Goal: Task Accomplishment & Management: Complete application form

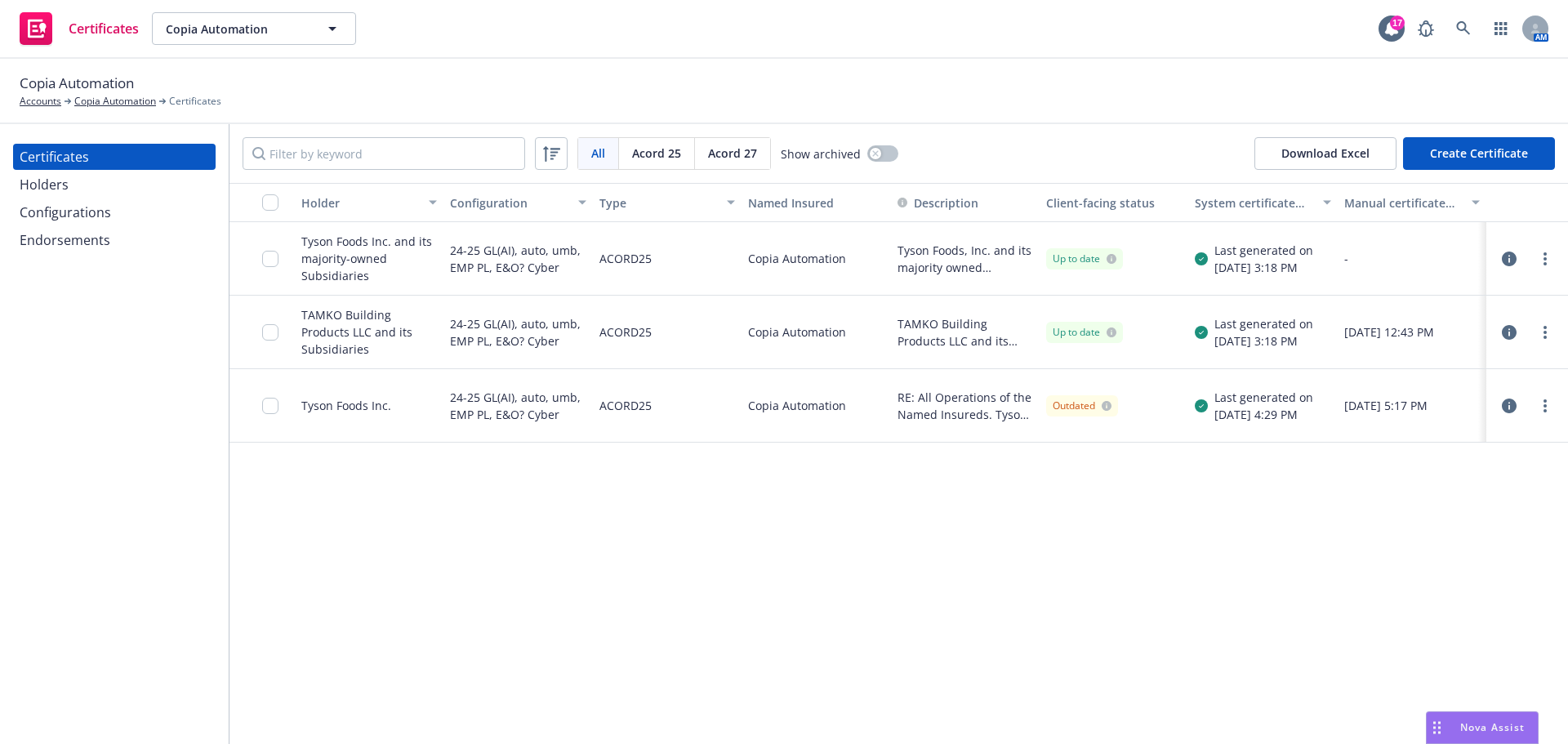
click at [278, 331] on div at bounding box center [274, 332] width 26 height 53
click at [268, 334] on input "checkbox" at bounding box center [270, 333] width 17 height 17
click at [661, 691] on button "Download certificate" at bounding box center [689, 707] width 123 height 33
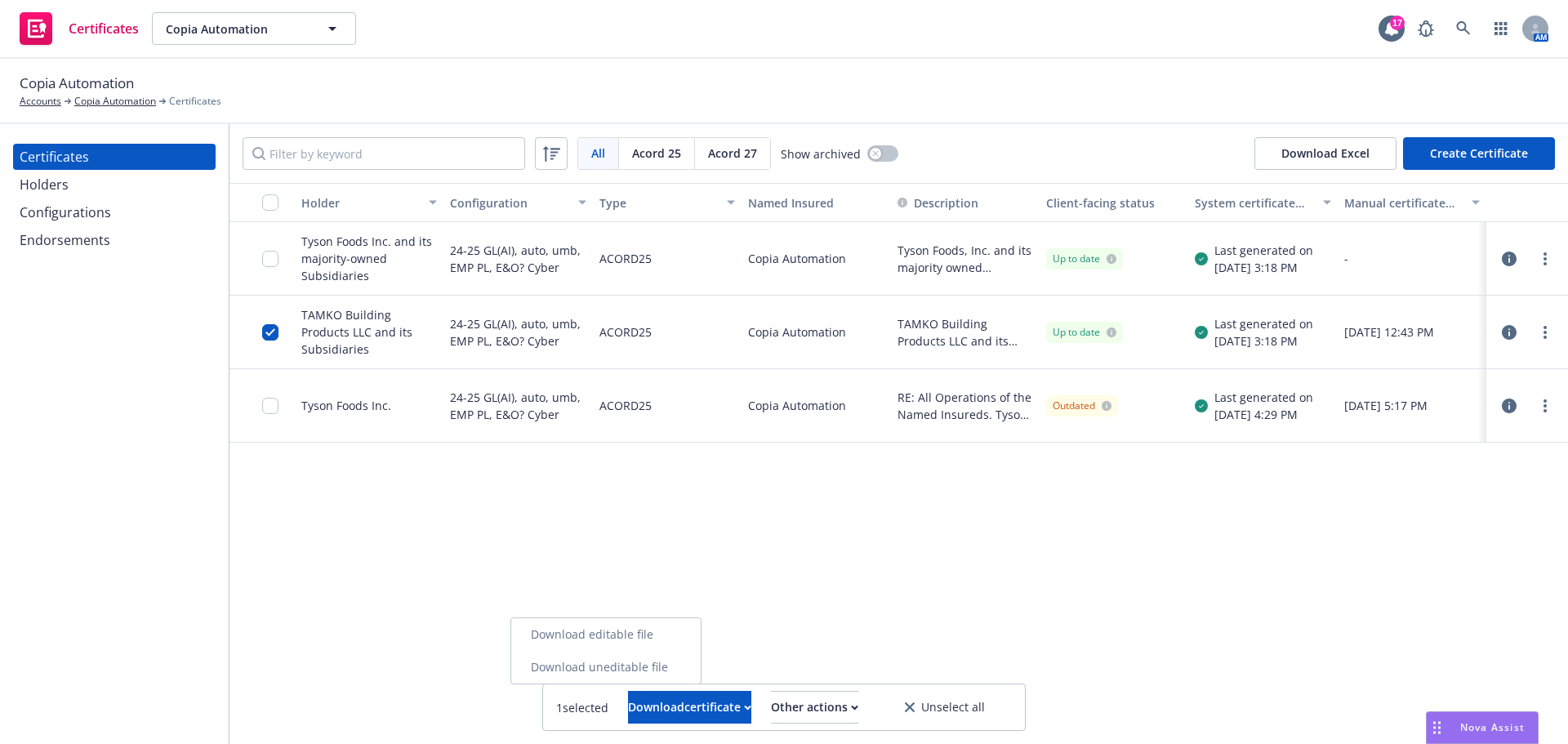
click at [662, 674] on link "Download uneditable file" at bounding box center [605, 667] width 189 height 33
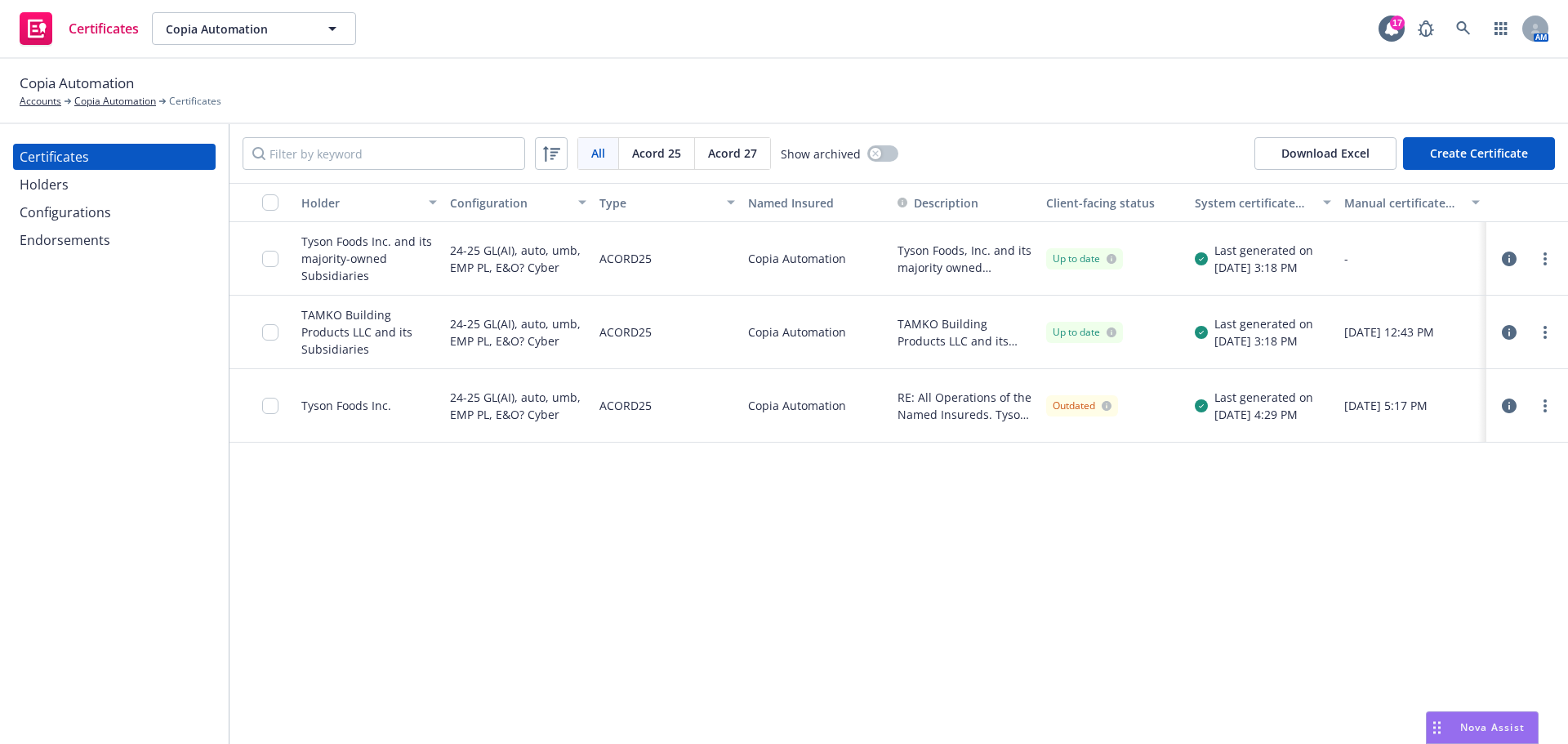
click at [350, 258] on div "Tyson Foods Inc. and its majority-owned Subsidiaries" at bounding box center [368, 259] width 136 height 52
click at [274, 264] on input "checkbox" at bounding box center [270, 259] width 17 height 17
click at [719, 724] on div "1 selected Download certificate Other actions Unselect all" at bounding box center [784, 707] width 482 height 46
click at [719, 715] on div "Download certificate" at bounding box center [689, 707] width 123 height 31
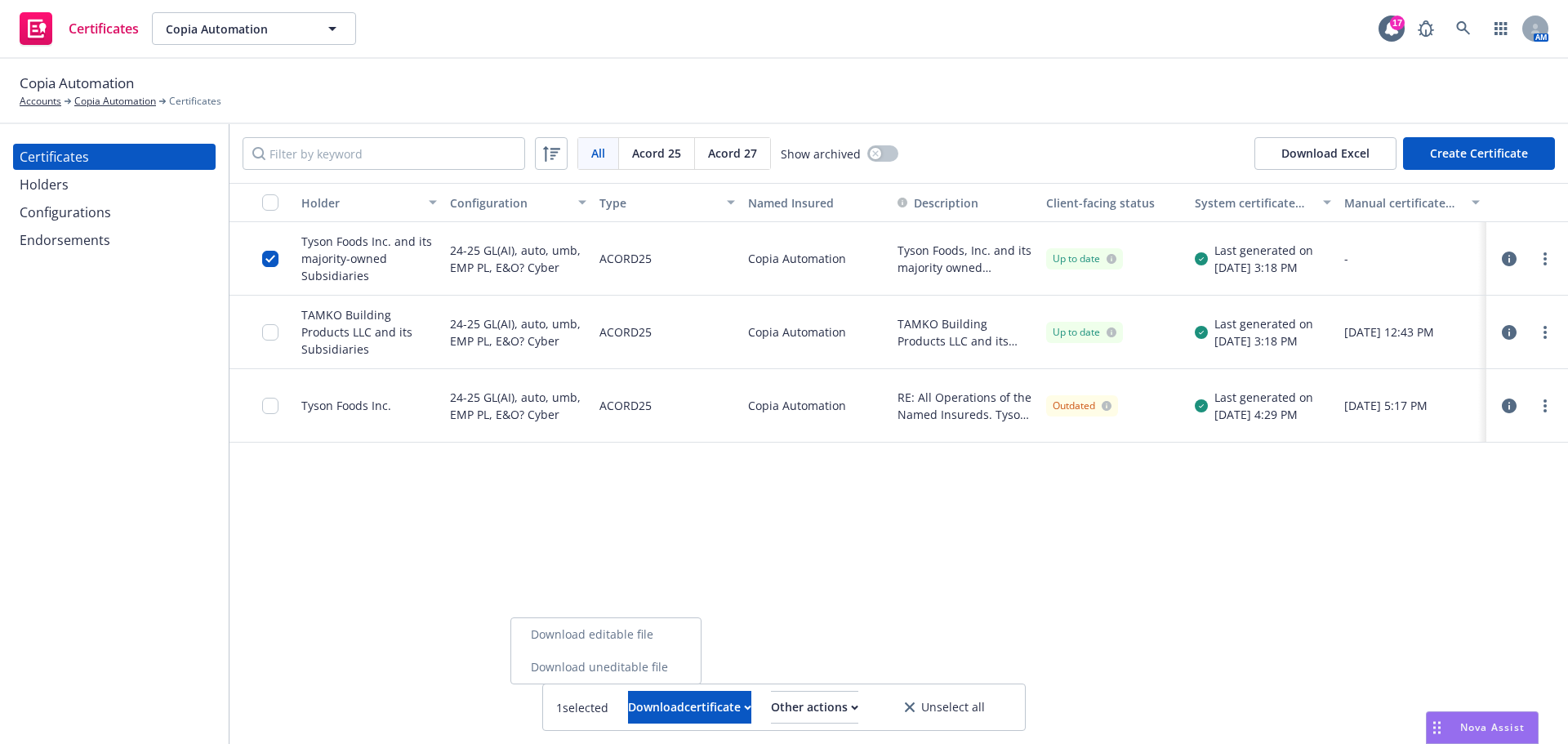
click at [700, 672] on link "Download uneditable file" at bounding box center [605, 667] width 189 height 33
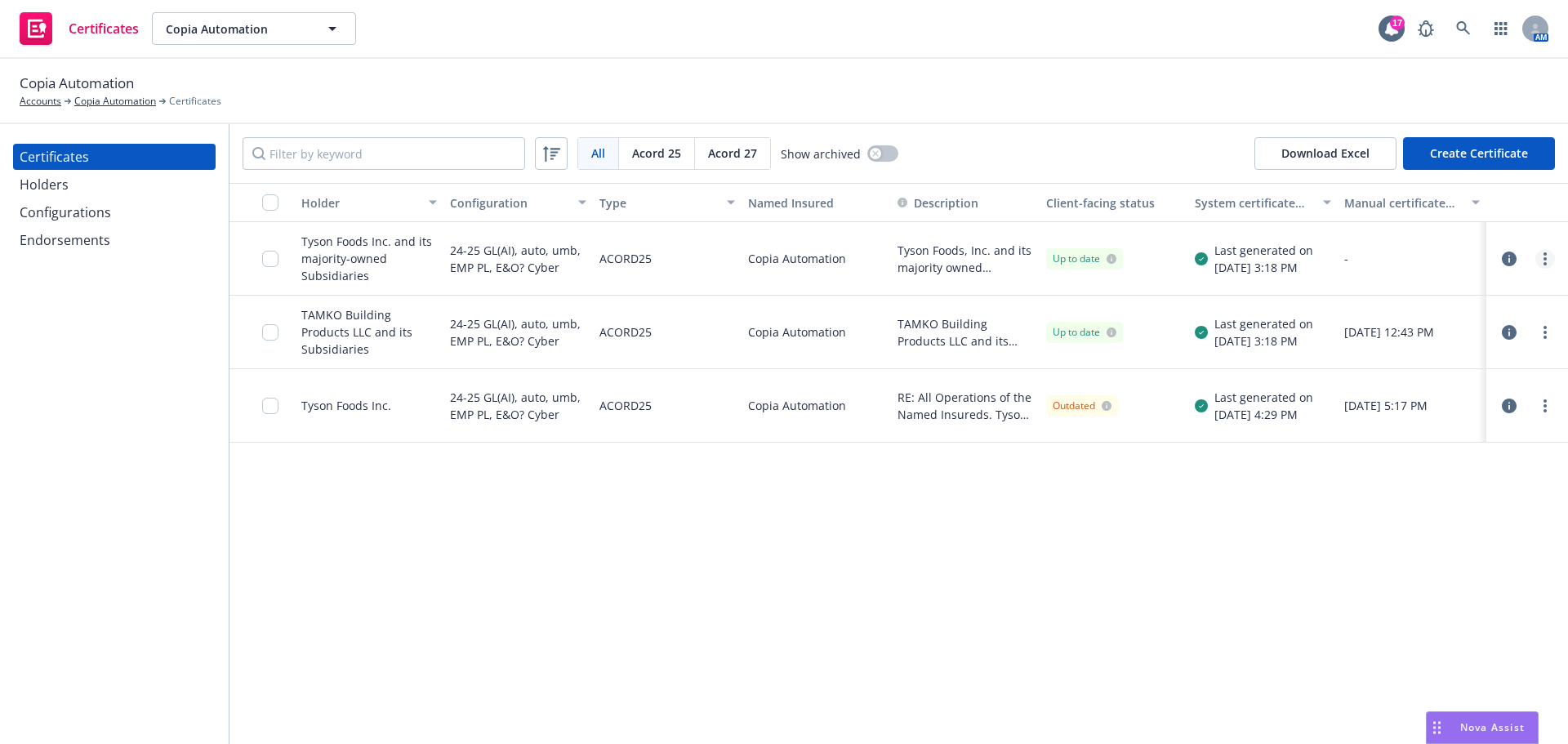
click at [1549, 258] on link "more" at bounding box center [1545, 259] width 20 height 20
click at [1357, 302] on link "Edit" at bounding box center [1422, 292] width 261 height 33
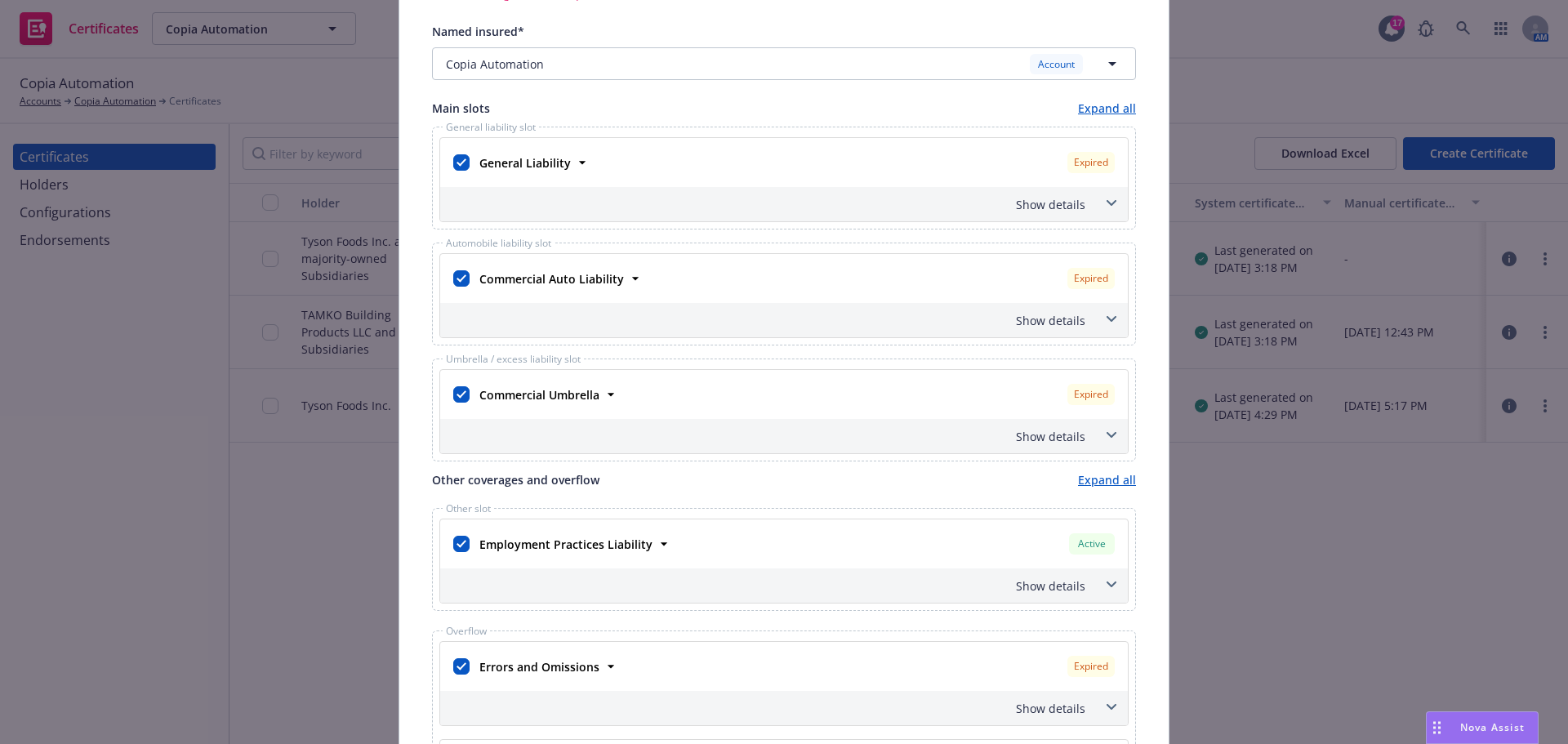
scroll to position [245, 0]
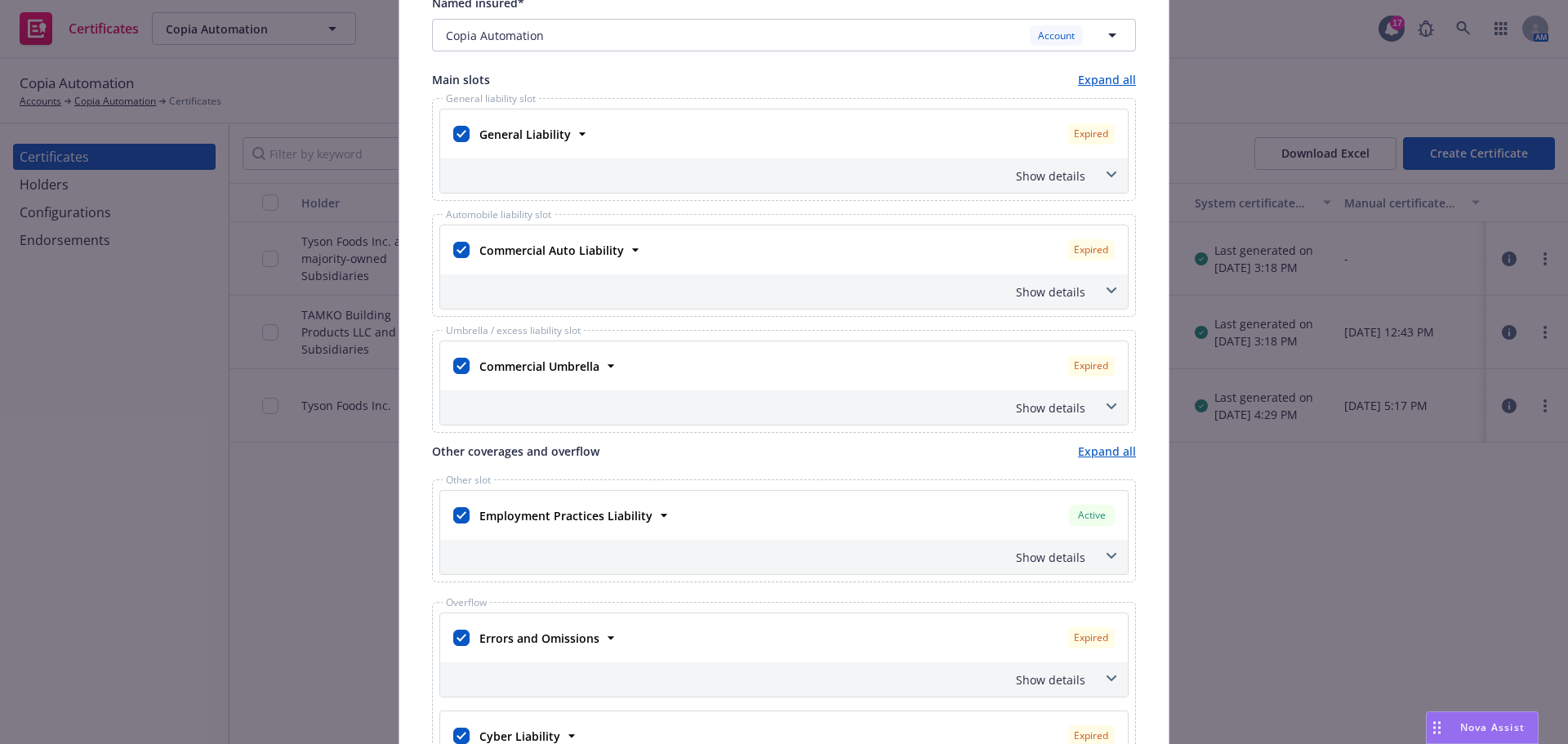
click at [450, 520] on div at bounding box center [461, 515] width 23 height 29
click at [455, 518] on input "checkbox" at bounding box center [462, 515] width 17 height 17
checkbox input "false"
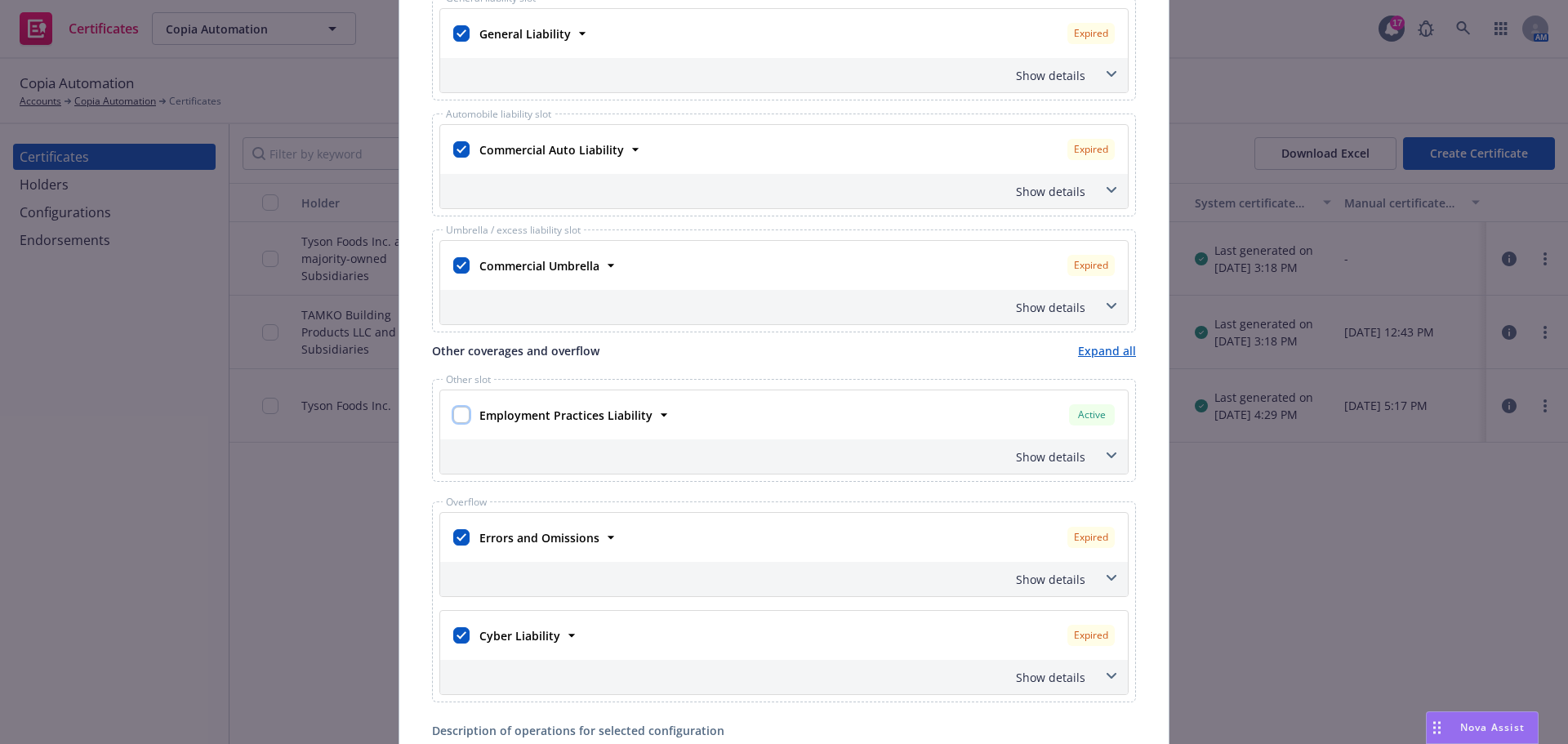
scroll to position [470, 0]
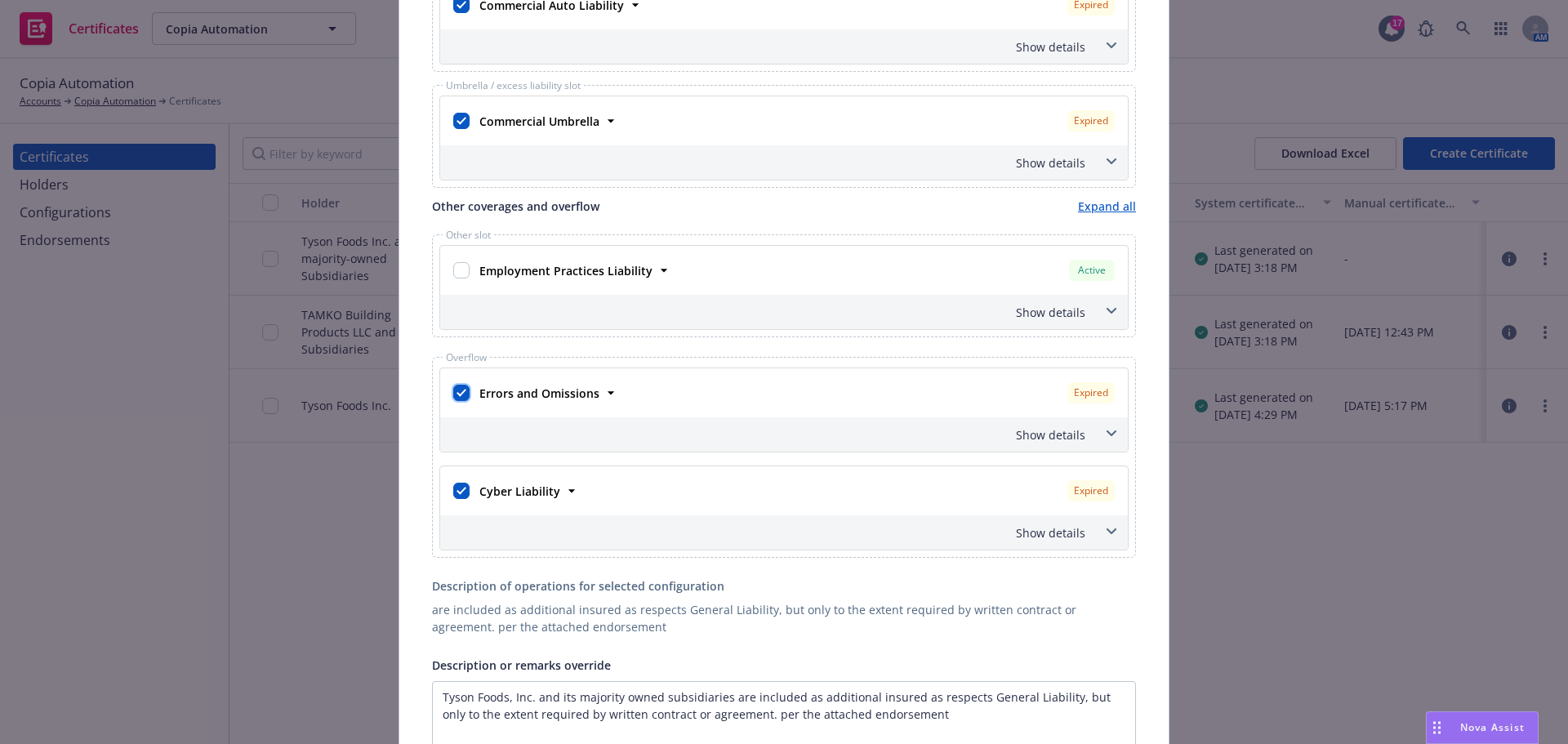
click at [453, 396] on input "checkbox" at bounding box center [462, 393] width 17 height 17
checkbox input "false"
click at [456, 494] on input "checkbox" at bounding box center [462, 491] width 17 height 17
checkbox input "false"
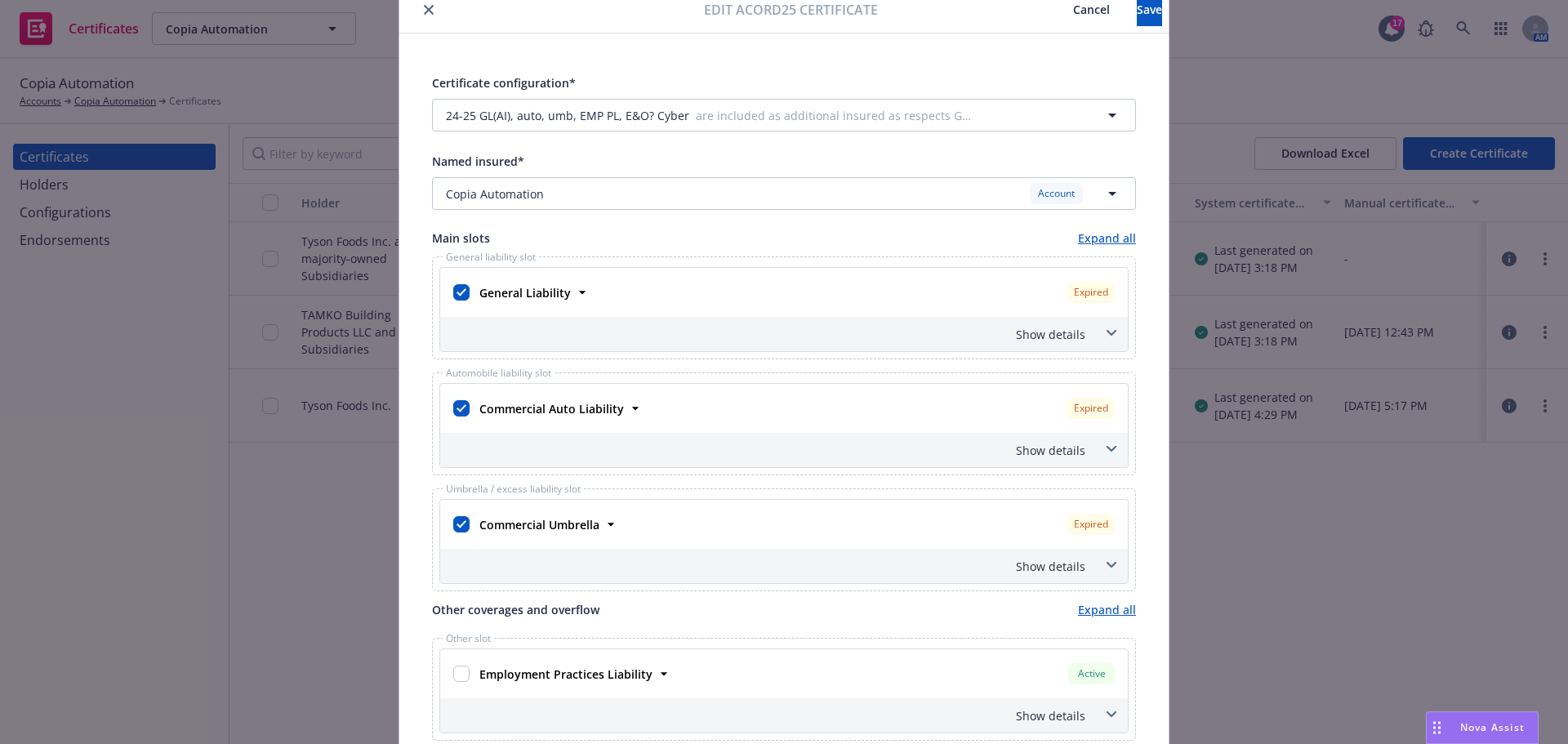
scroll to position [0, 0]
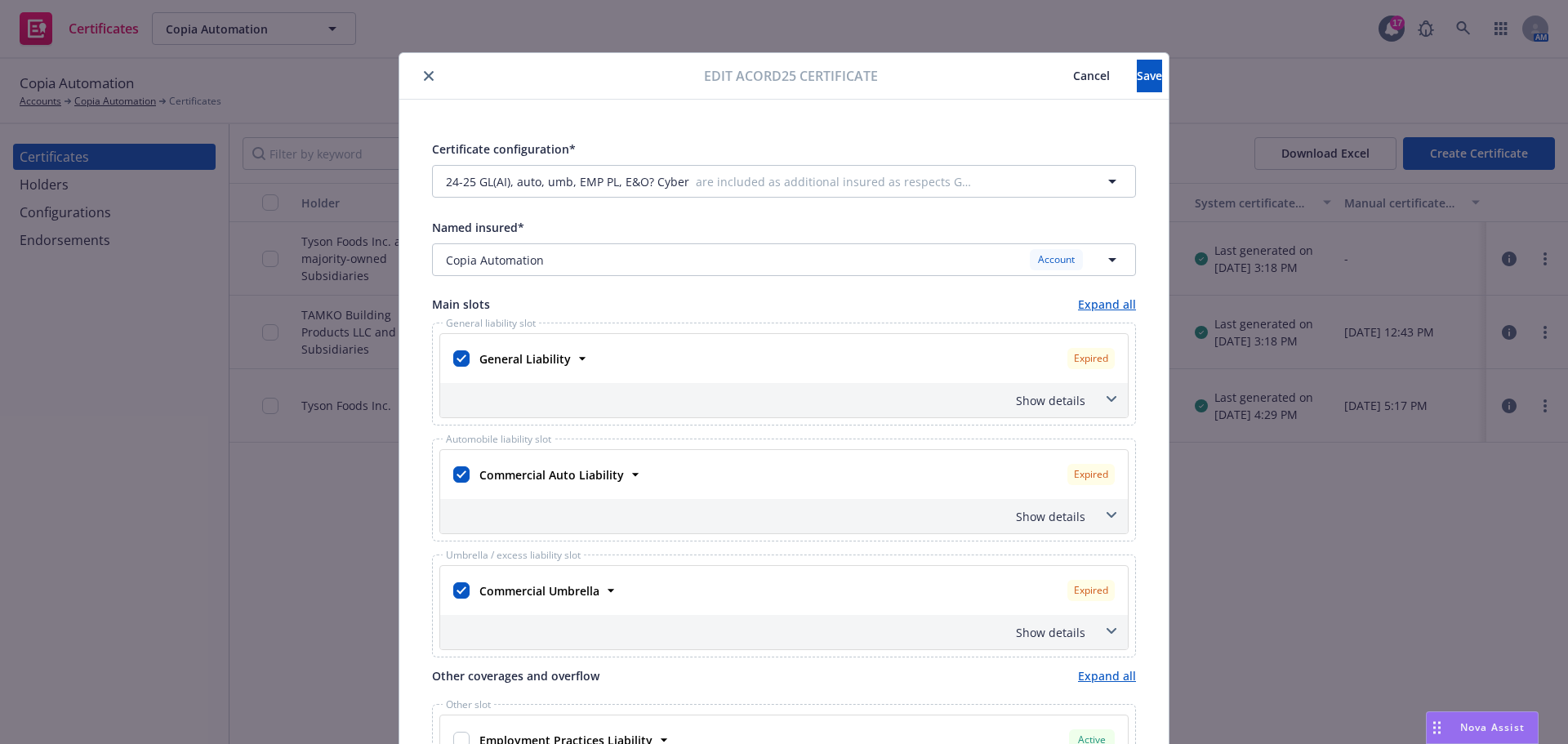
click at [1106, 398] on icon at bounding box center [1111, 400] width 10 height 7
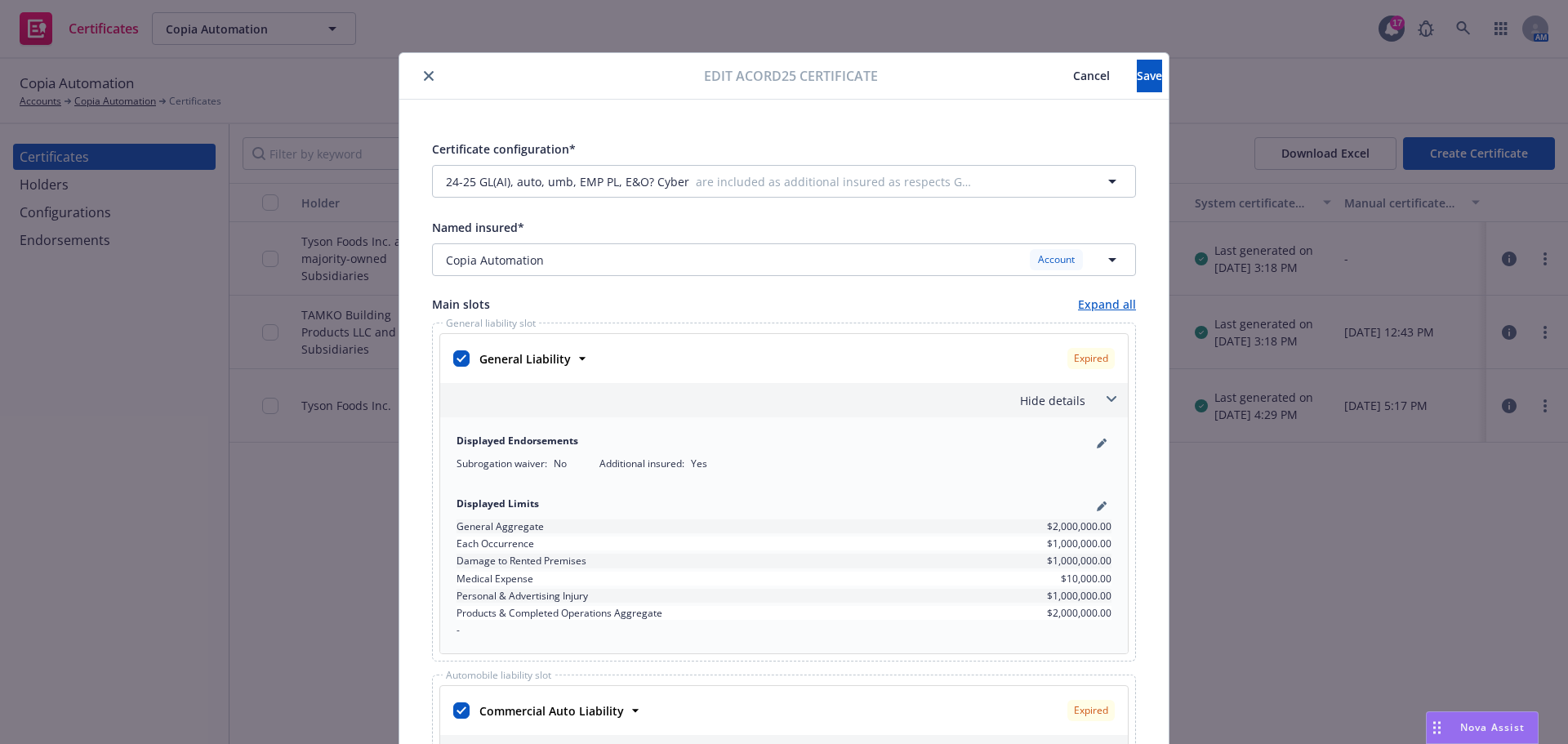
click at [1106, 398] on icon at bounding box center [1111, 400] width 10 height 7
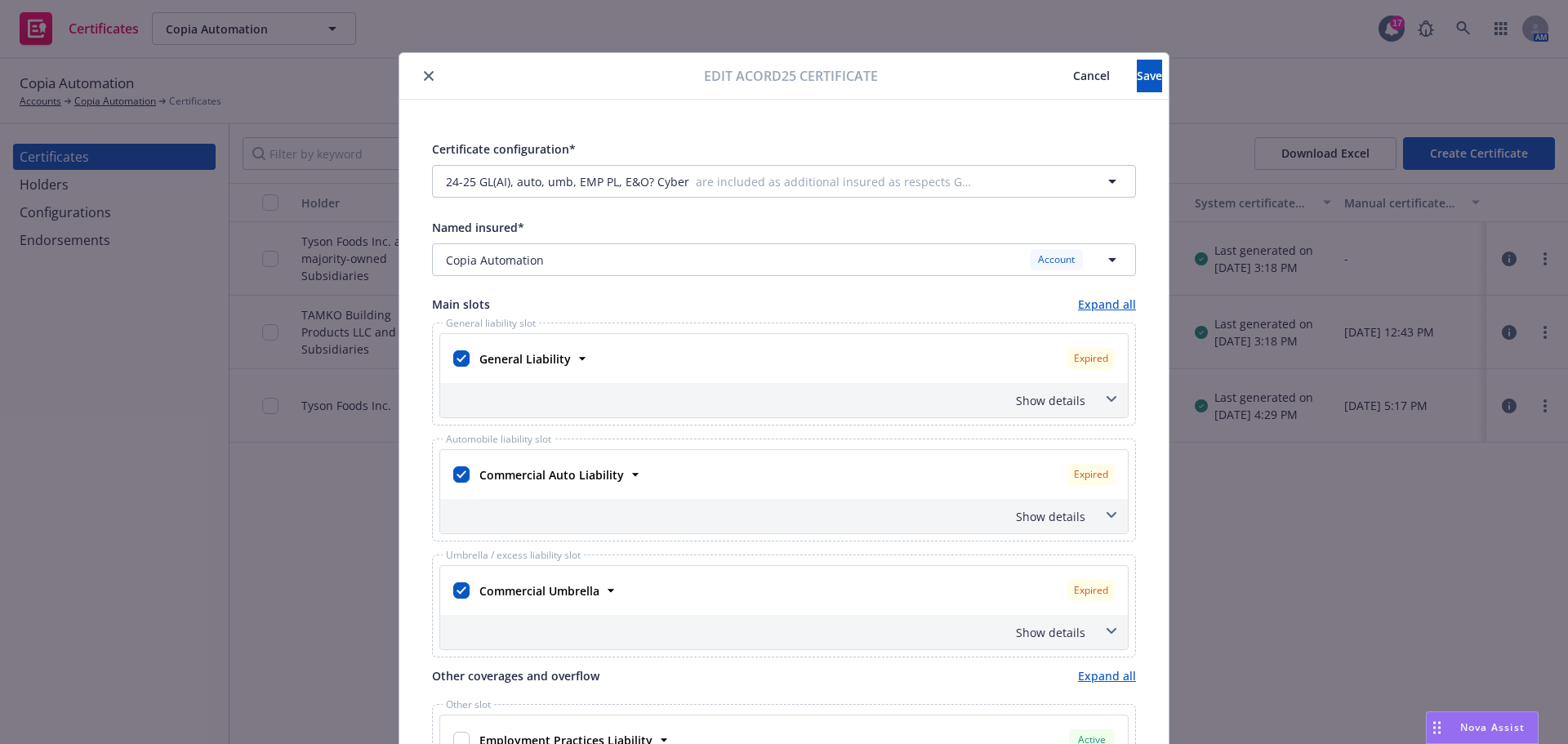
click at [1077, 349] on div "Expired" at bounding box center [1090, 358] width 48 height 21
click at [574, 359] on icon at bounding box center [583, 359] width 17 height 17
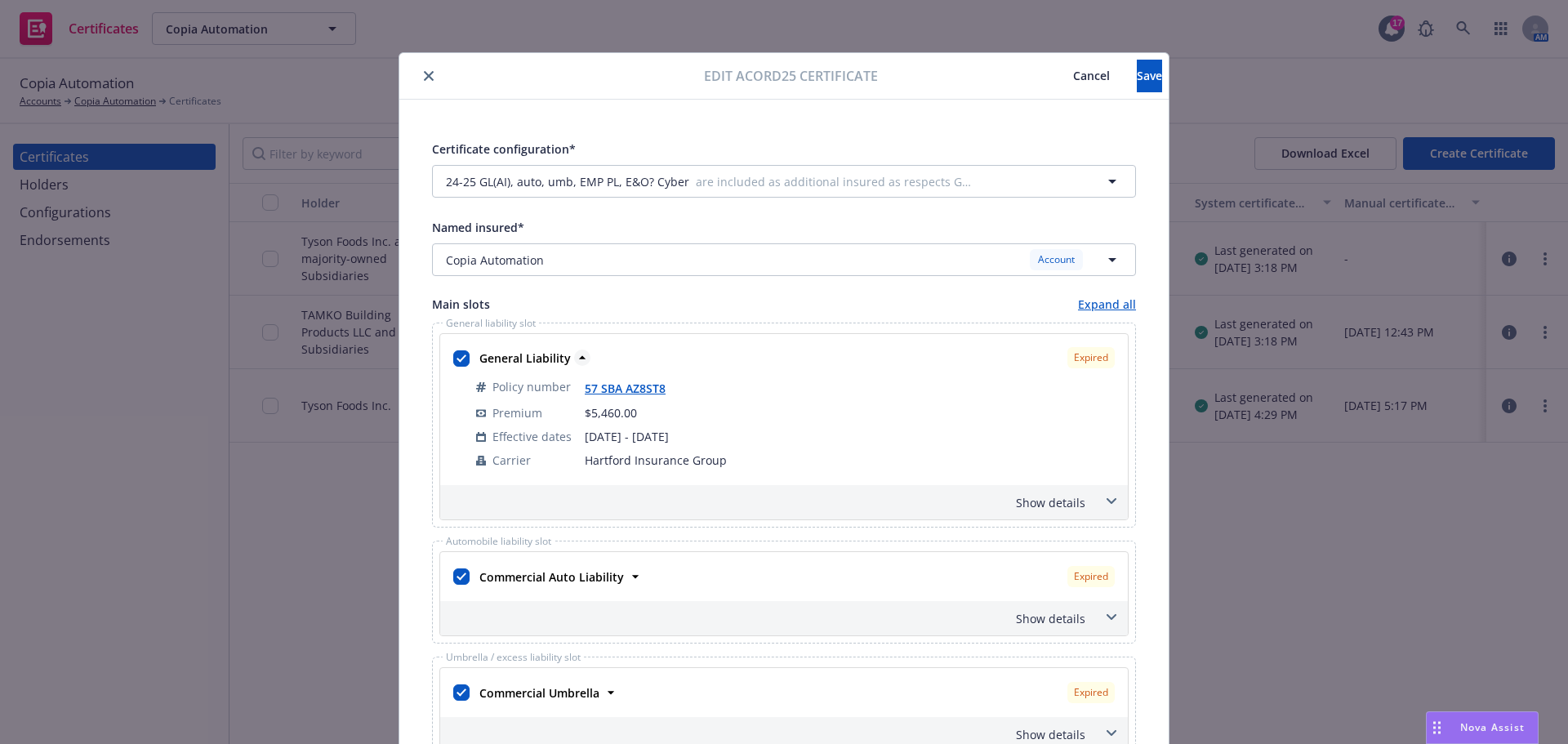
click at [574, 359] on icon at bounding box center [583, 358] width 17 height 17
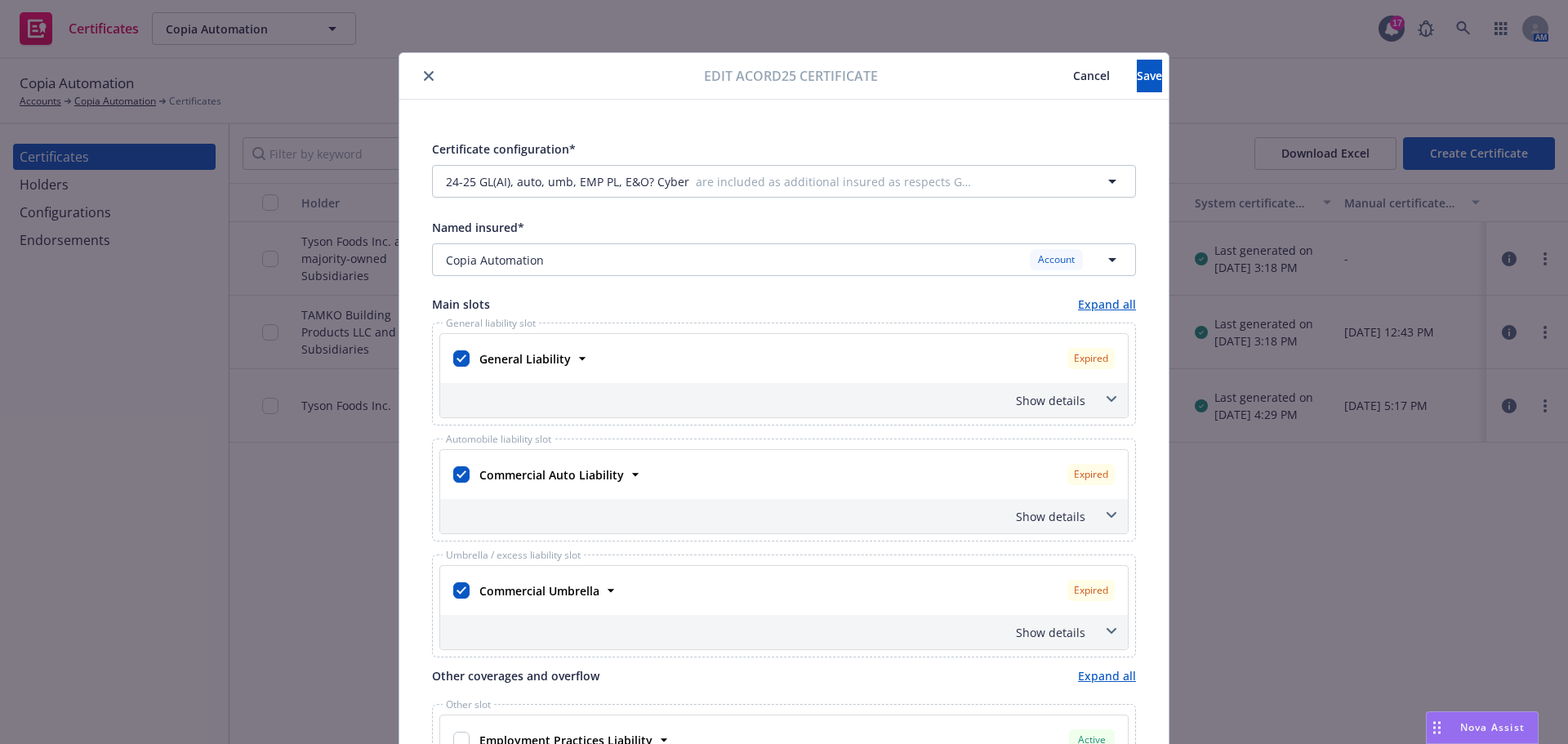
click at [1047, 407] on div "Show details" at bounding box center [764, 400] width 642 height 18
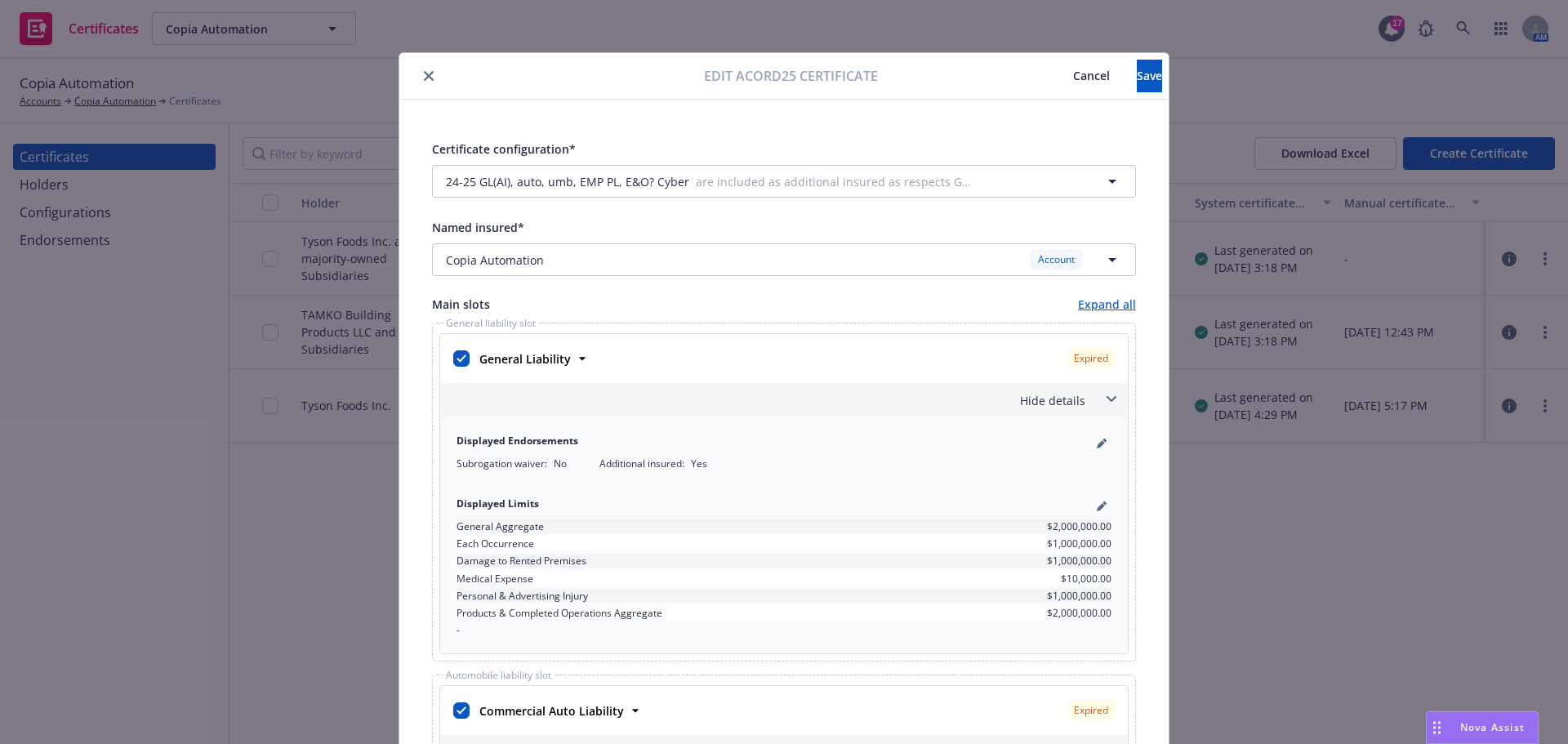
click at [1085, 393] on div "Hide details" at bounding box center [784, 400] width 688 height 34
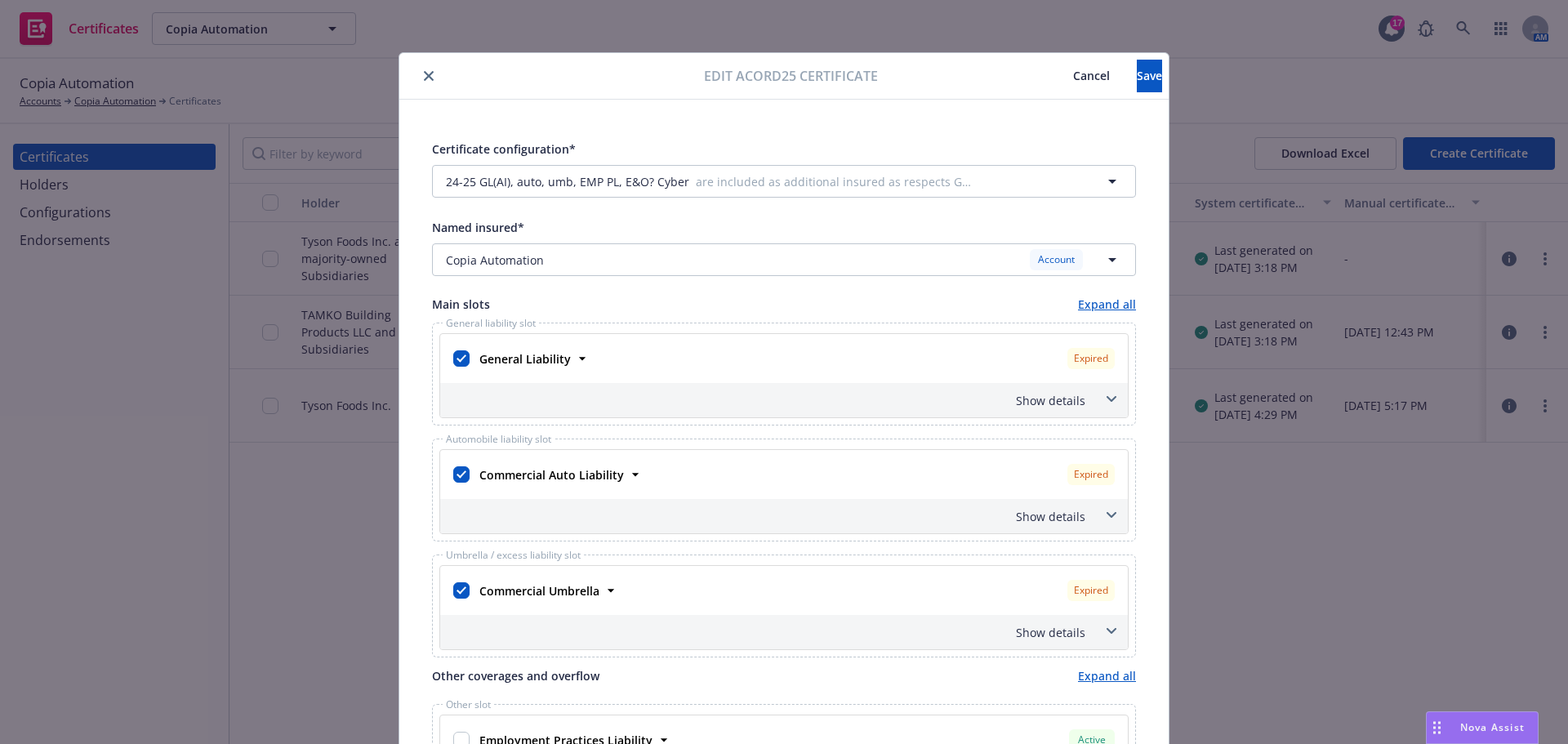
click at [1049, 87] on button "Cancel" at bounding box center [1091, 75] width 91 height 33
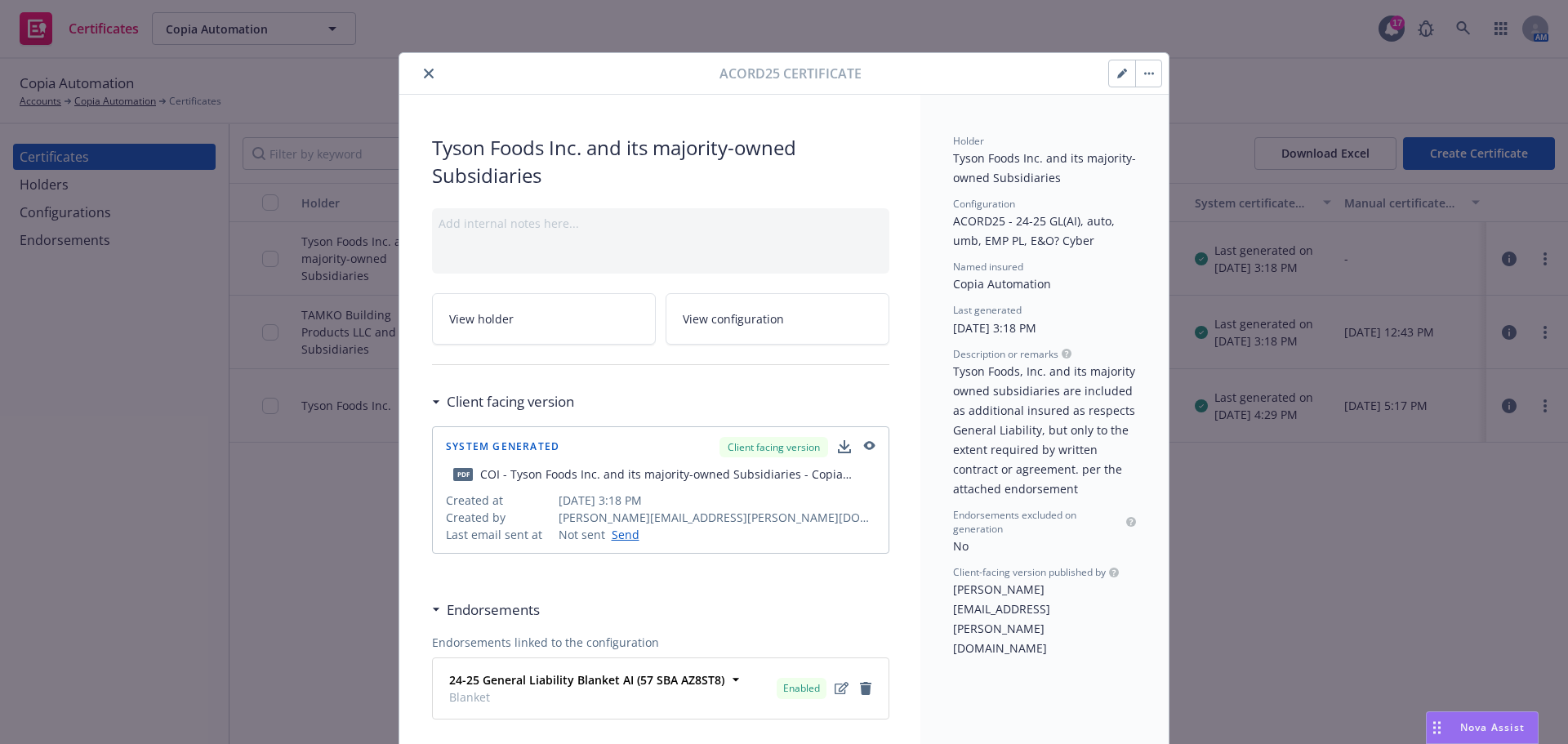
click at [424, 80] on button "close" at bounding box center [428, 73] width 20 height 20
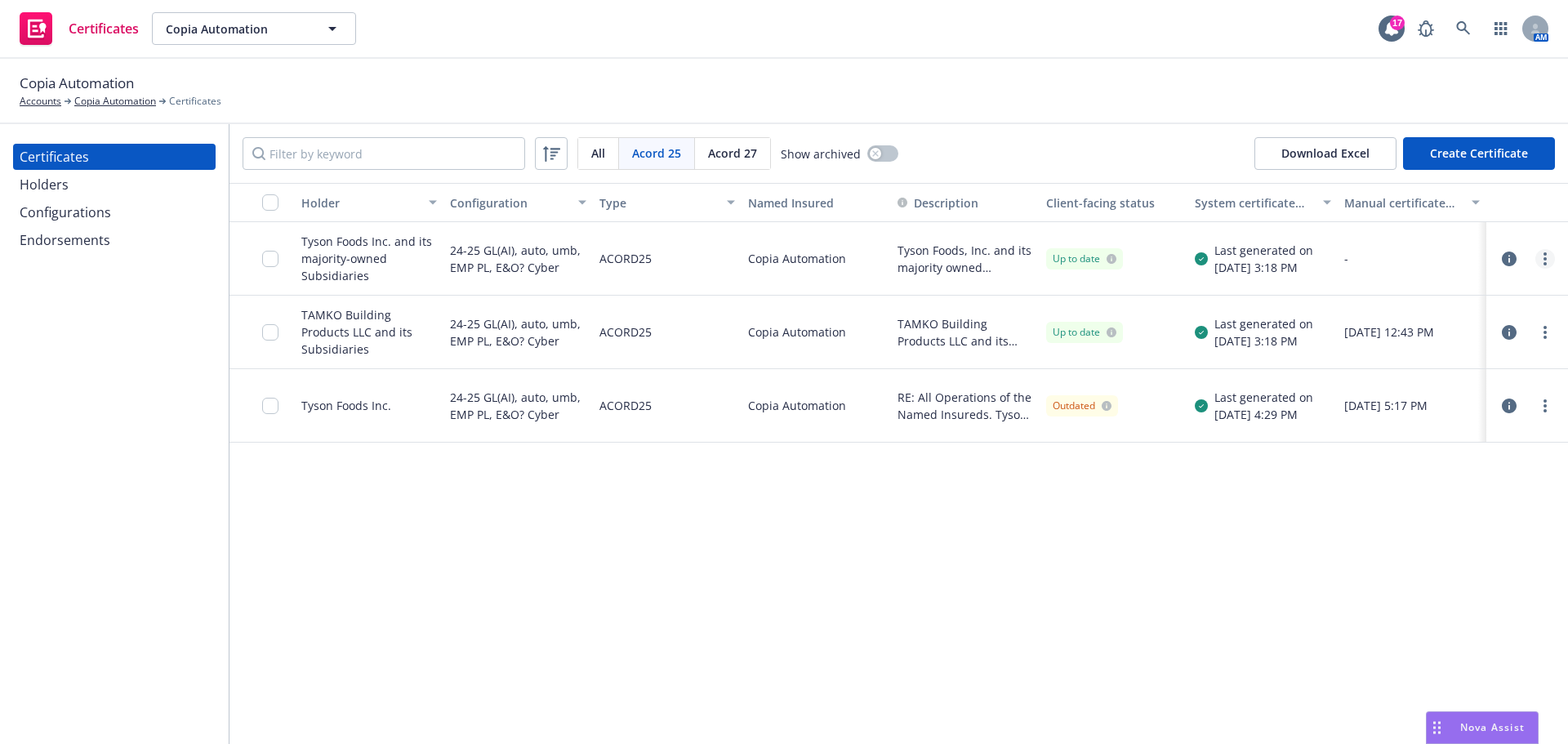
click at [1550, 264] on link "more" at bounding box center [1545, 259] width 20 height 20
click at [1180, 587] on div "Holder Configuration Type Named Insured Description Client-facing status System…" at bounding box center [898, 463] width 1338 height 561
click at [1537, 330] on link "more" at bounding box center [1545, 333] width 20 height 20
click at [1507, 332] on icon "button" at bounding box center [1509, 333] width 15 height 15
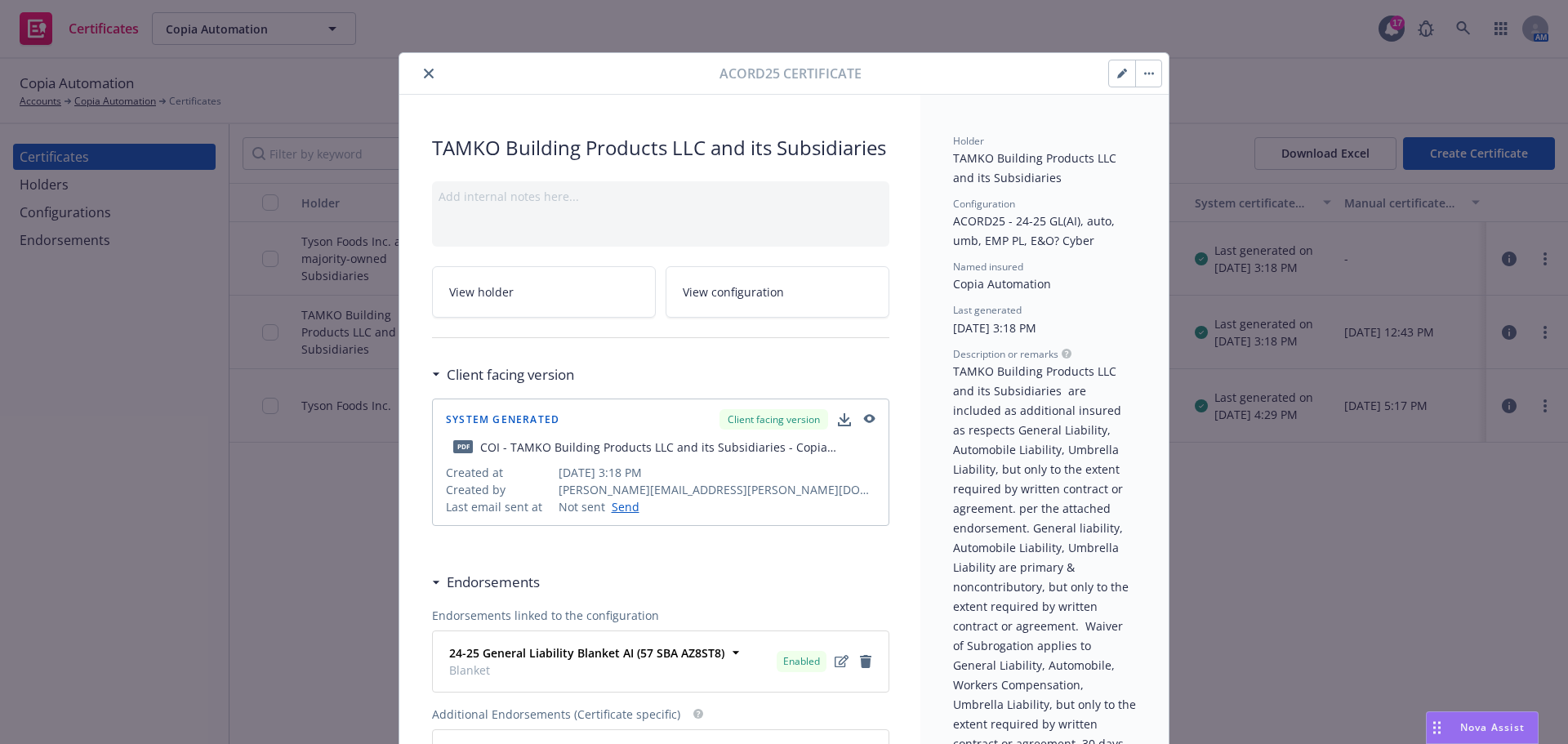
click at [1135, 68] on button "button" at bounding box center [1147, 73] width 26 height 26
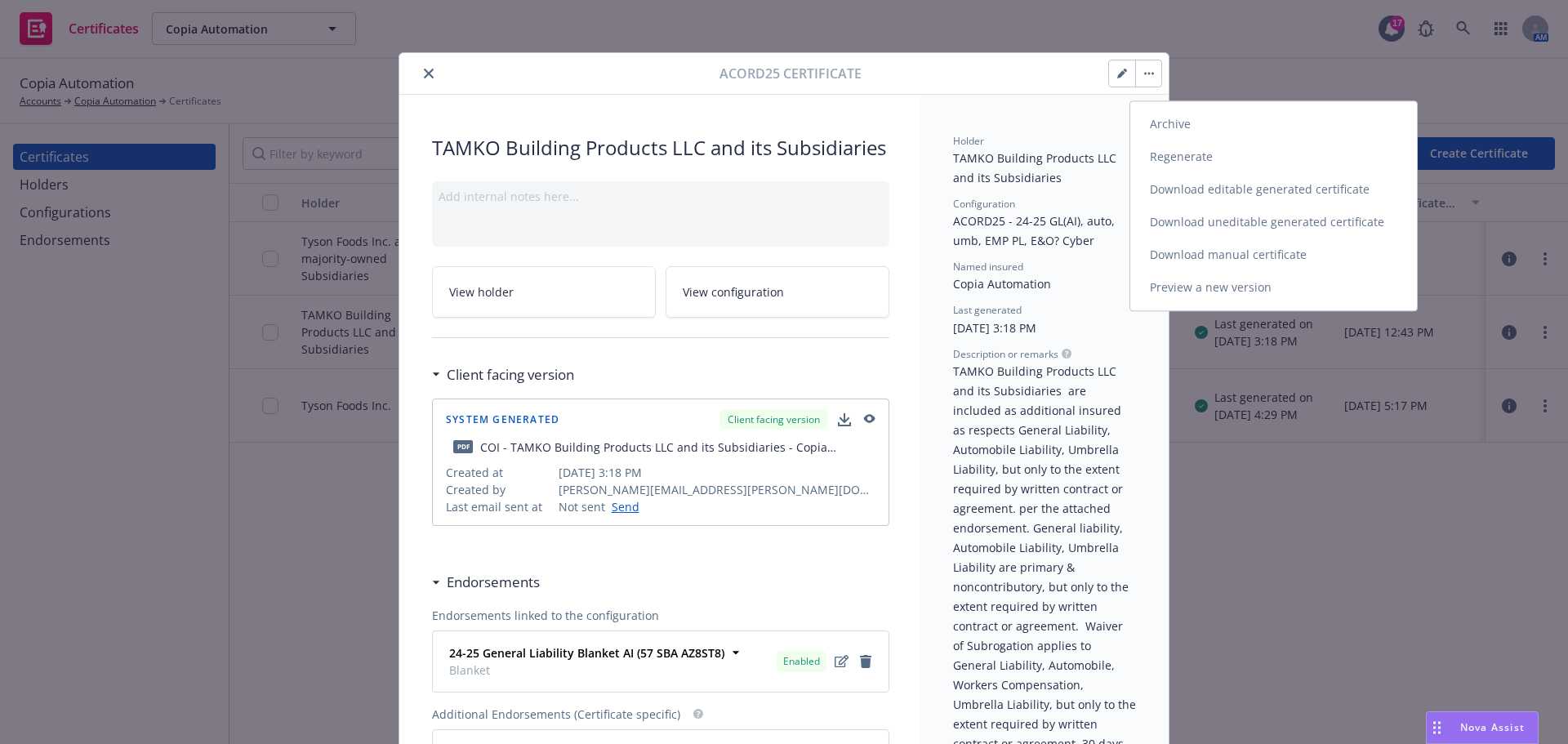
click at [1125, 71] on button "button" at bounding box center [1121, 73] width 26 height 26
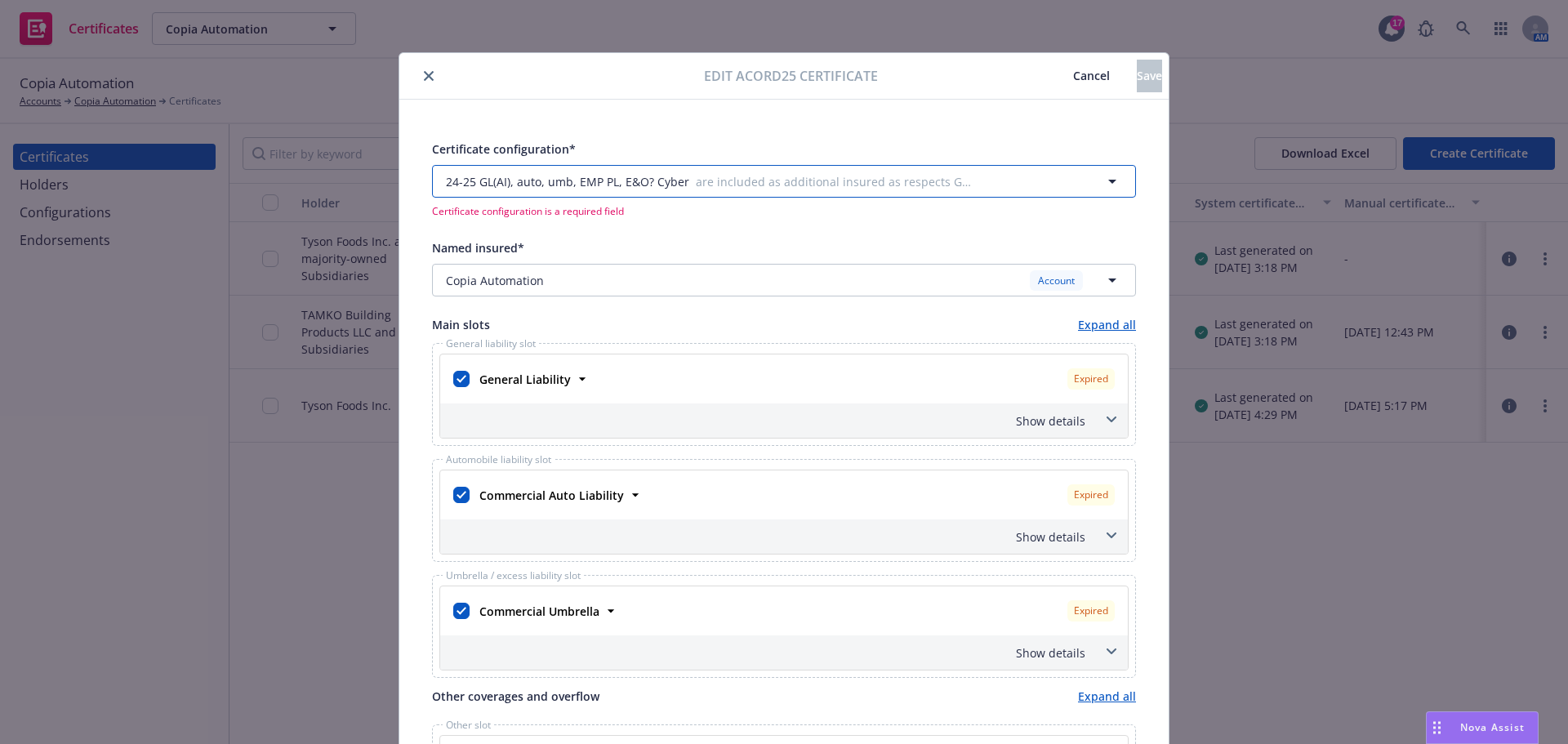
click at [615, 183] on span "24-25 GL(AI), auto, umb, EMP PL, E&O? Cyber" at bounding box center [568, 182] width 243 height 18
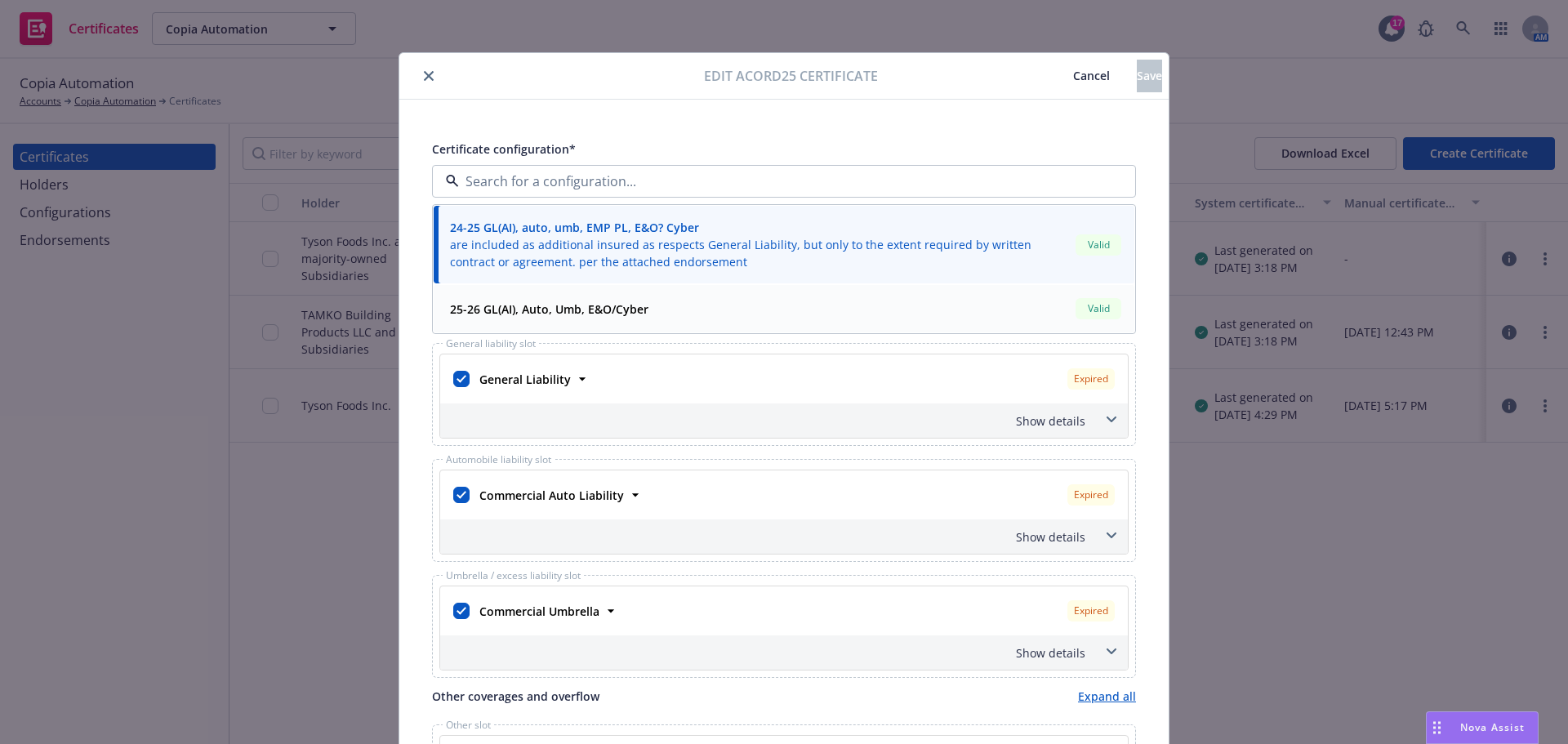
click at [542, 304] on strong "25-26 GL(AI), Auto, Umb, E&O/Cyber" at bounding box center [549, 309] width 198 height 16
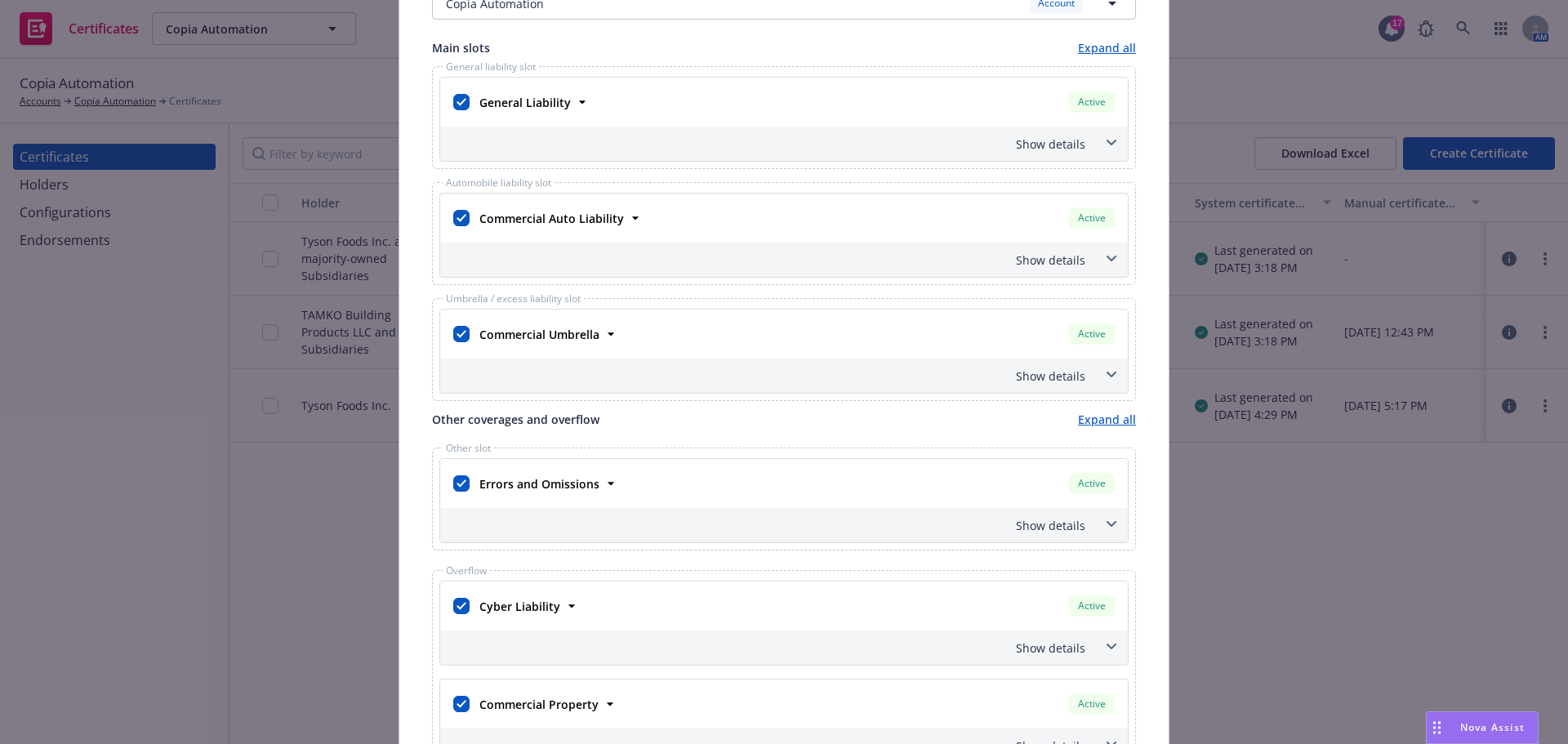
scroll to position [327, 0]
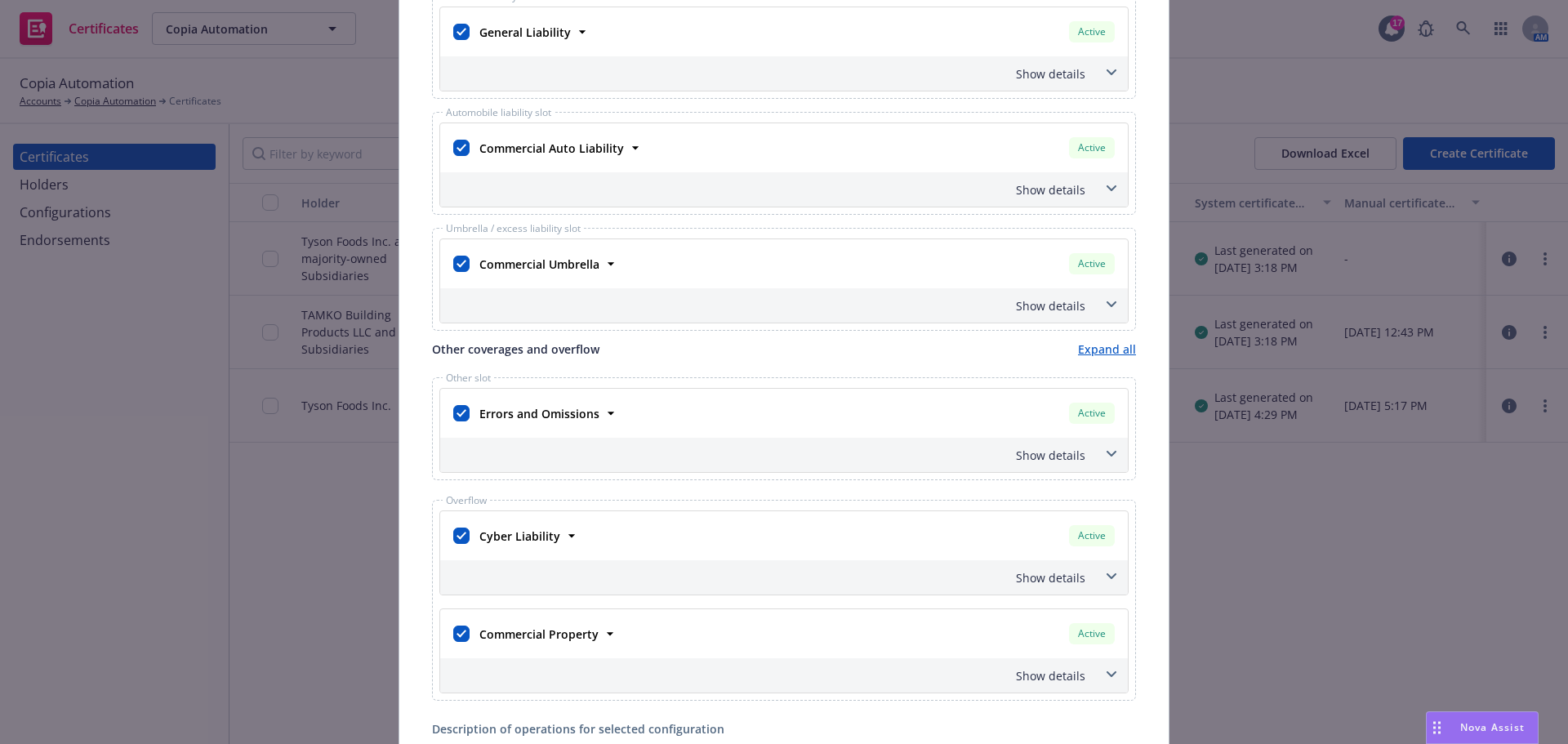
click at [463, 422] on div at bounding box center [462, 415] width 17 height 20
click at [453, 527] on div at bounding box center [462, 535] width 17 height 23
click at [459, 419] on input "checkbox" at bounding box center [462, 414] width 17 height 17
checkbox input "false"
click at [456, 539] on input "checkbox" at bounding box center [462, 536] width 17 height 17
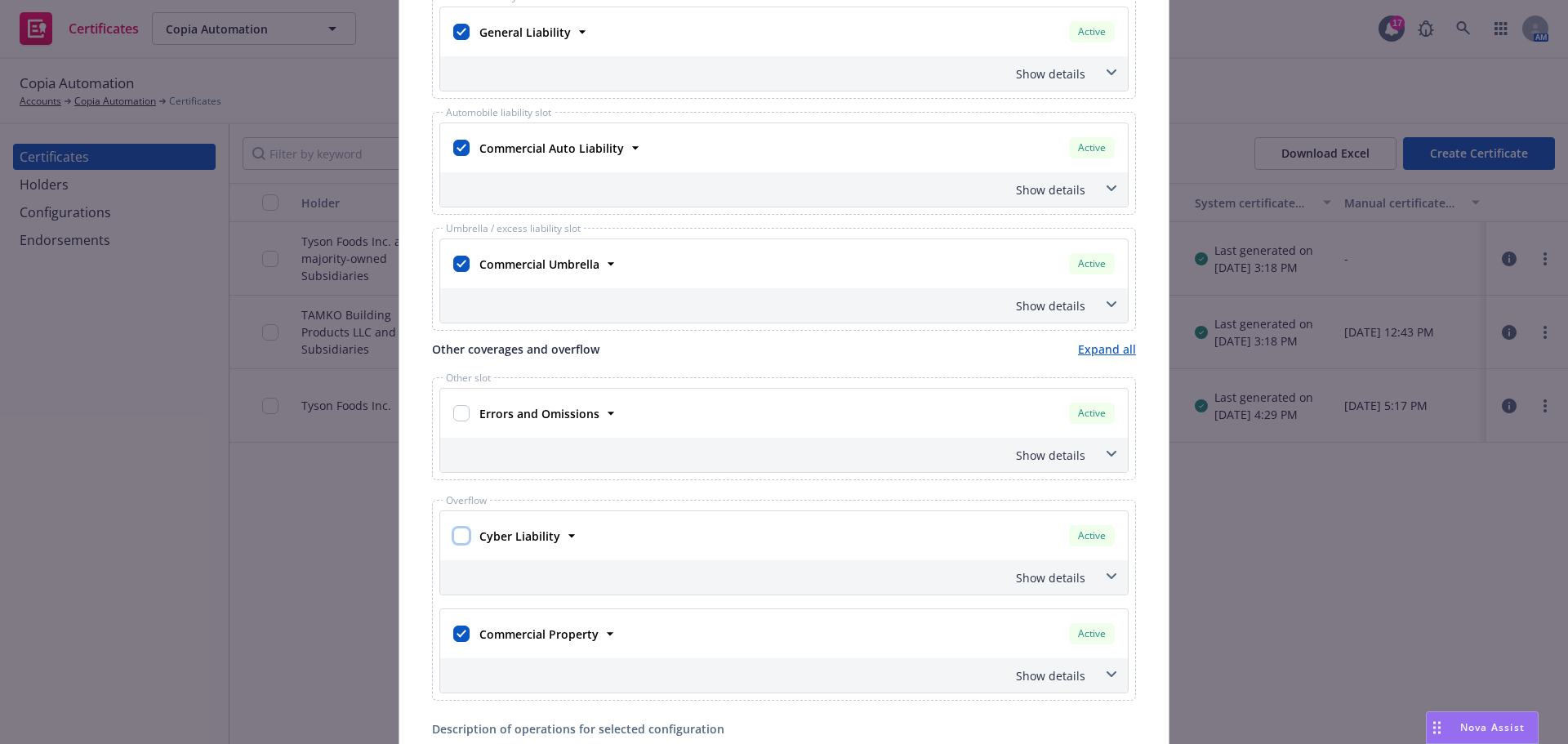
checkbox input "false"
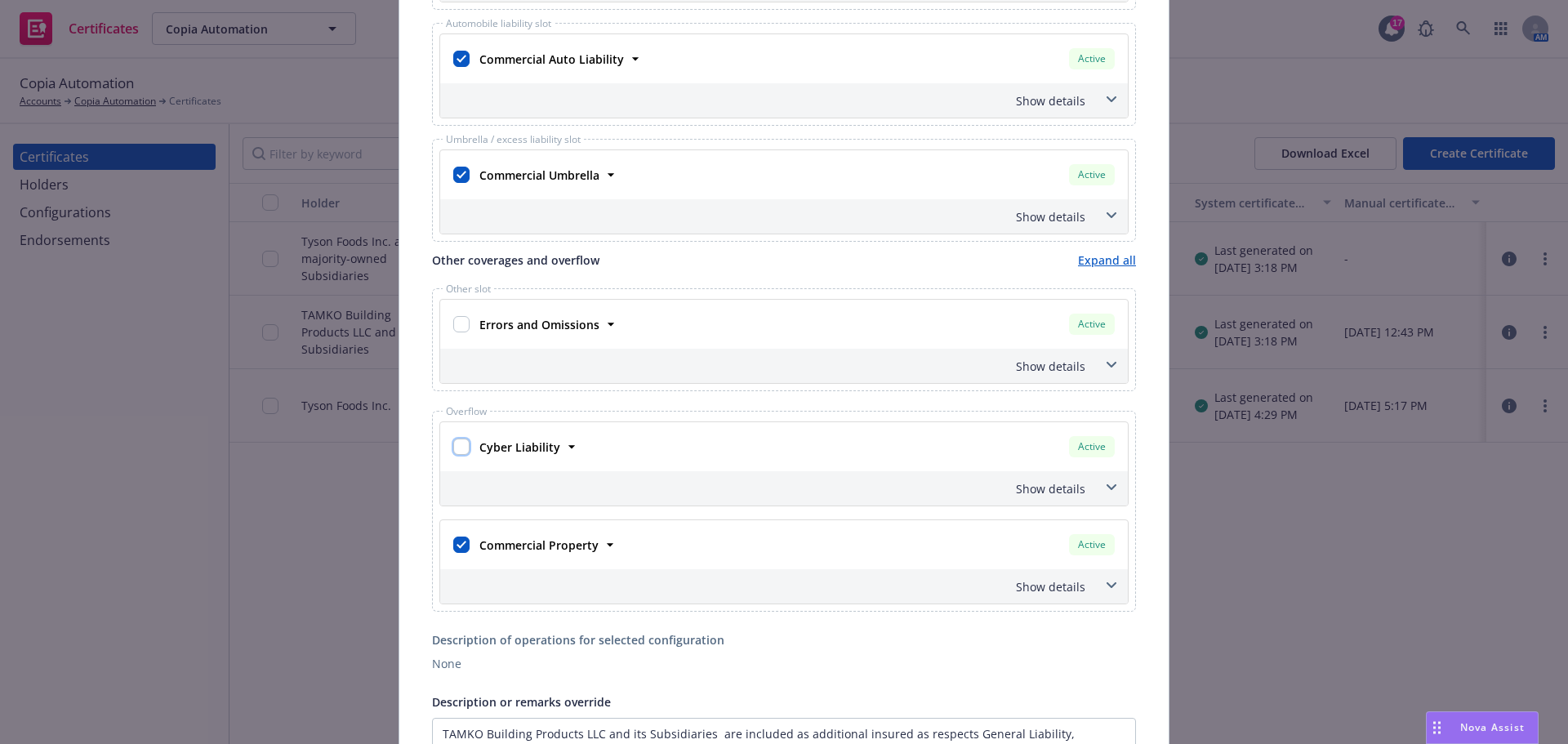
scroll to position [572, 0]
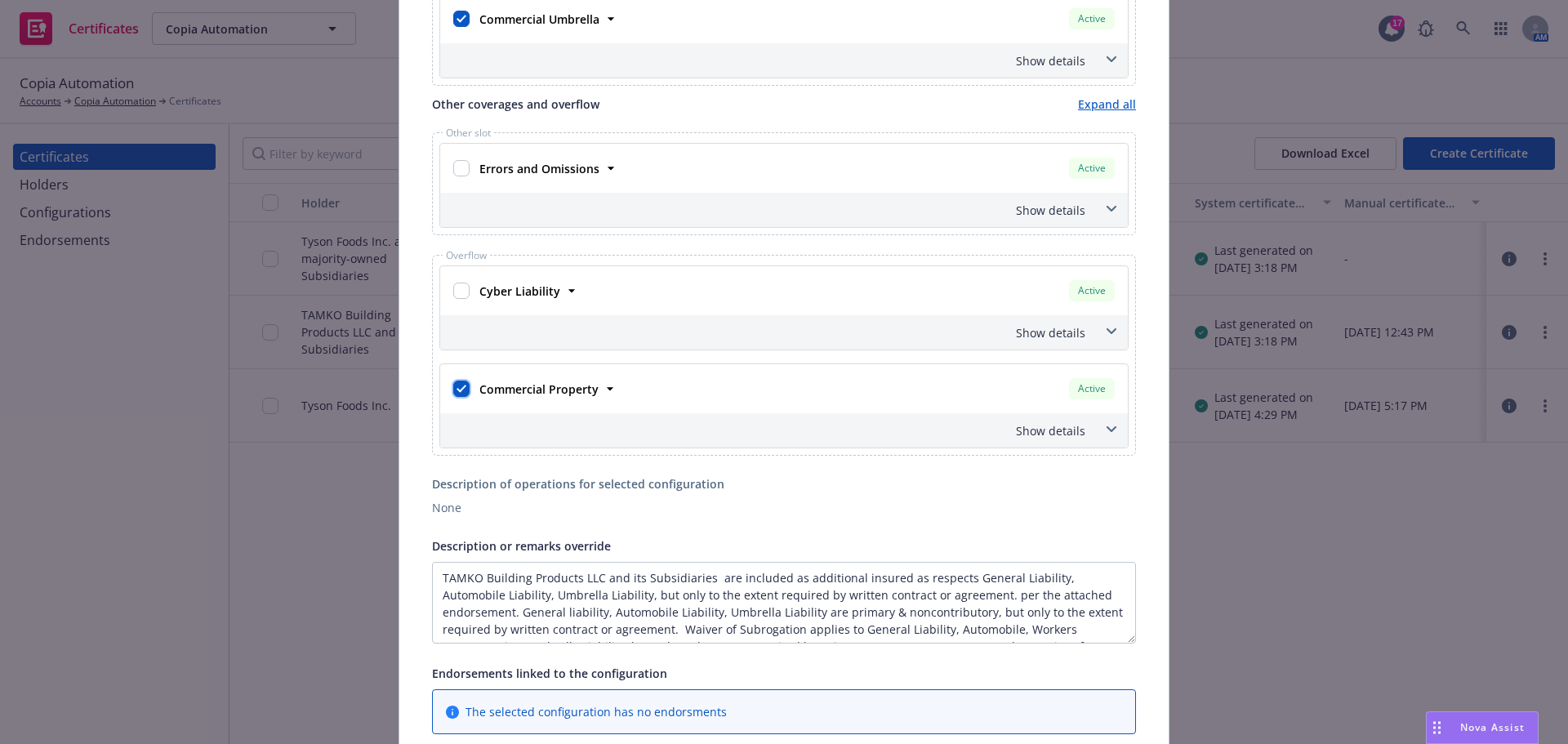
click at [453, 396] on input "checkbox" at bounding box center [462, 389] width 17 height 17
checkbox input "false"
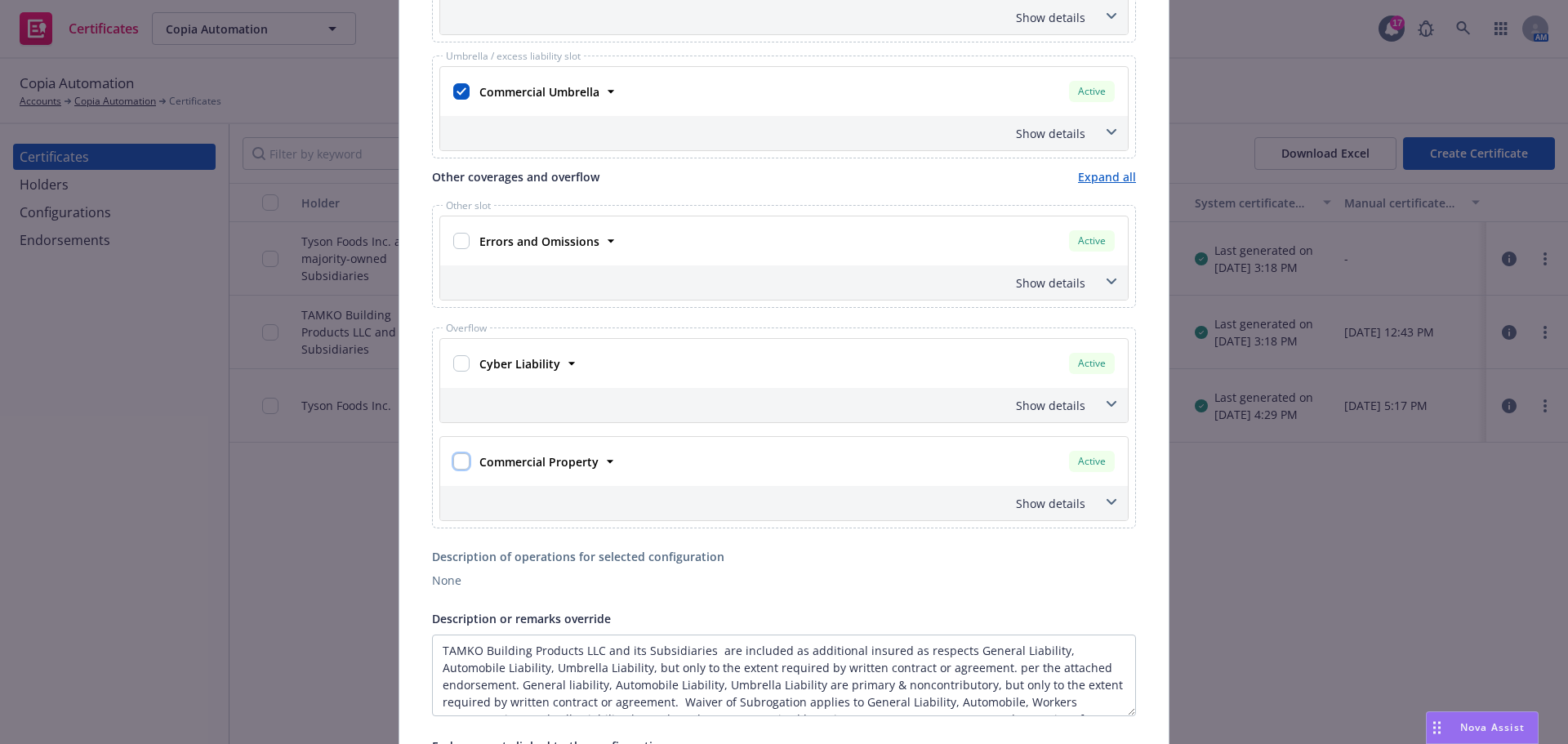
scroll to position [490, 0]
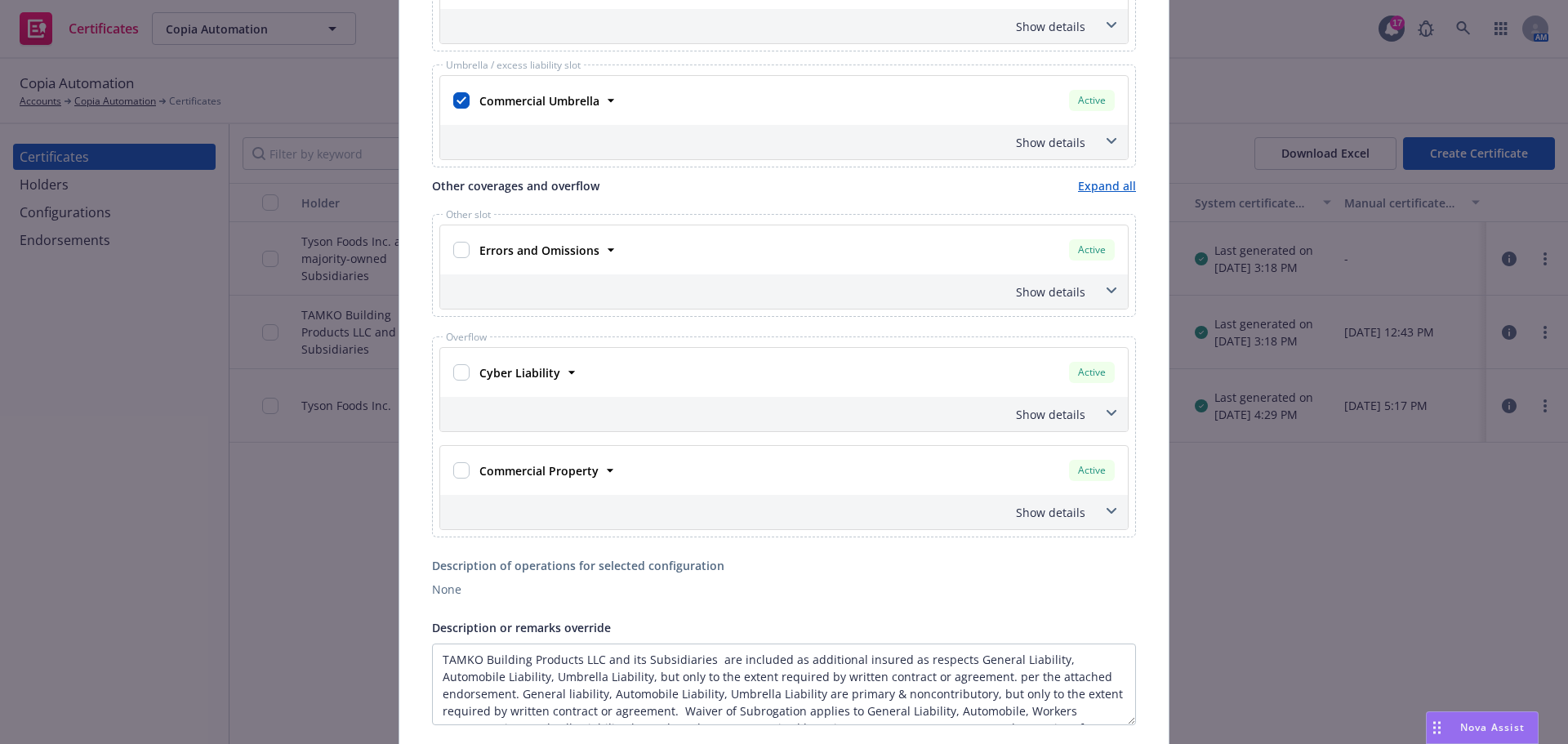
click at [1115, 287] on span at bounding box center [1110, 290] width 26 height 26
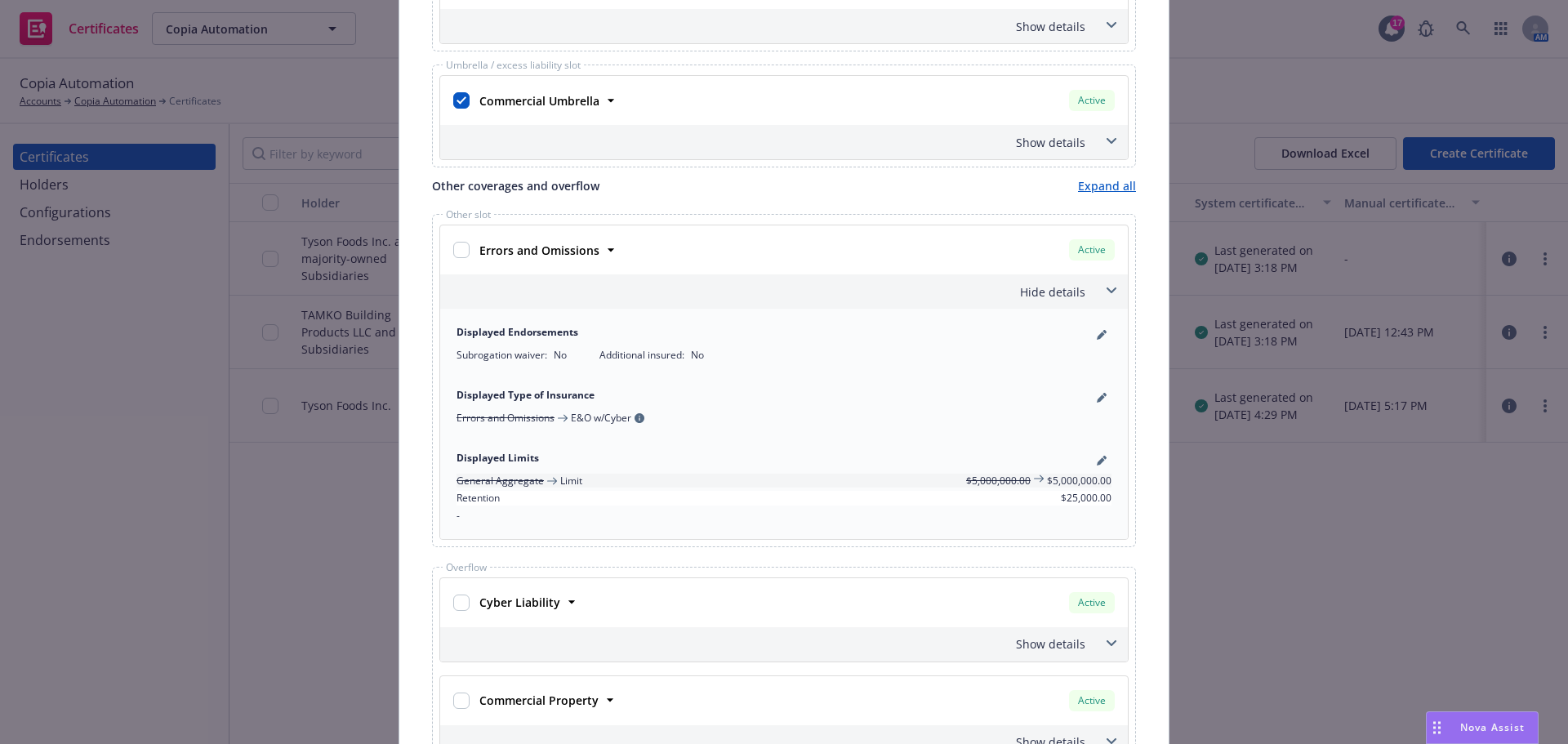
click at [1108, 290] on icon at bounding box center [1111, 290] width 10 height 6
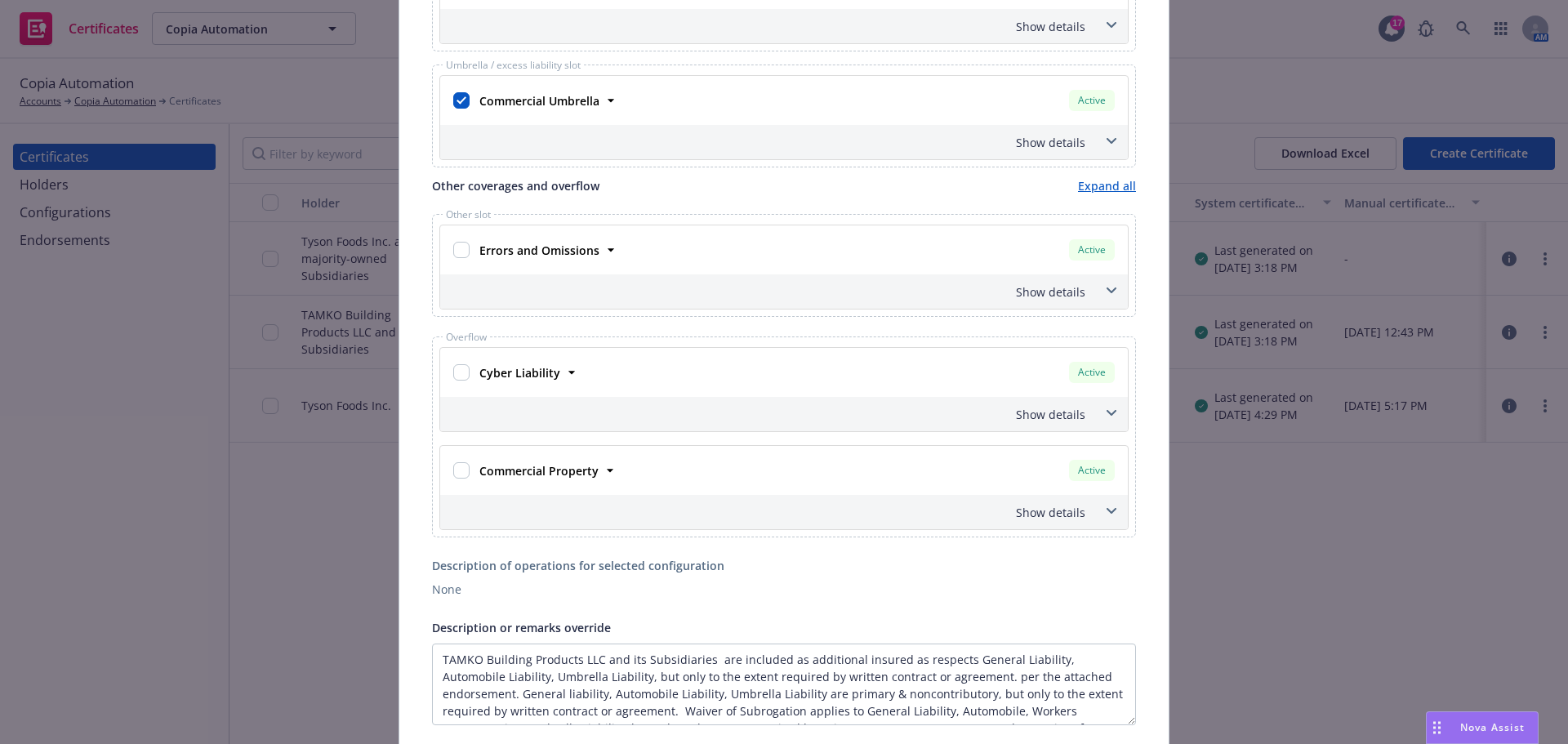
scroll to position [327, 0]
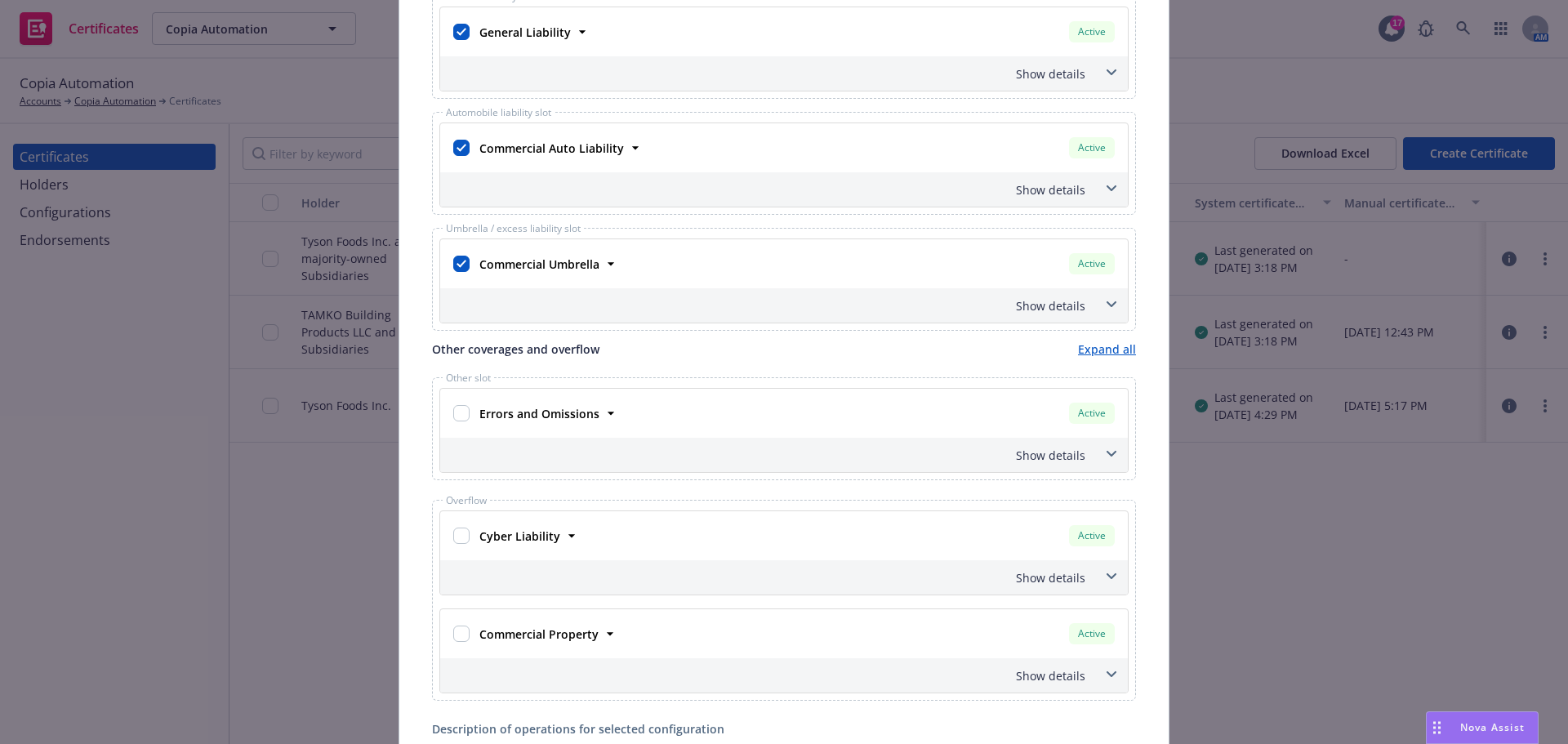
click at [1106, 300] on span at bounding box center [1110, 304] width 26 height 26
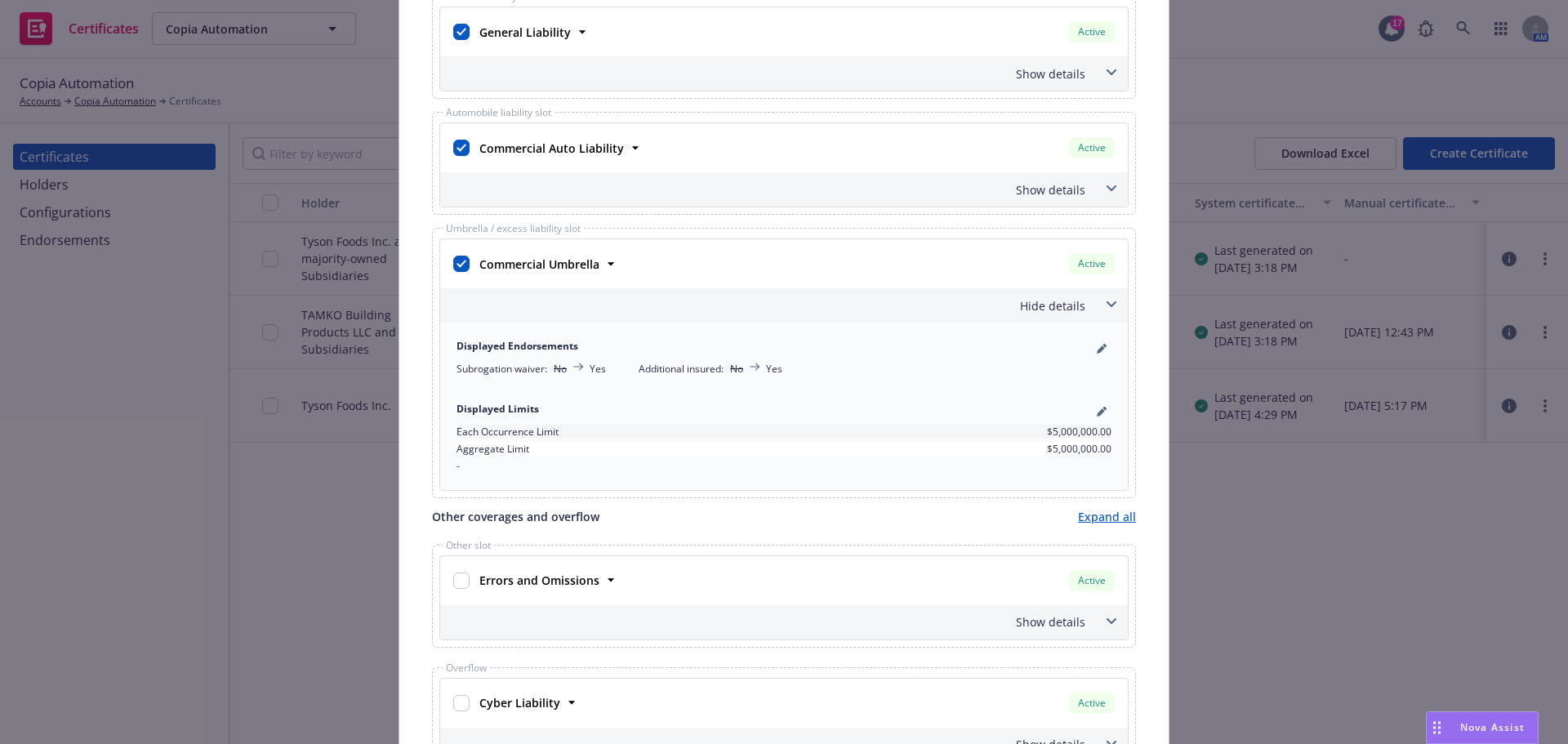
click at [1106, 300] on span at bounding box center [1110, 304] width 26 height 26
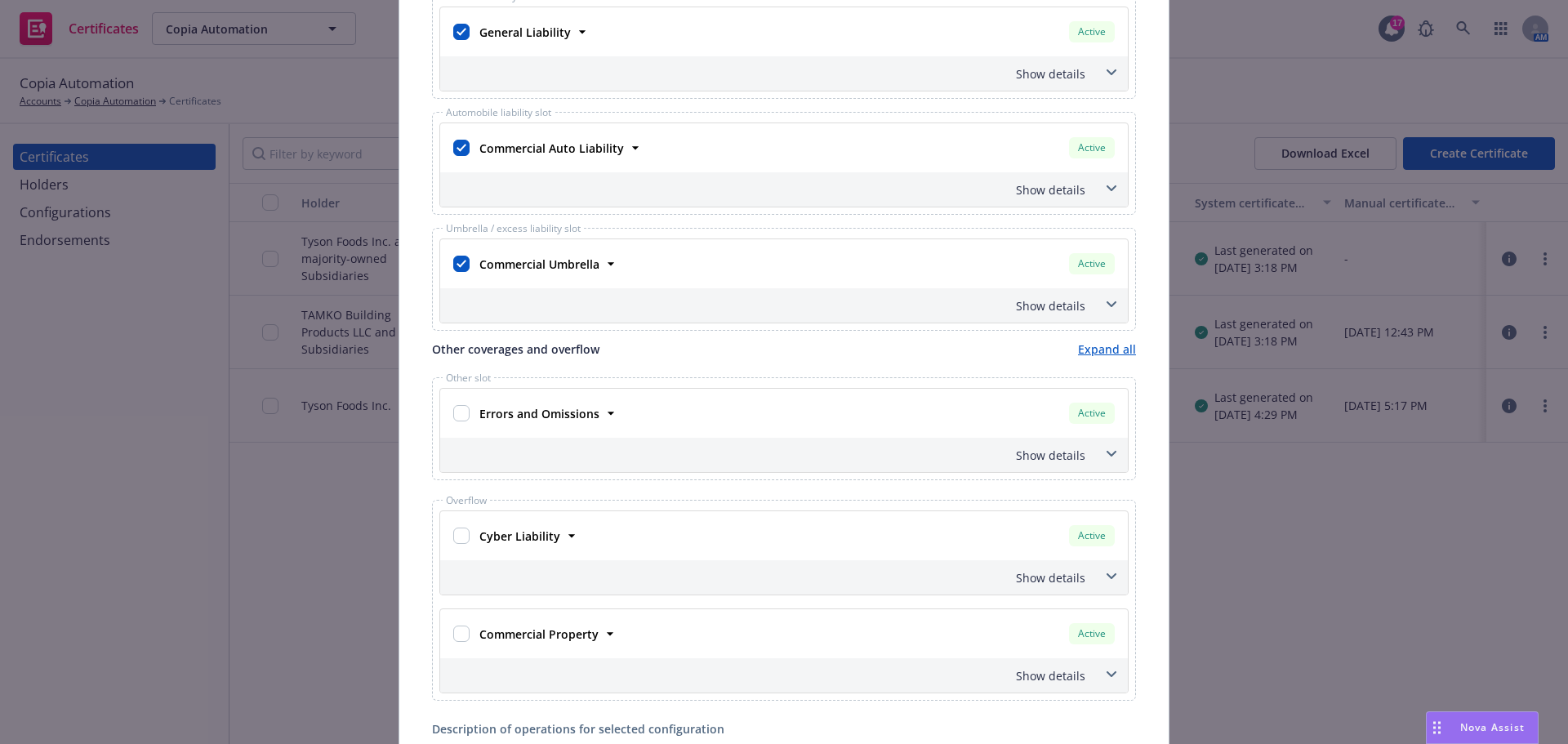
click at [1103, 215] on div "General liability slot General Liability Active Policy number 57 SBA AZ8ST8 Pre…" at bounding box center [784, 163] width 704 height 335
click at [1106, 187] on icon at bounding box center [1111, 188] width 10 height 6
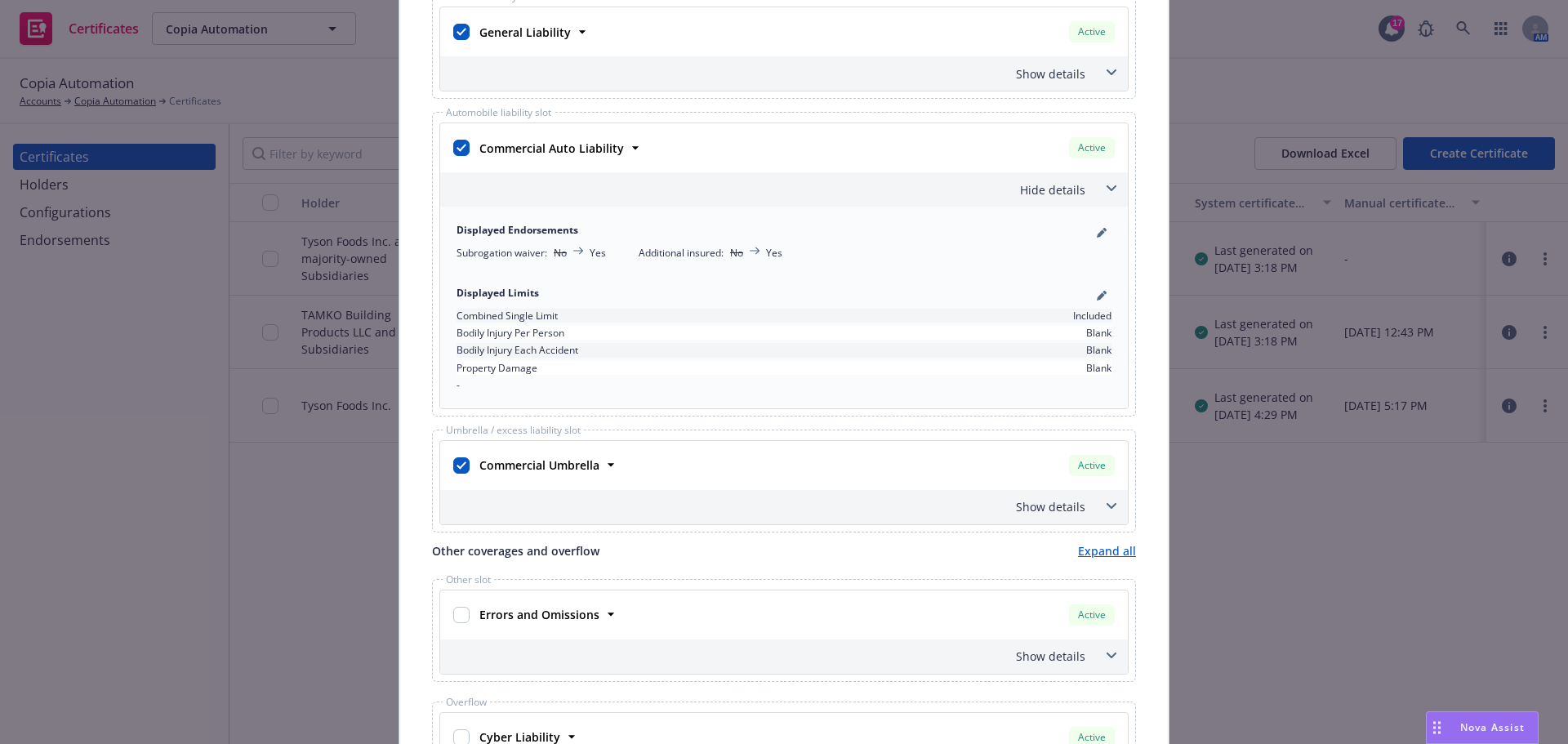
click at [1106, 187] on icon at bounding box center [1111, 188] width 10 height 6
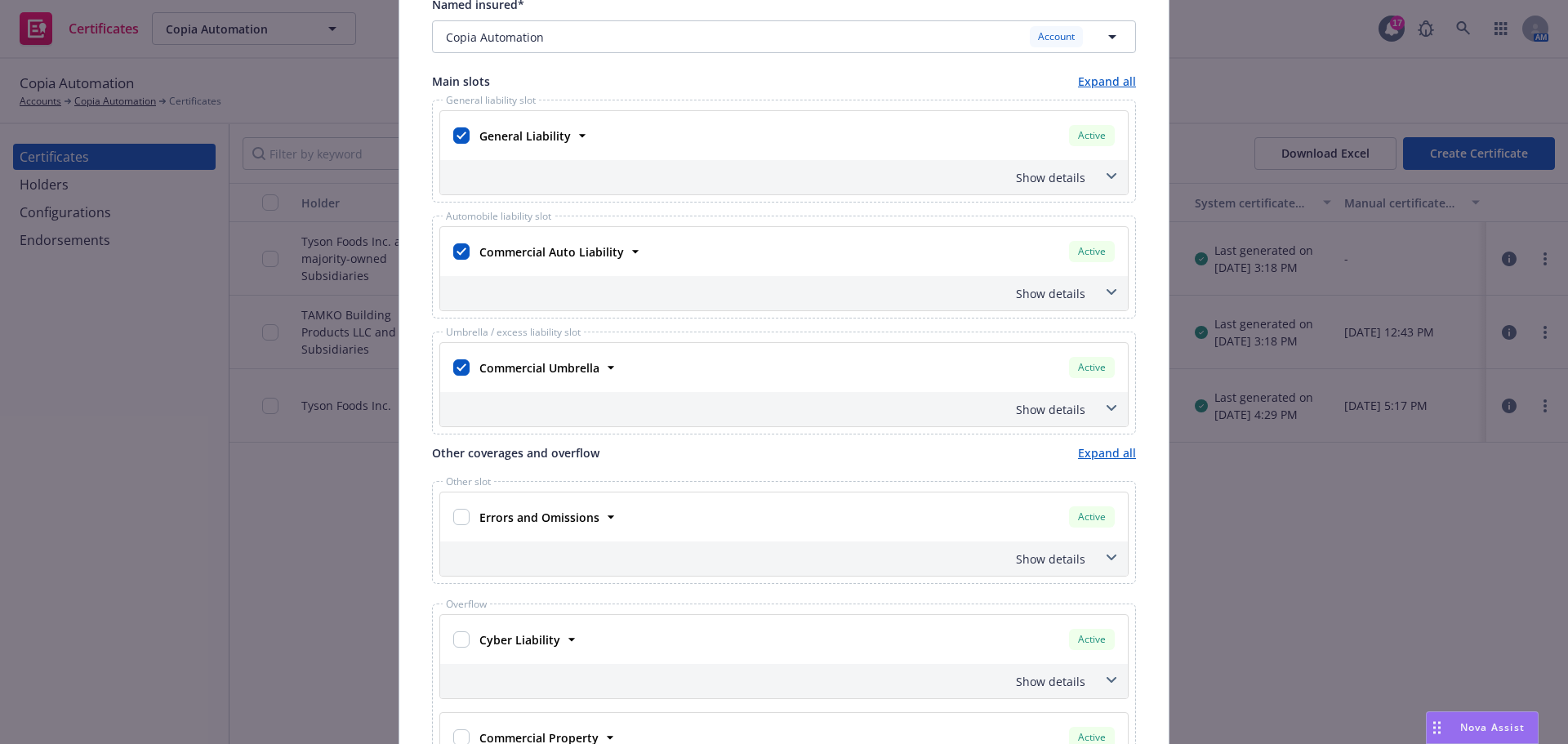
scroll to position [163, 0]
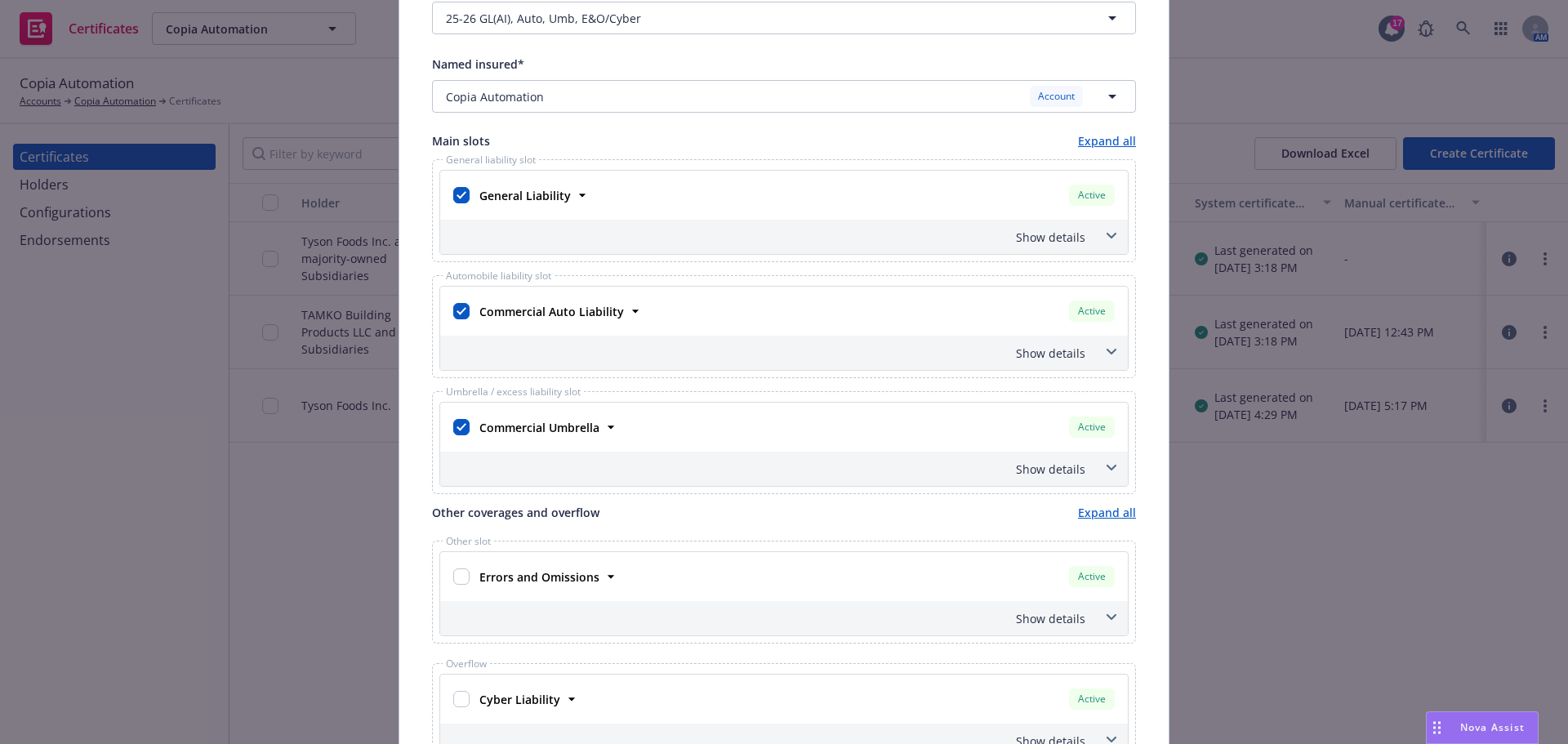
click at [1104, 224] on span at bounding box center [1110, 235] width 26 height 26
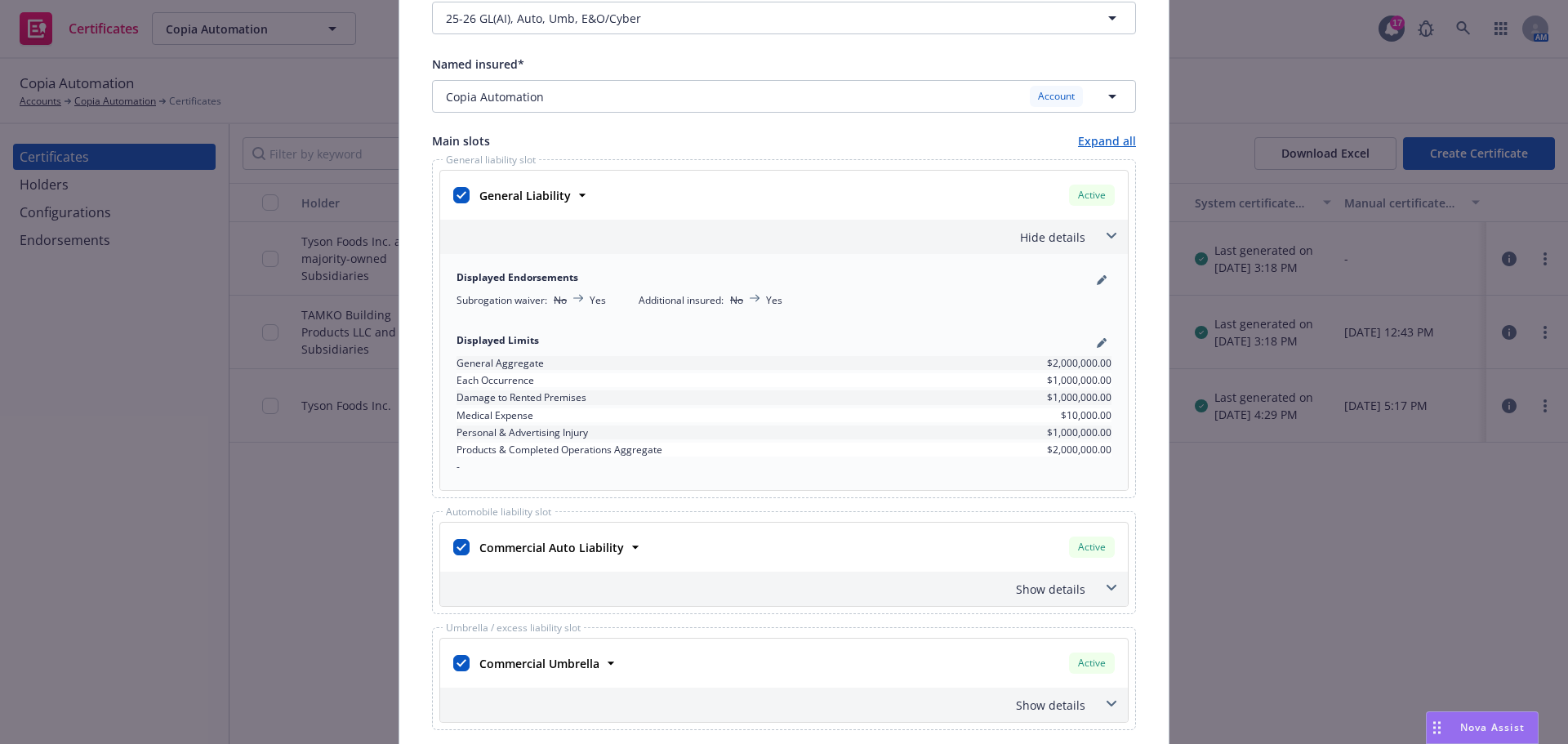
click at [1104, 224] on span at bounding box center [1110, 235] width 26 height 26
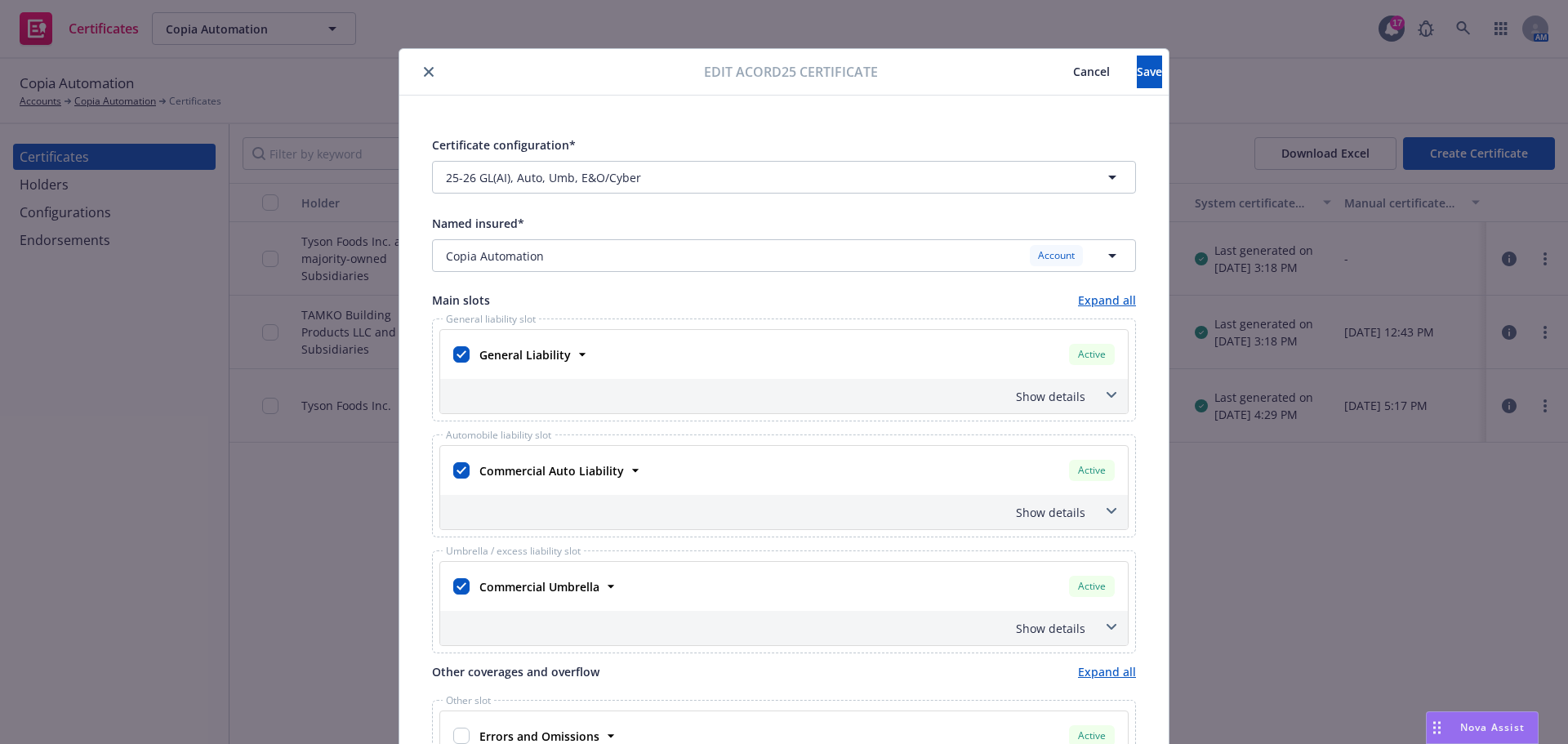
scroll to position [0, 0]
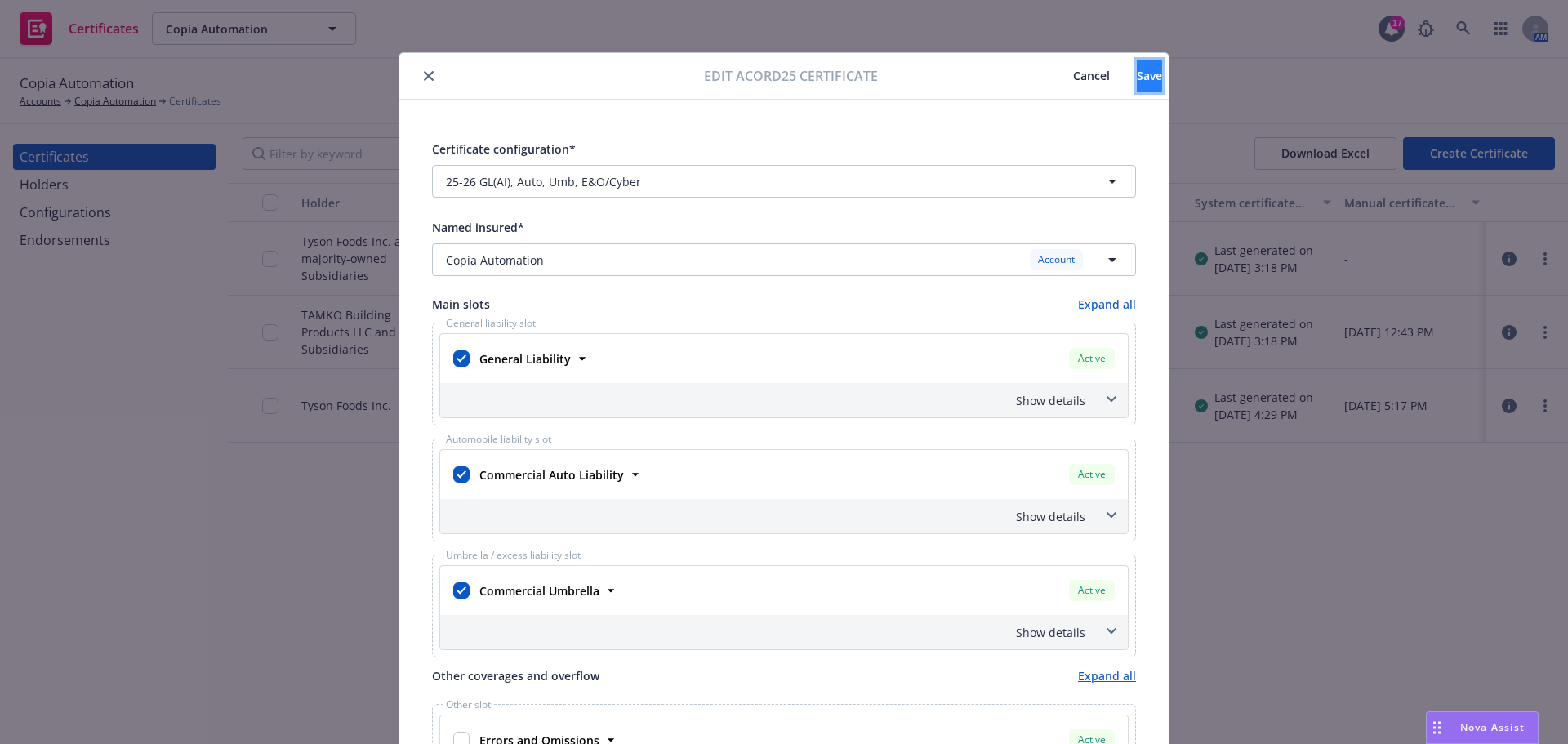
click at [1136, 83] on span "Save" at bounding box center [1149, 75] width 25 height 16
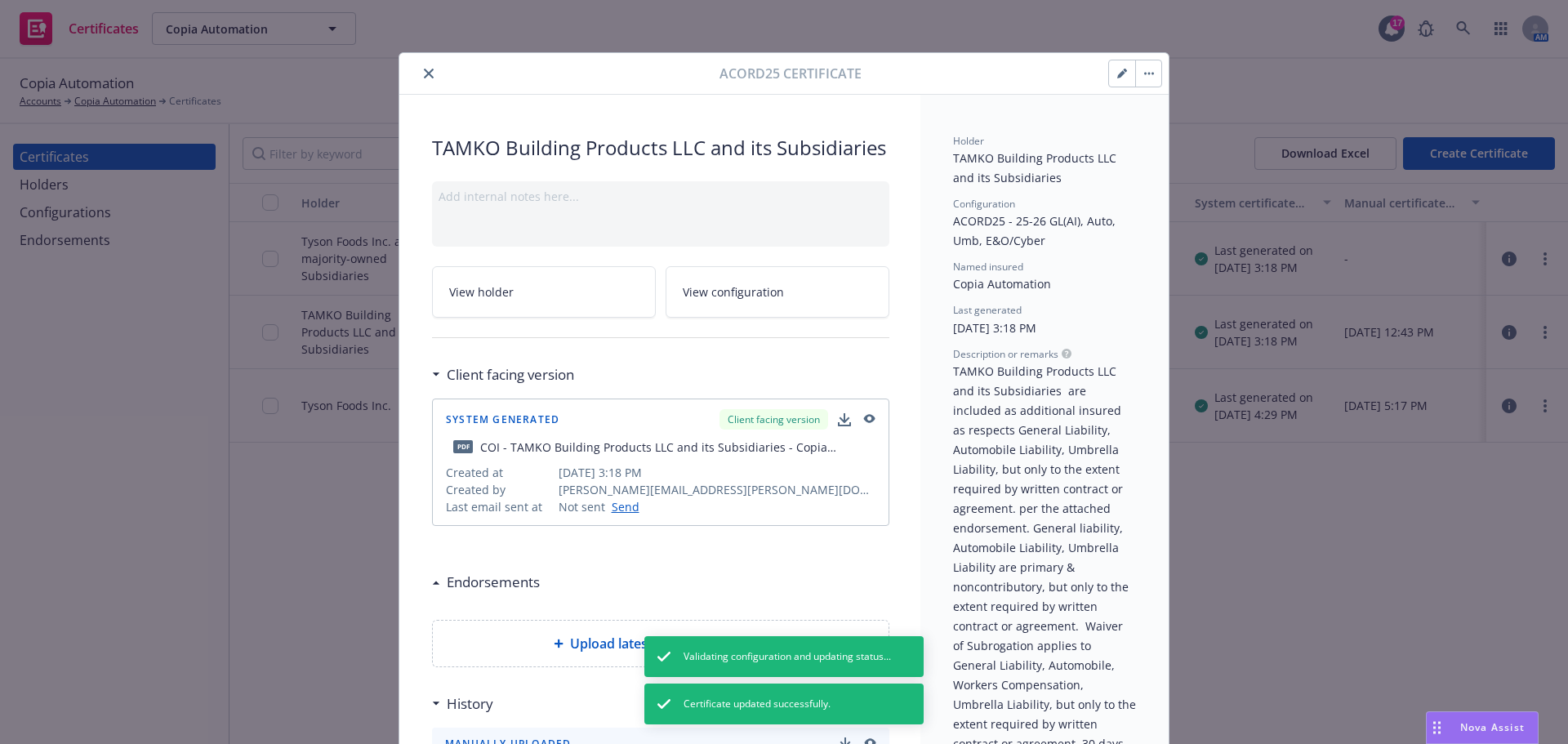
click at [423, 79] on button "close" at bounding box center [428, 73] width 20 height 20
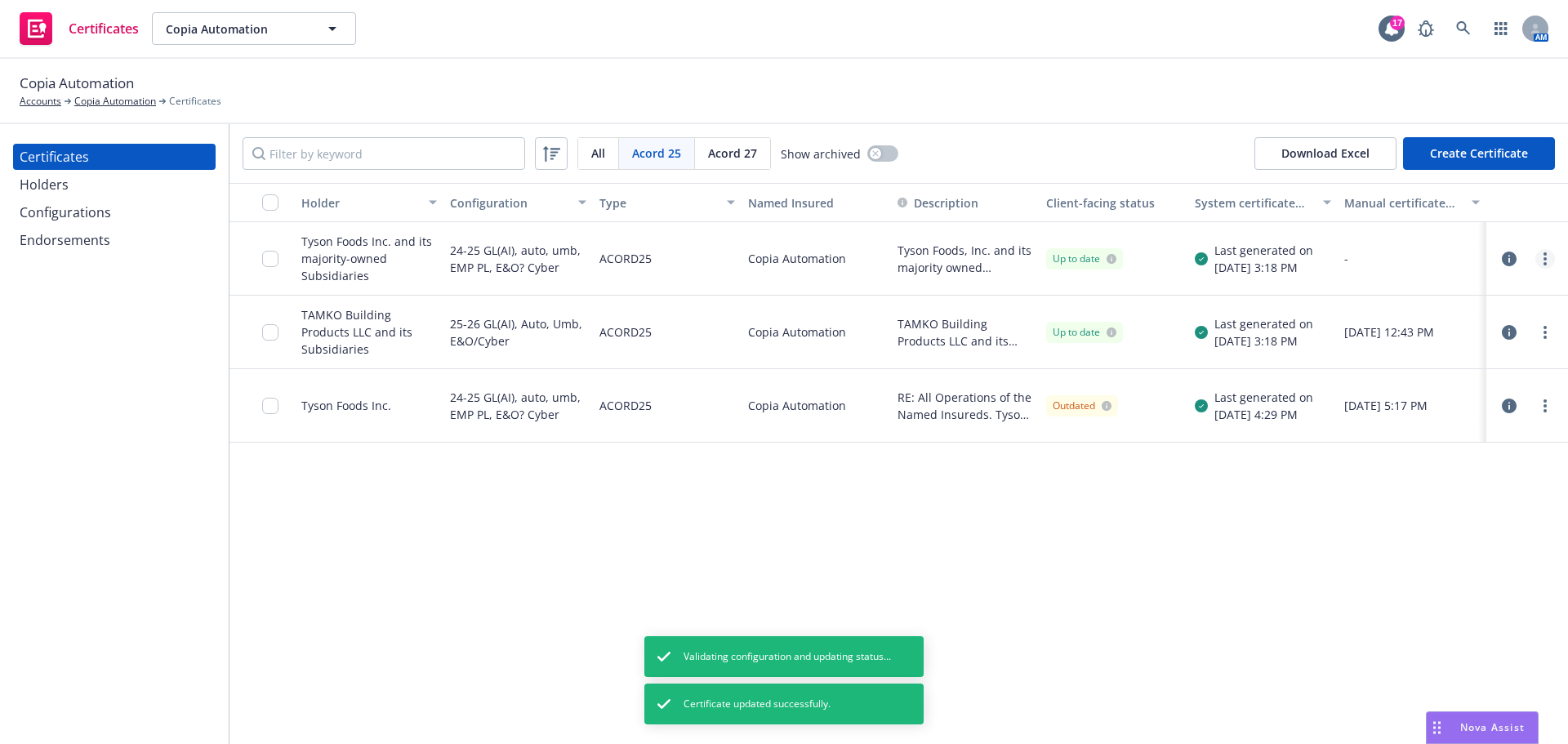
click at [1539, 257] on link "more" at bounding box center [1545, 259] width 20 height 20
click at [1352, 289] on link "Edit" at bounding box center [1422, 292] width 261 height 33
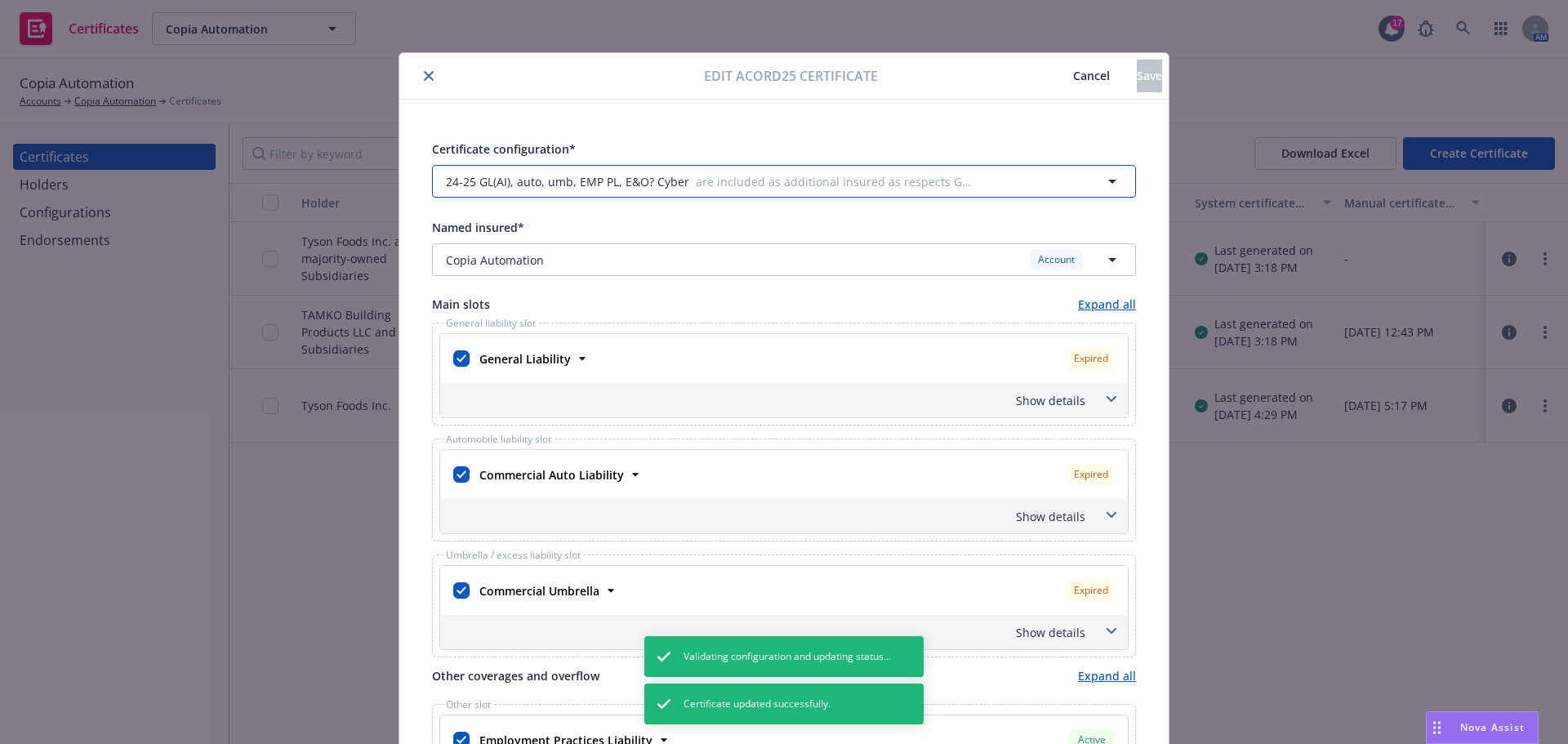
click at [744, 189] on span "are included as additional insured as respects General Liability, but only to t…" at bounding box center [835, 182] width 281 height 18
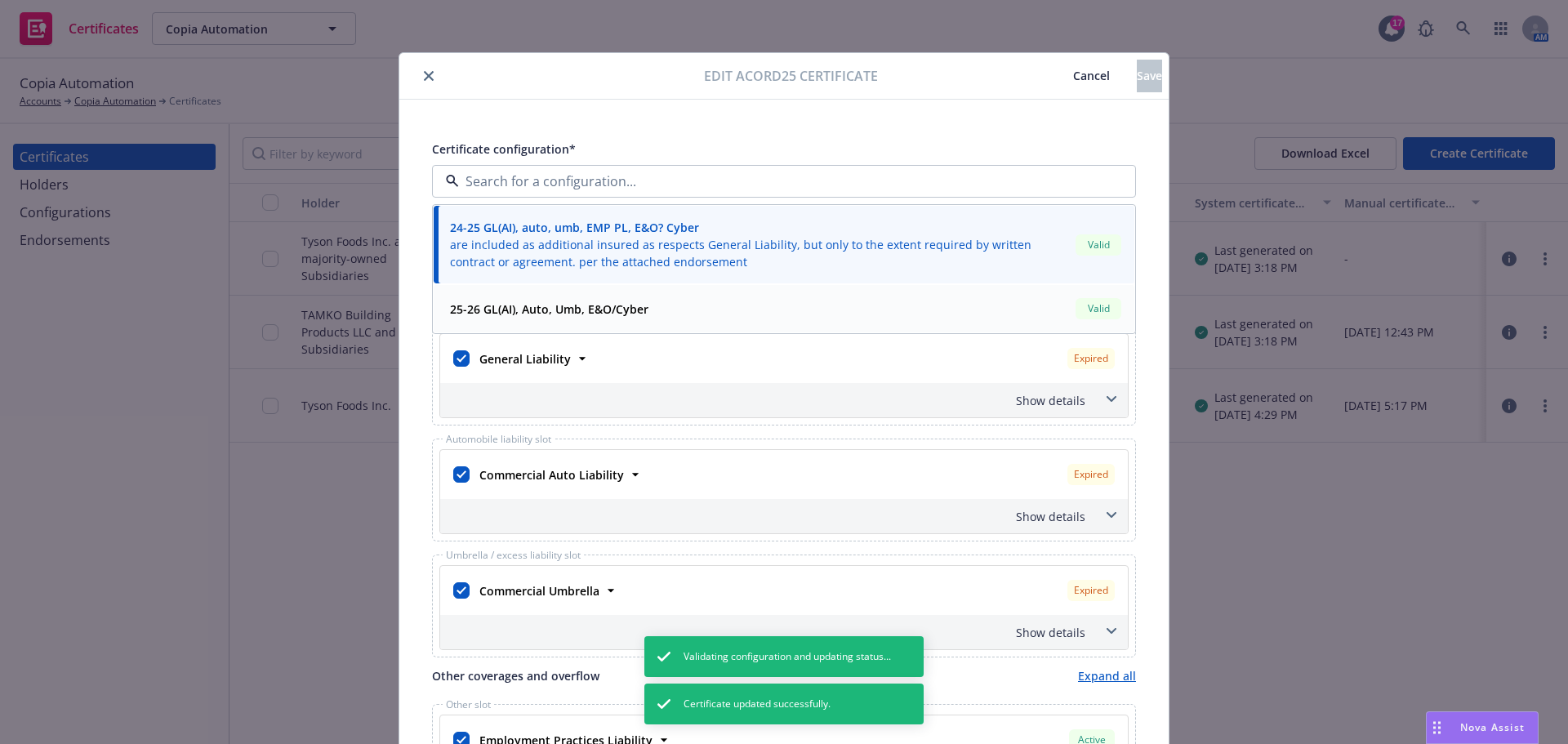
click at [685, 299] on div "25-26 GL(AI), Auto, Umb, E&O/Cyber Valid" at bounding box center [784, 309] width 681 height 28
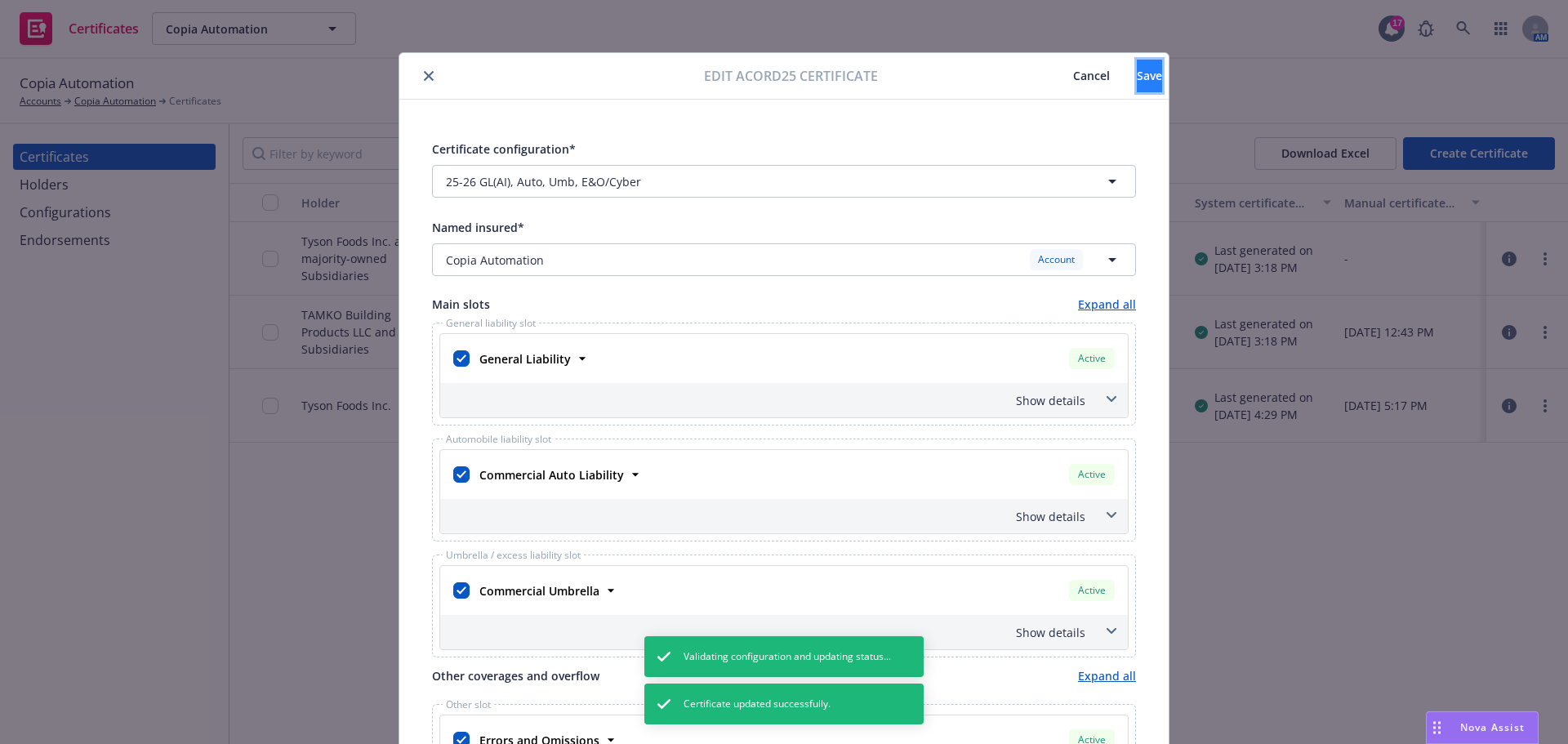
click at [1136, 79] on span "Save" at bounding box center [1149, 75] width 25 height 16
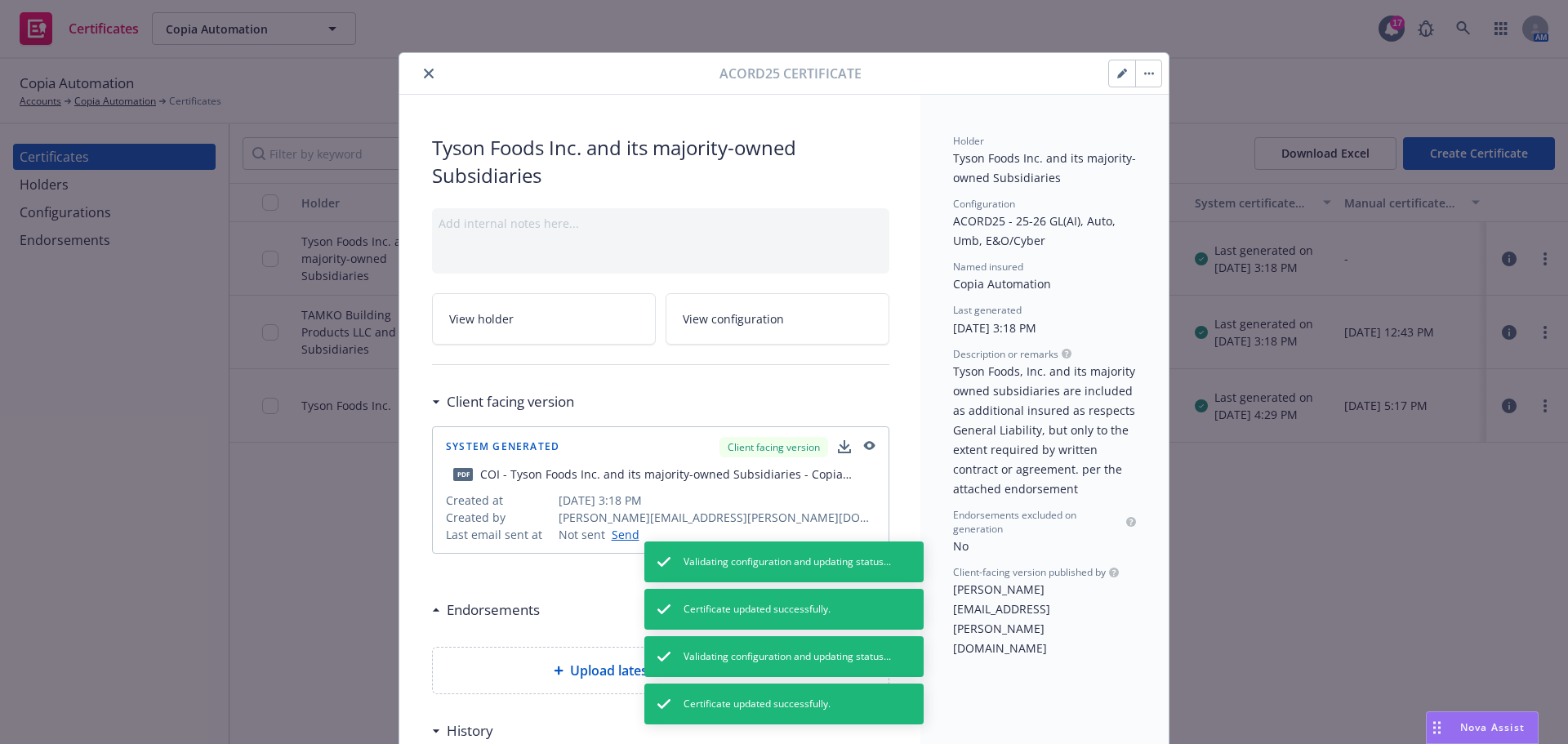
click at [423, 78] on icon "close" at bounding box center [428, 73] width 10 height 10
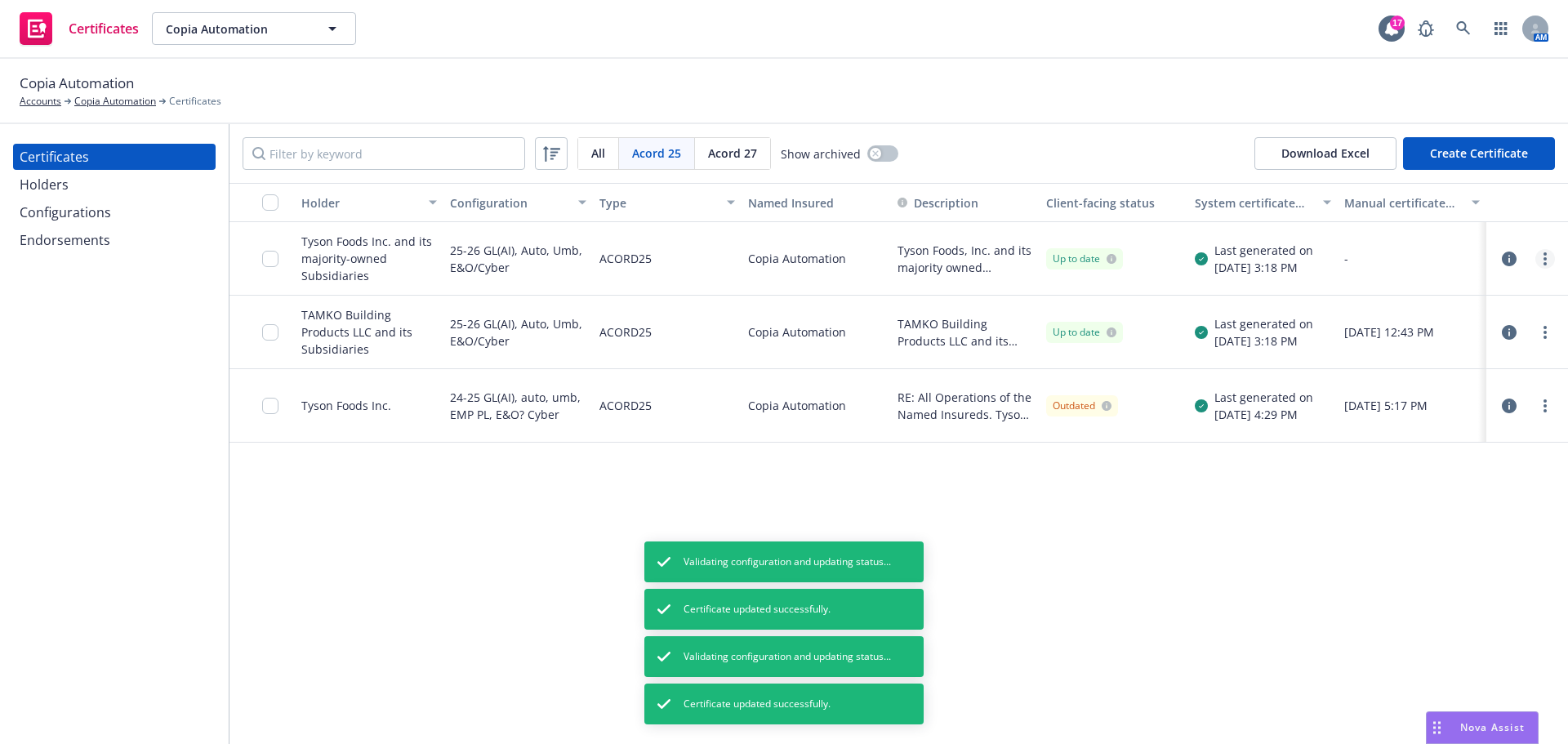
click at [1540, 265] on link "more" at bounding box center [1545, 259] width 20 height 20
click at [1427, 358] on link "Regenerate" at bounding box center [1422, 357] width 261 height 33
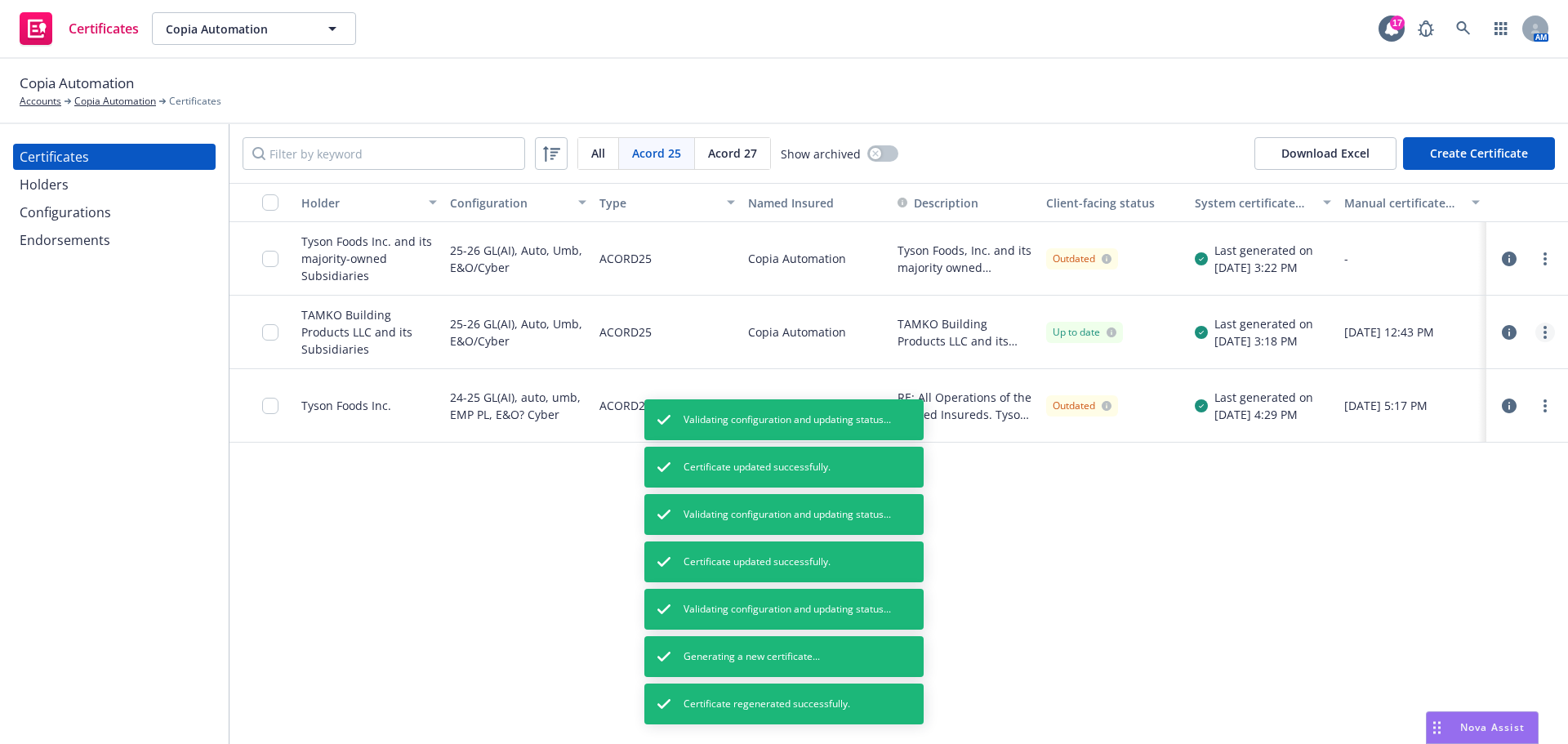
click at [1539, 338] on link "more" at bounding box center [1545, 333] width 20 height 20
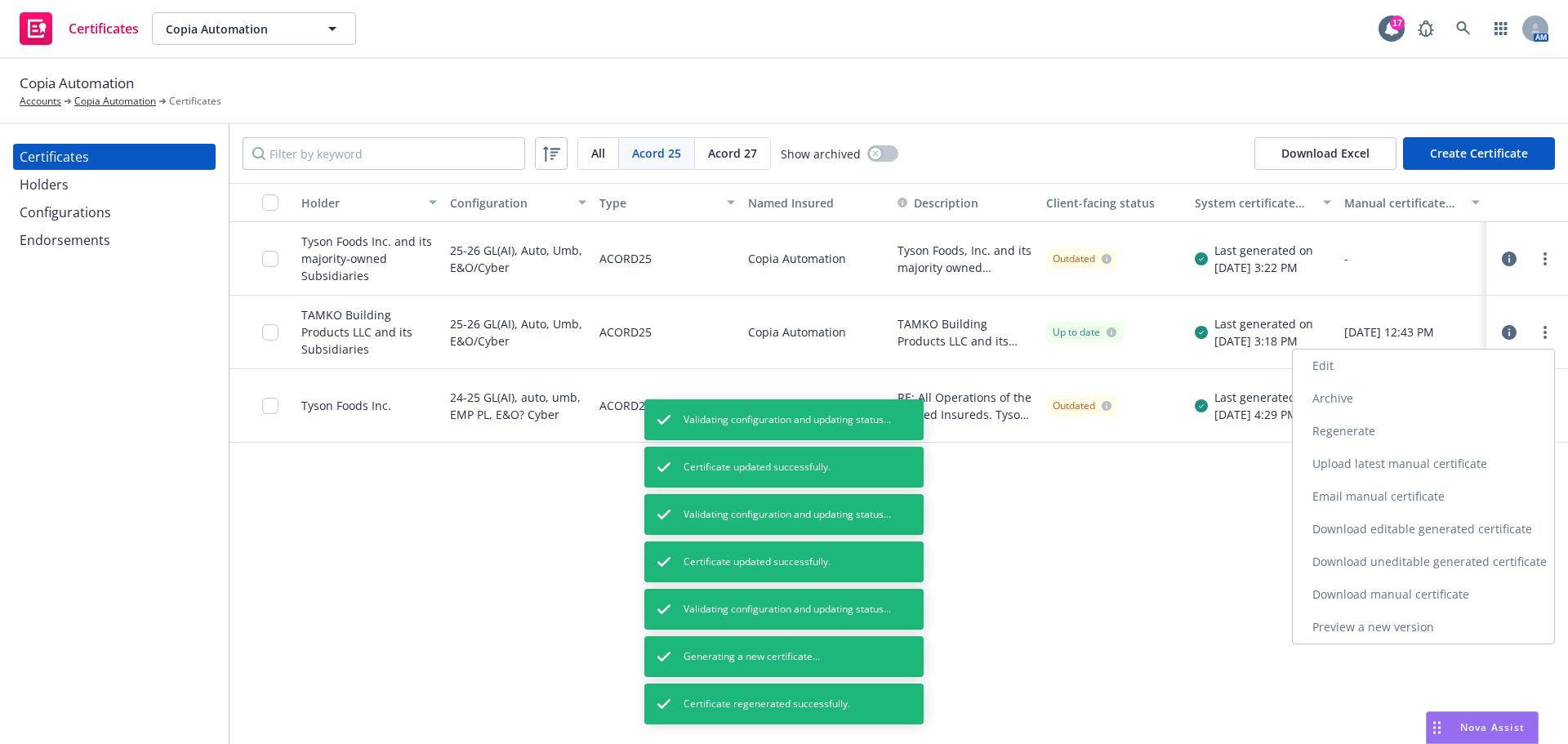
click at [1311, 435] on link "Regenerate" at bounding box center [1422, 431] width 261 height 33
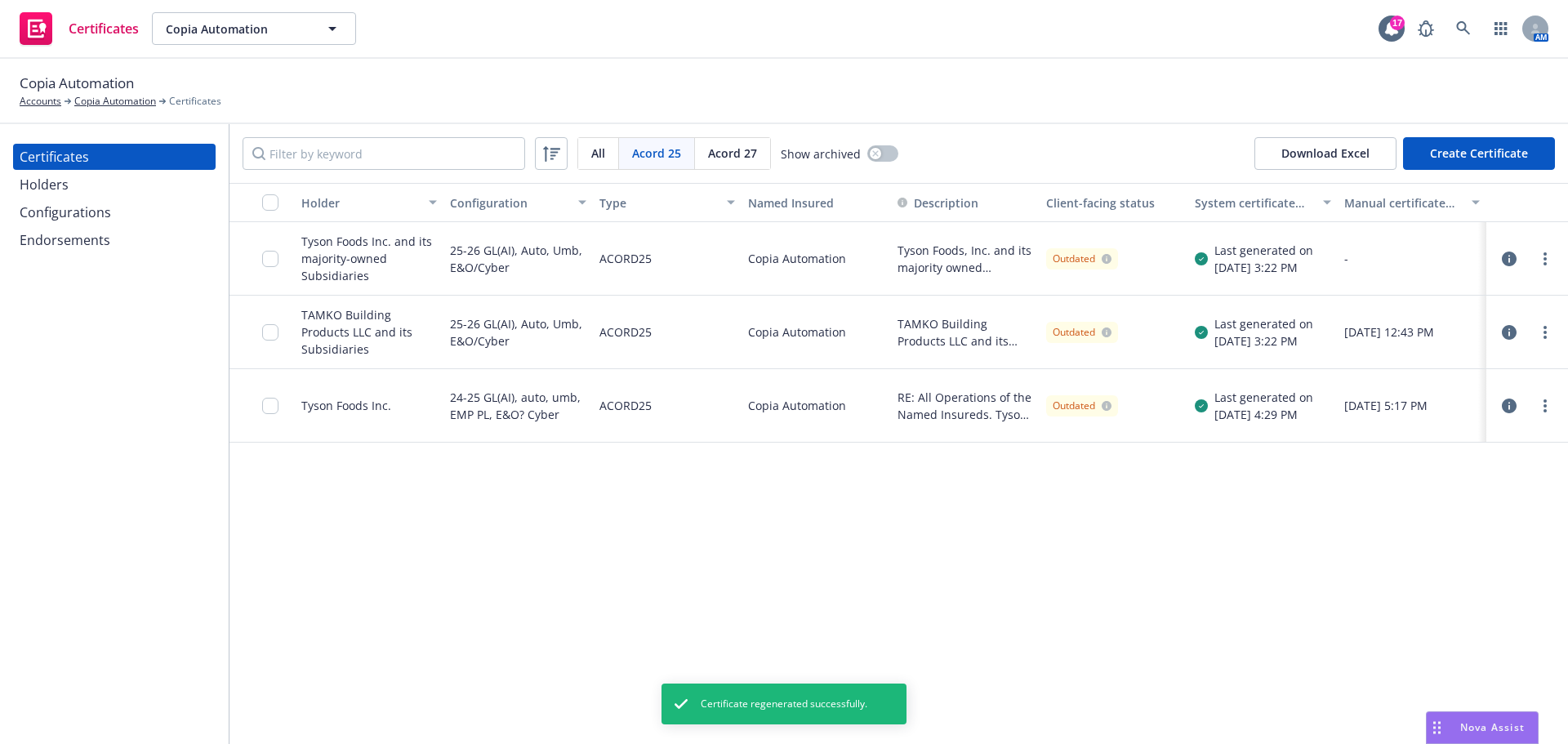
click at [279, 262] on div at bounding box center [274, 259] width 26 height 53
click at [268, 263] on input "checkbox" at bounding box center [270, 259] width 17 height 17
click at [269, 331] on input "checkbox" at bounding box center [270, 333] width 17 height 17
click at [920, 716] on div "2 selected Download certificates Other actions Unselect all" at bounding box center [784, 707] width 461 height 33
click at [904, 716] on div "Certificate regenerated successfully." at bounding box center [784, 704] width 245 height 41
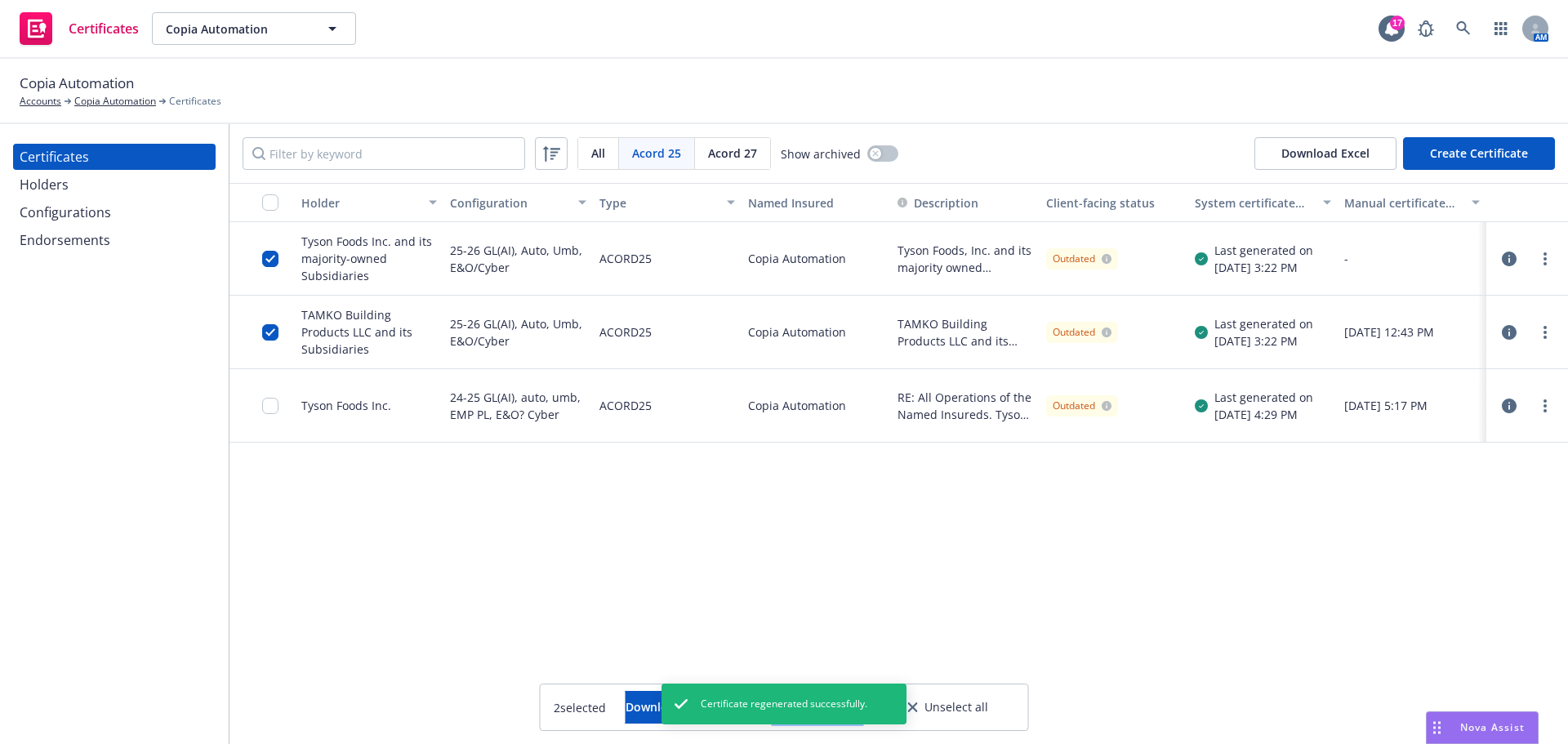
click at [861, 715] on button "Other actions" at bounding box center [817, 707] width 88 height 33
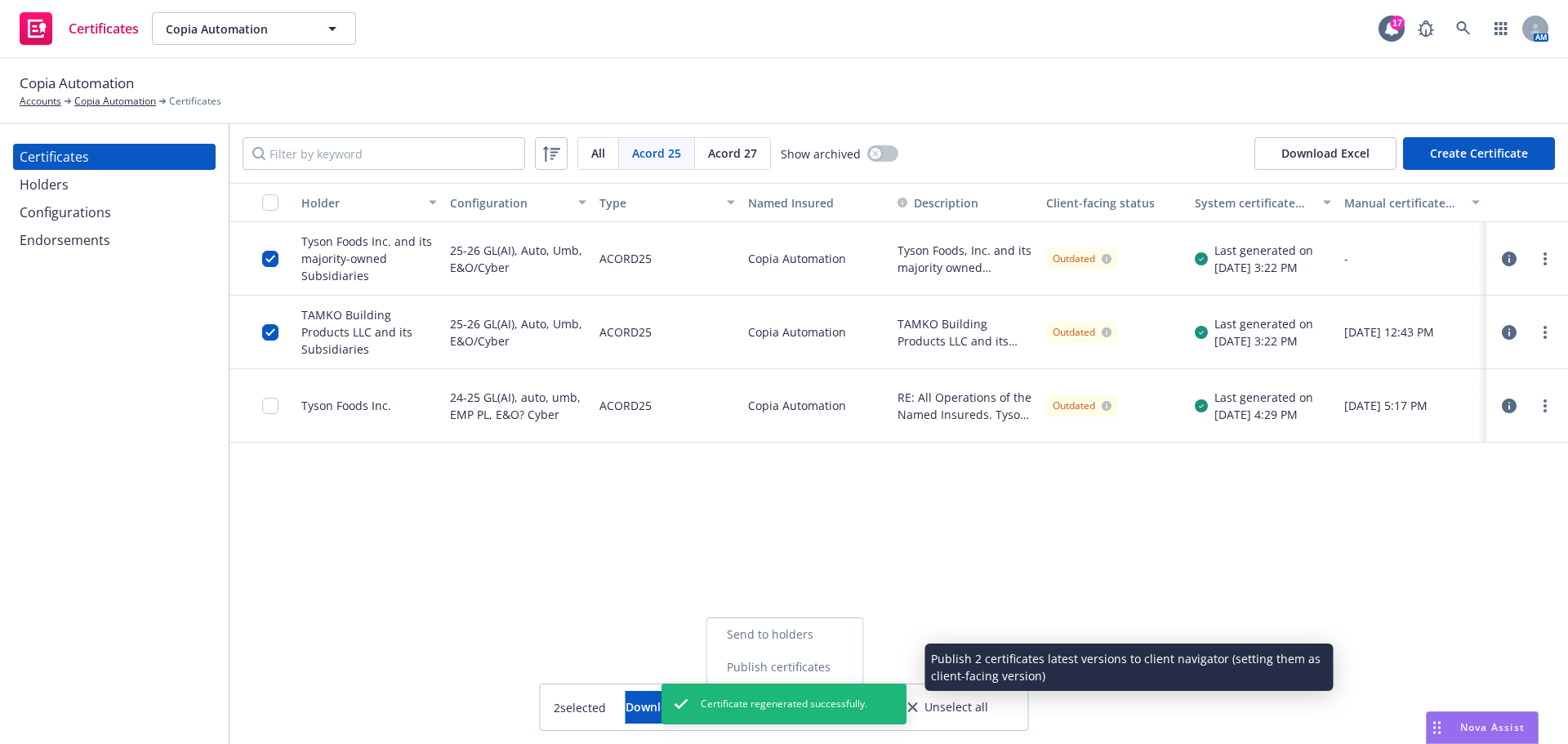
click at [863, 667] on link "Publish certificates" at bounding box center [784, 667] width 156 height 33
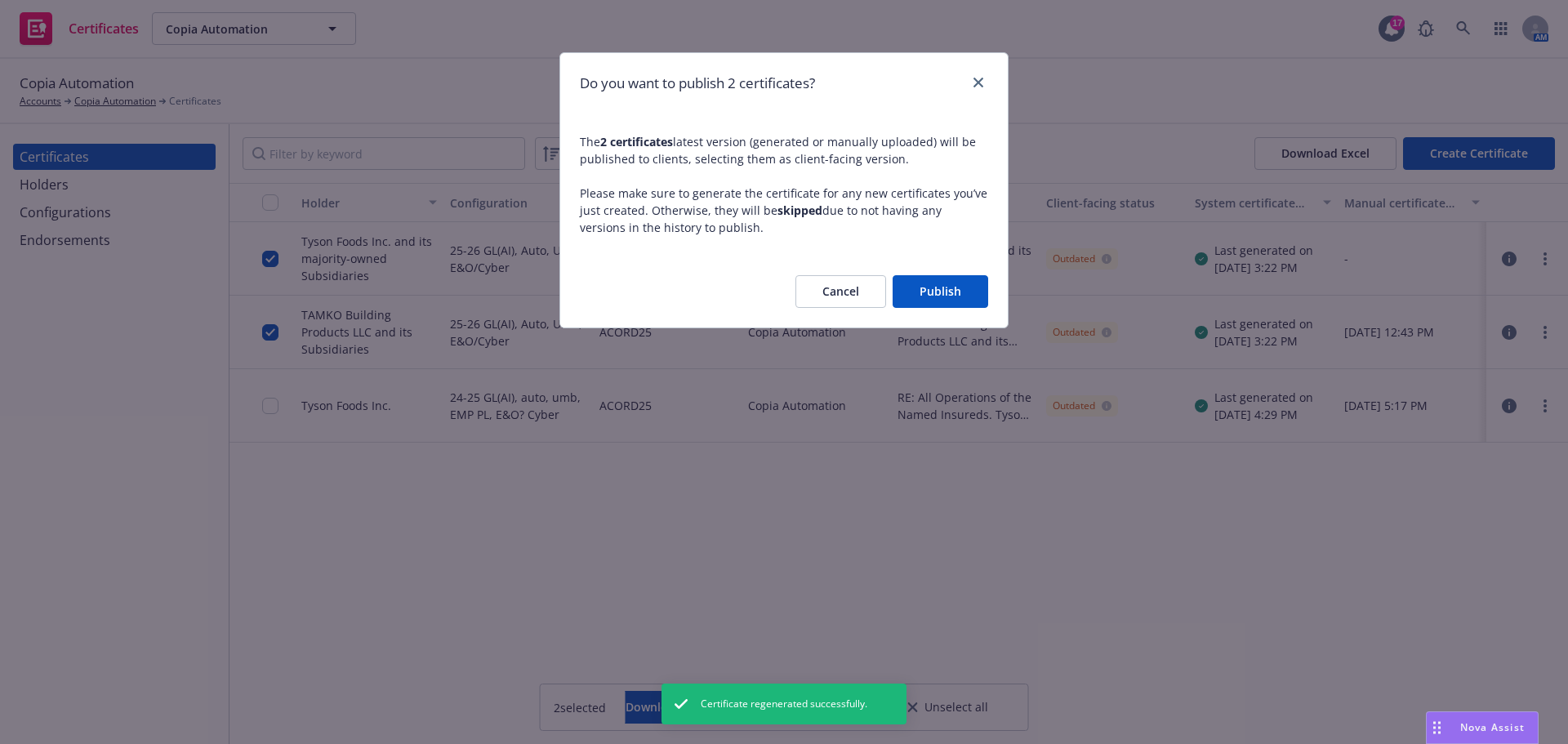
click at [918, 295] on button "Publish" at bounding box center [940, 291] width 96 height 33
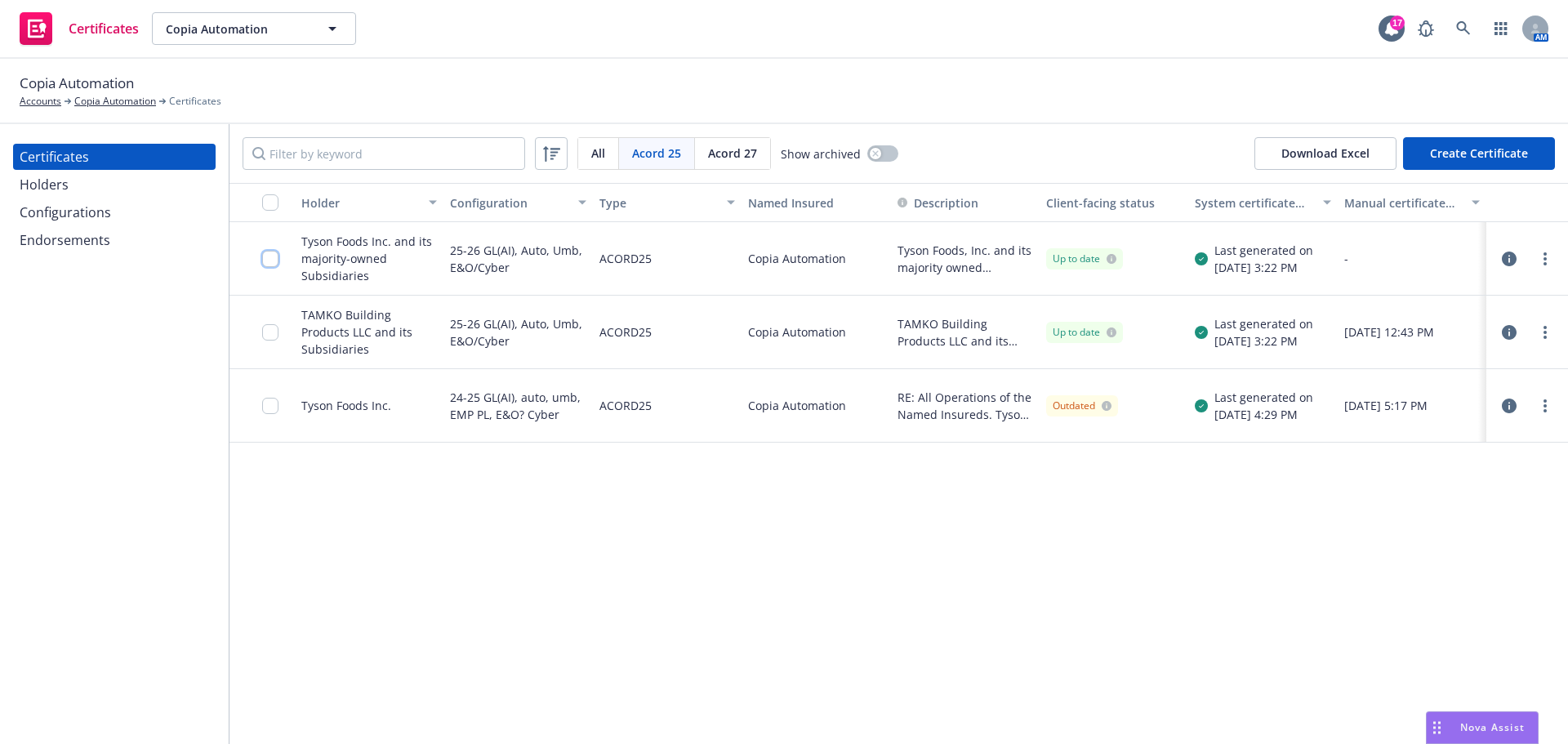
click at [269, 264] on input "checkbox" at bounding box center [270, 259] width 17 height 17
click at [273, 306] on div at bounding box center [274, 332] width 26 height 53
click at [275, 330] on input "checkbox" at bounding box center [270, 333] width 17 height 17
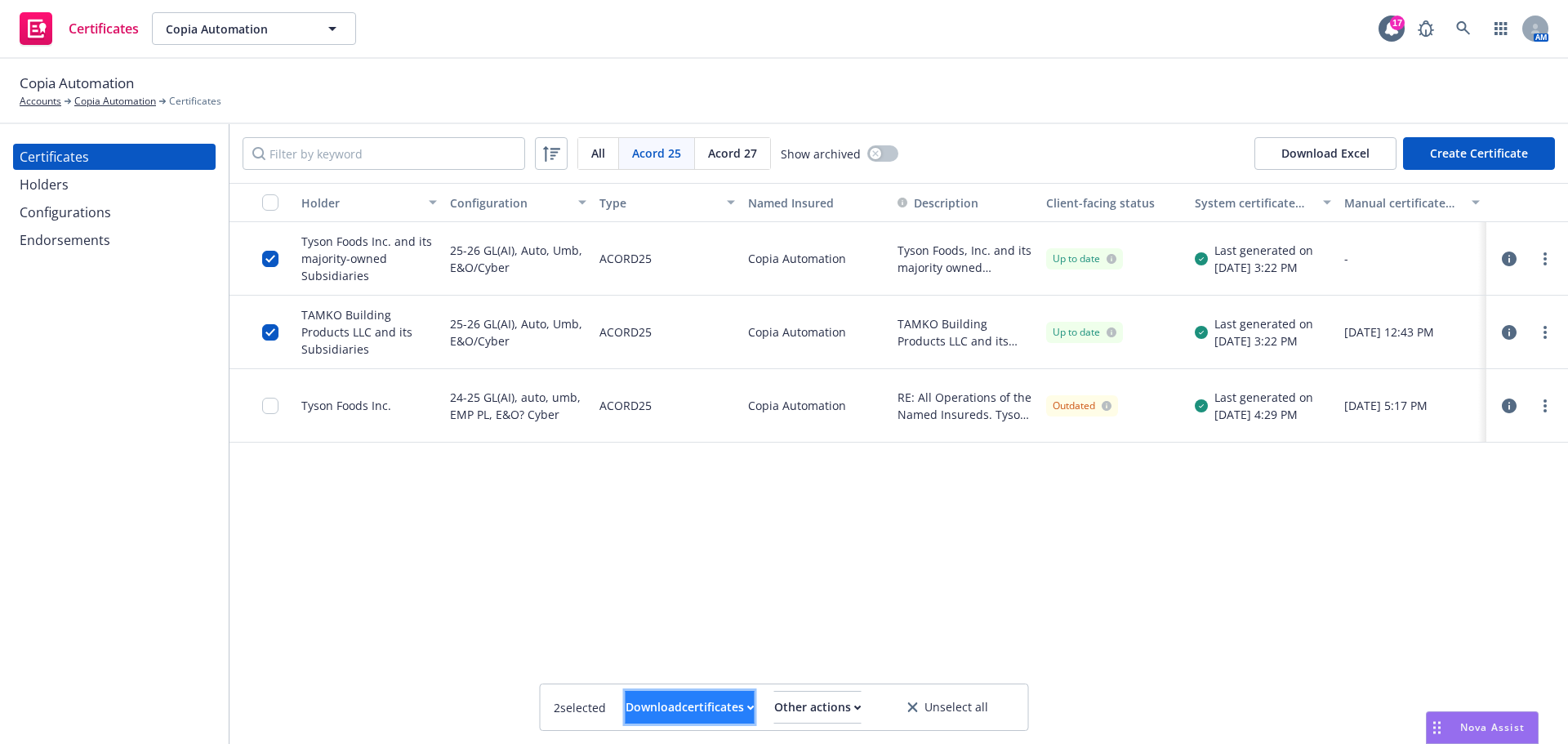
click at [688, 713] on div "Download certificates" at bounding box center [689, 707] width 129 height 31
click at [699, 677] on link "Download uneditable files" at bounding box center [606, 667] width 195 height 33
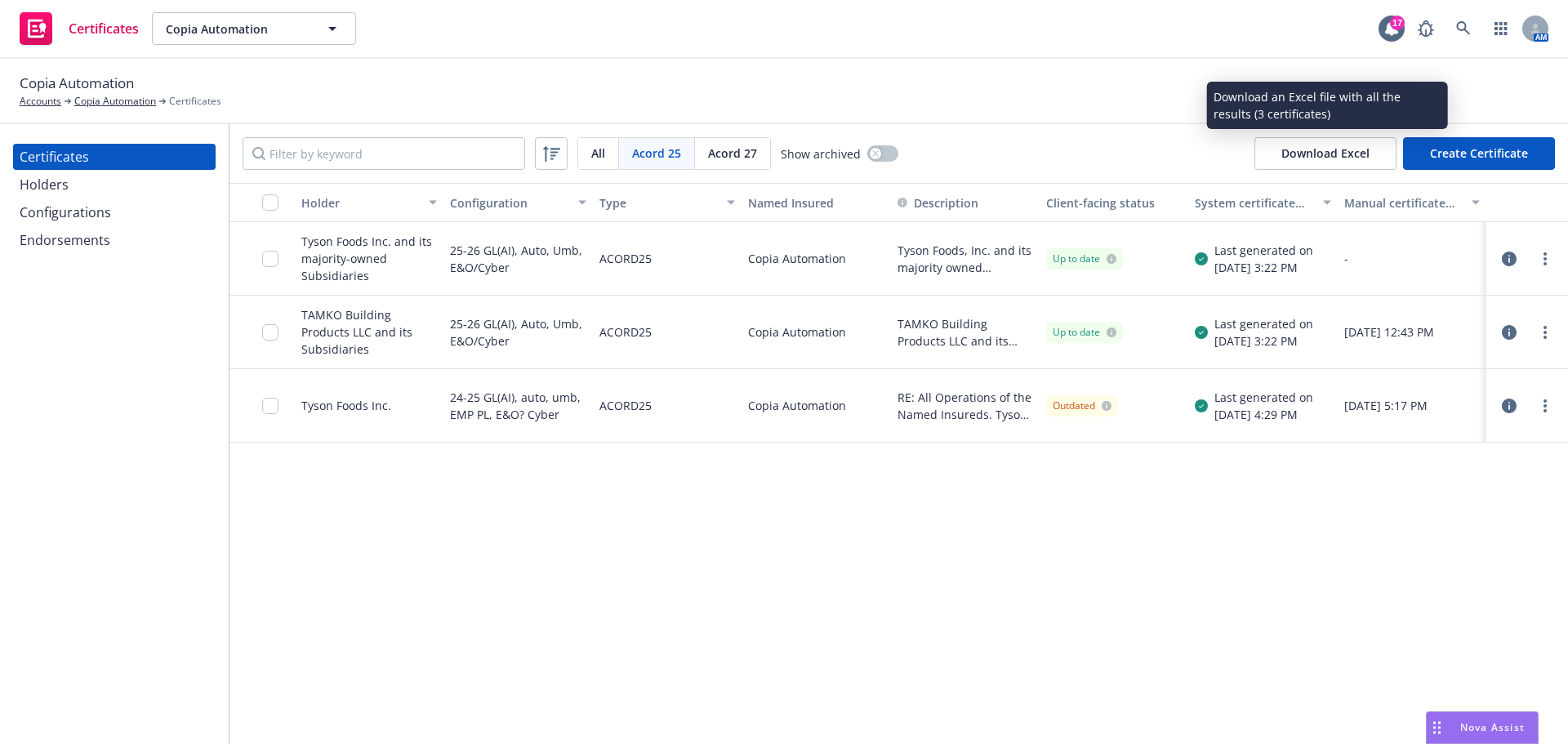
click at [1279, 161] on button "Download Excel" at bounding box center [1325, 153] width 142 height 33
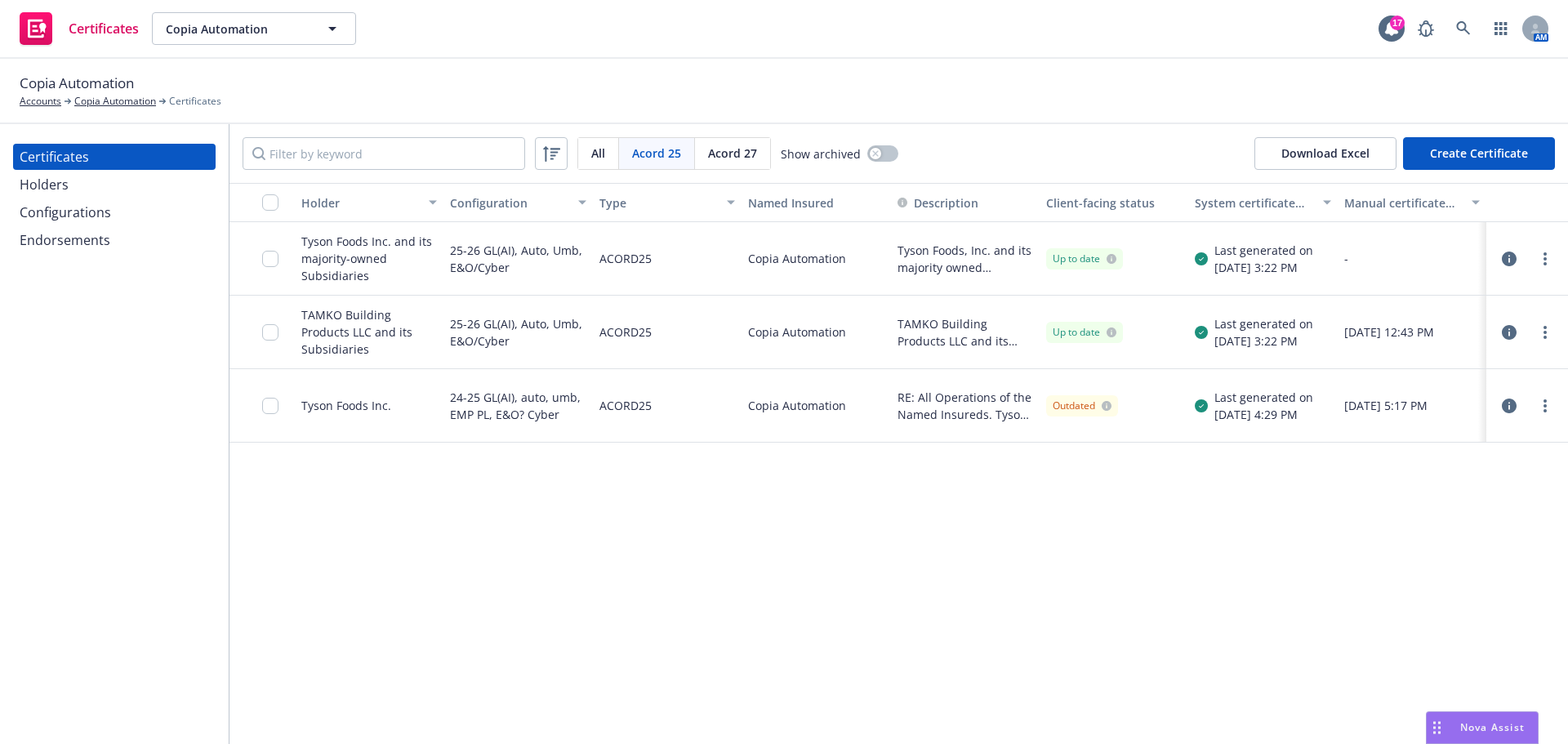
click at [1505, 263] on icon "button" at bounding box center [1509, 259] width 15 height 15
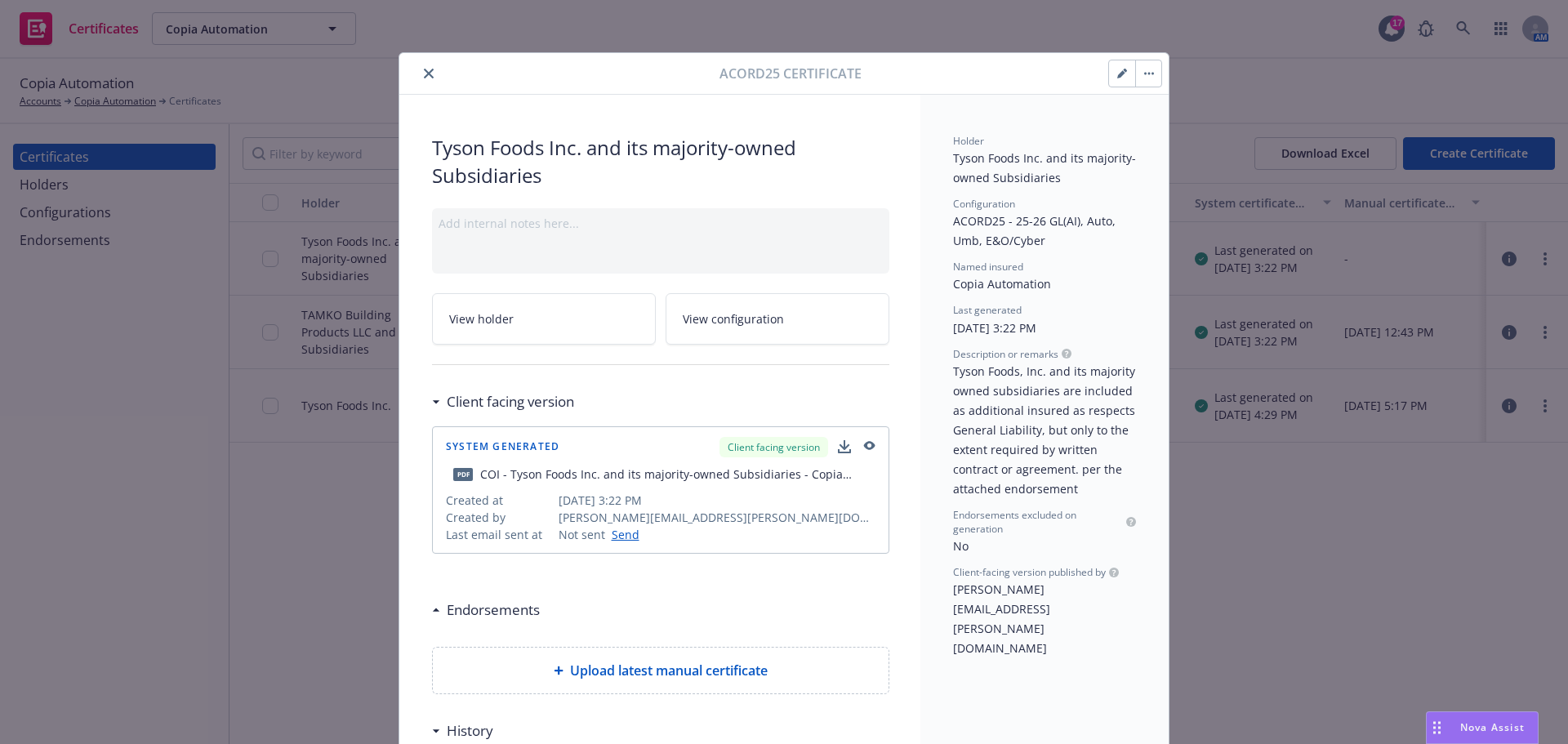
click at [423, 71] on icon "close" at bounding box center [428, 73] width 10 height 10
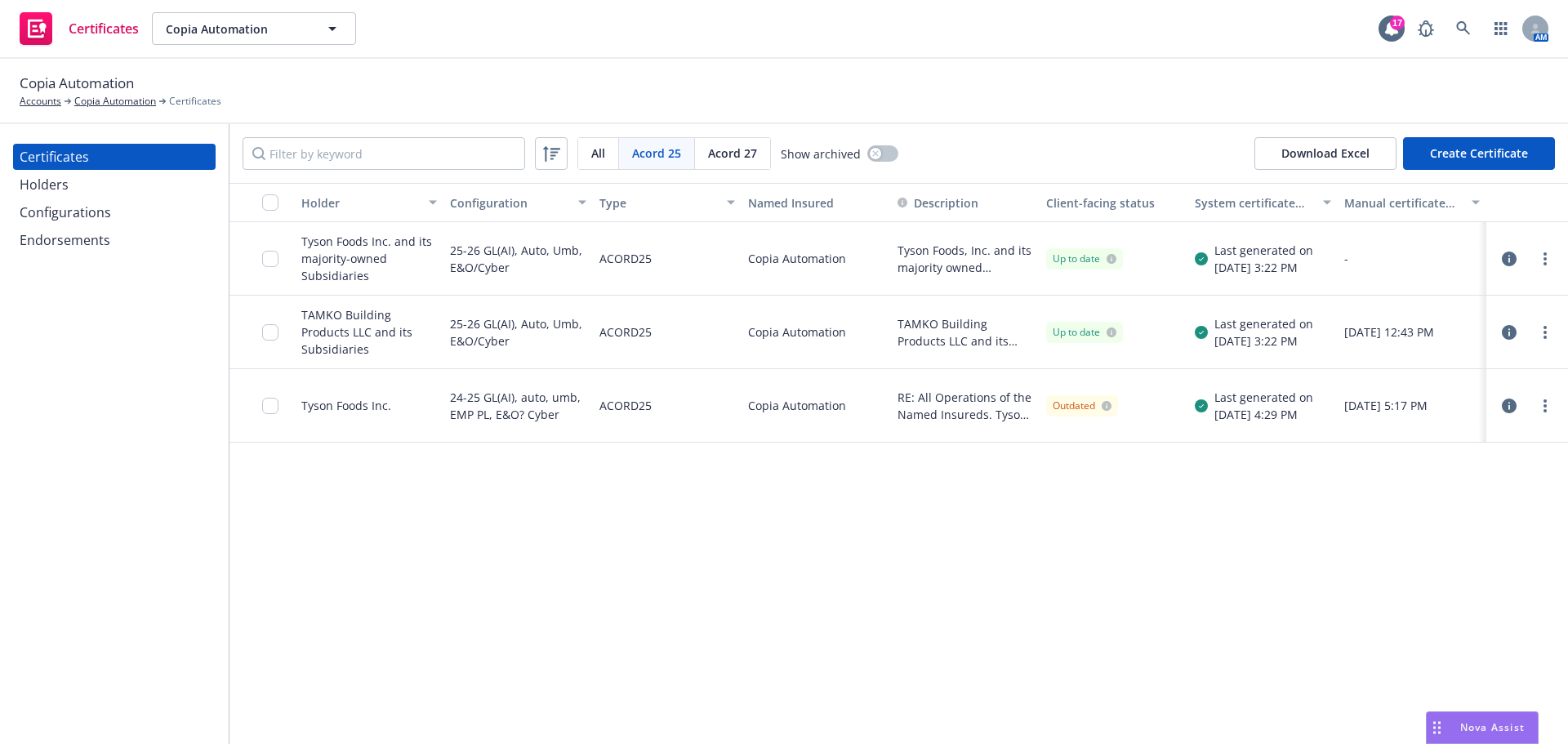
click at [1415, 151] on button "Create Certificate" at bounding box center [1479, 153] width 152 height 33
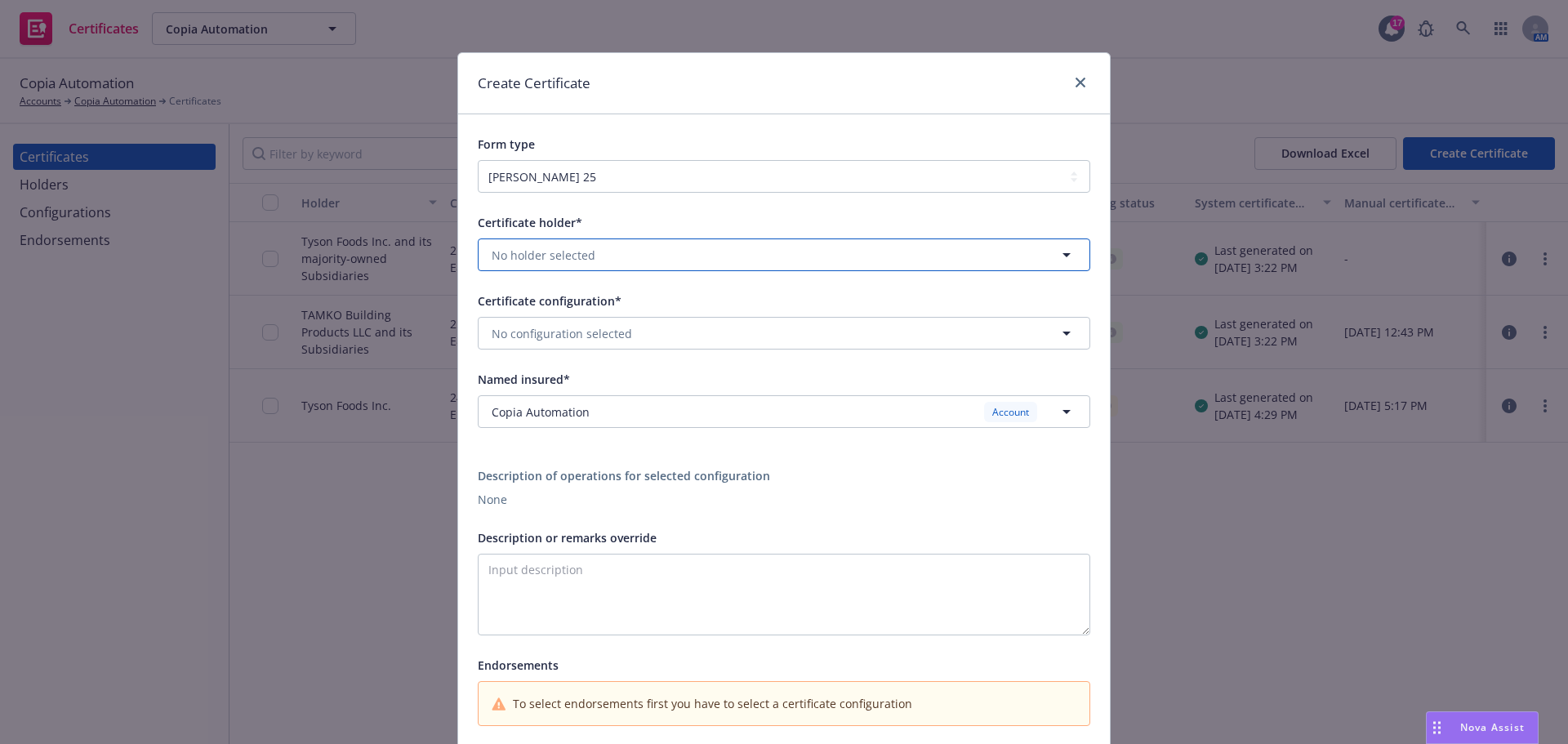
click at [634, 255] on button "No holder selected" at bounding box center [784, 254] width 613 height 33
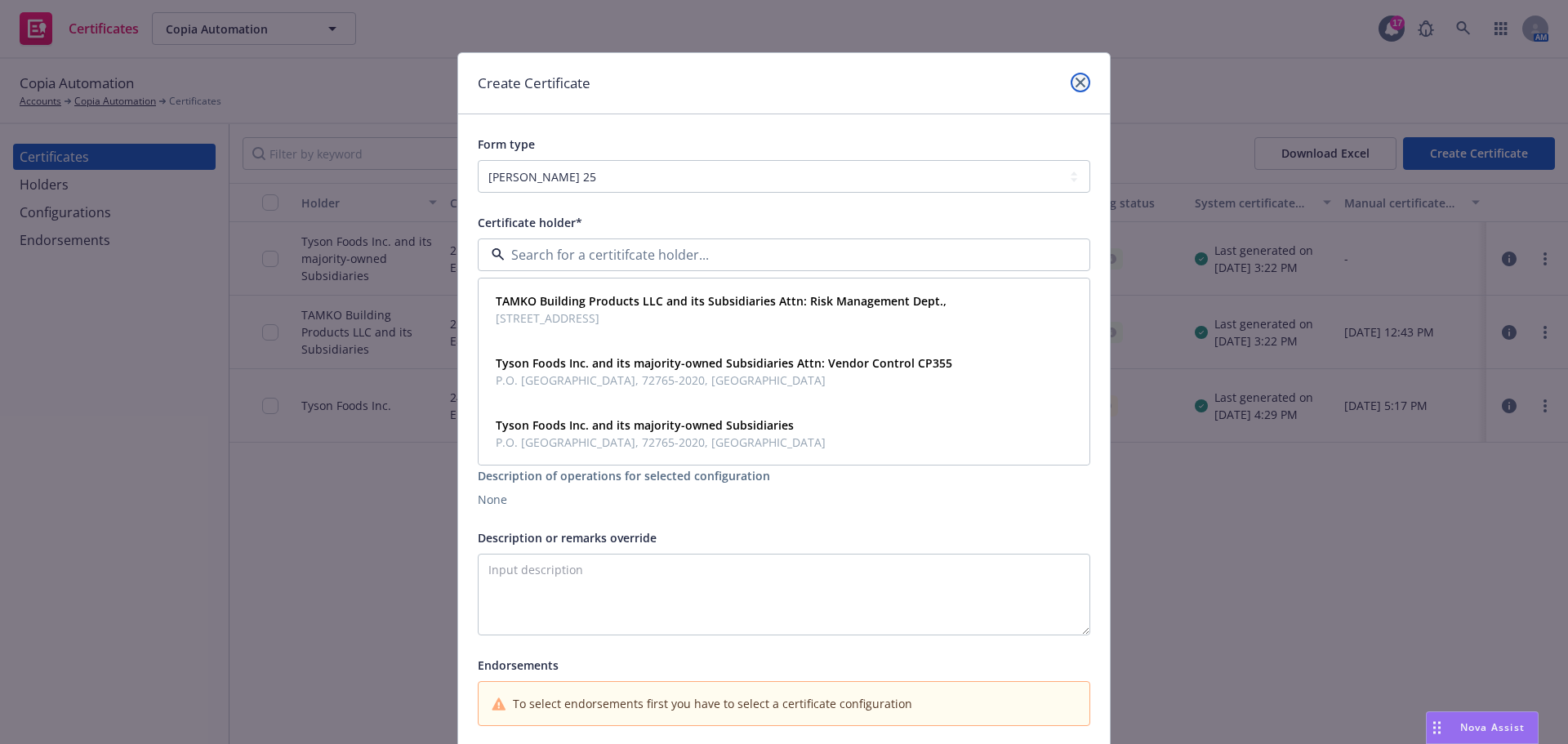
click at [1079, 78] on icon "close" at bounding box center [1080, 83] width 10 height 10
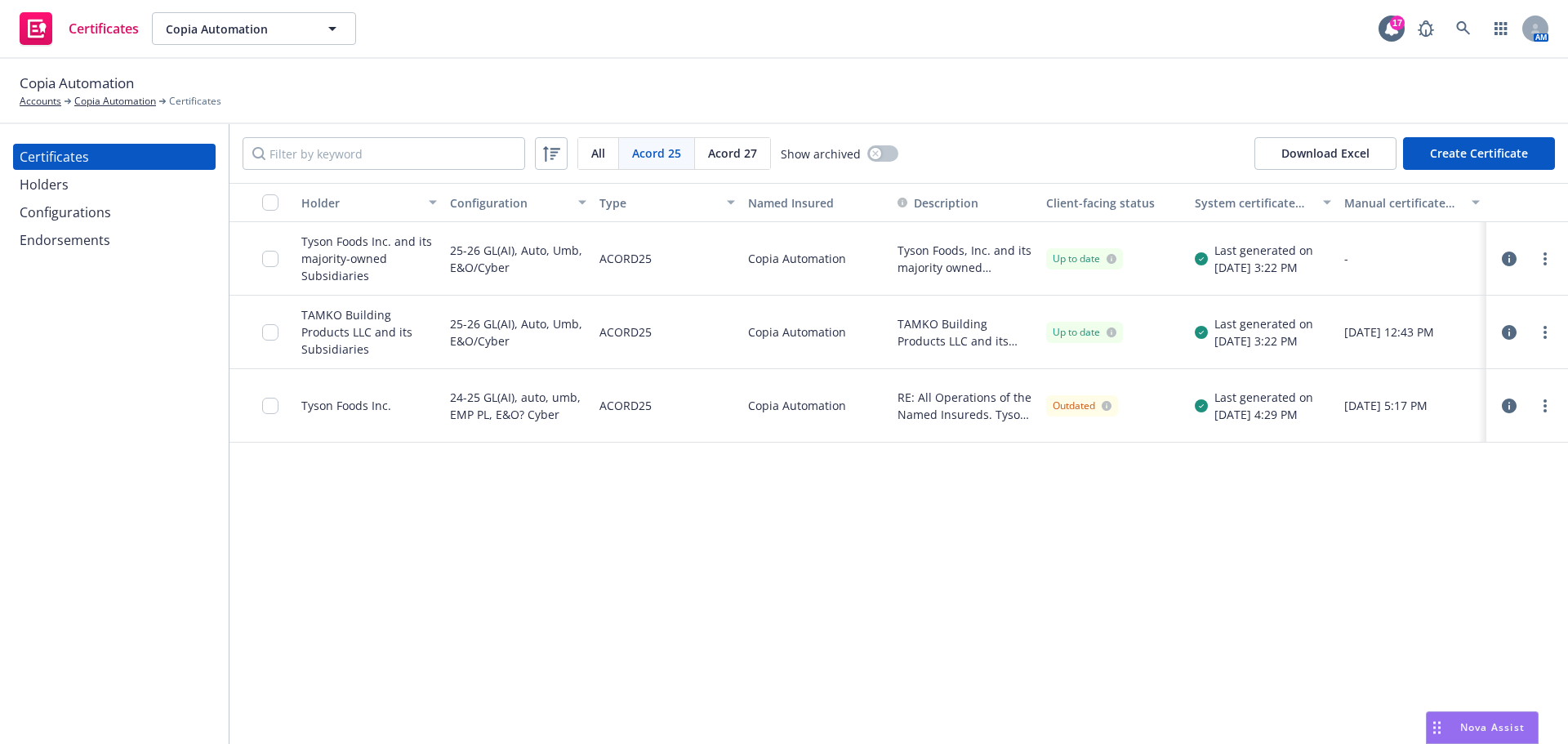
click at [138, 179] on div "Holders" at bounding box center [114, 184] width 189 height 26
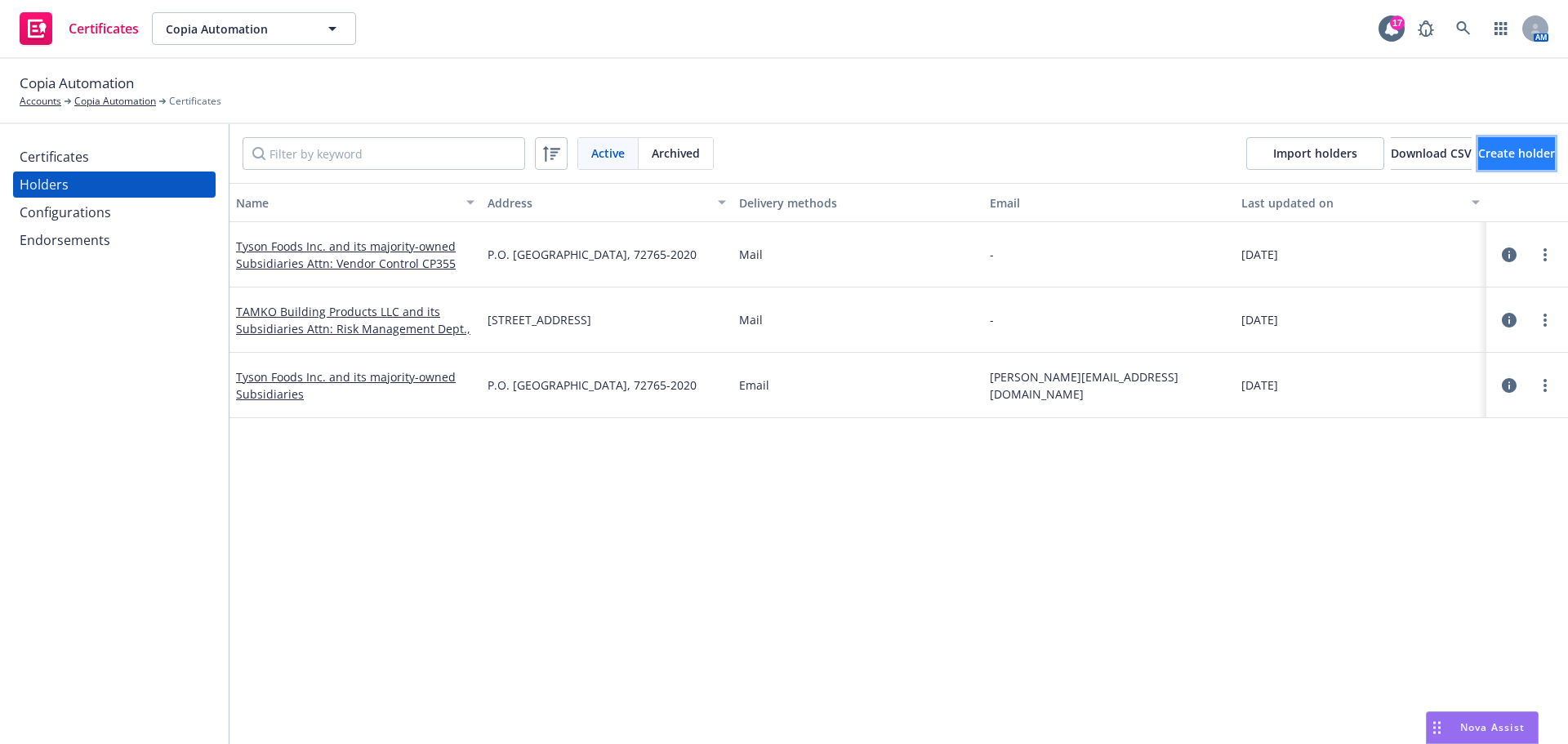
click at [1495, 150] on span "Create holder" at bounding box center [1516, 153] width 77 height 16
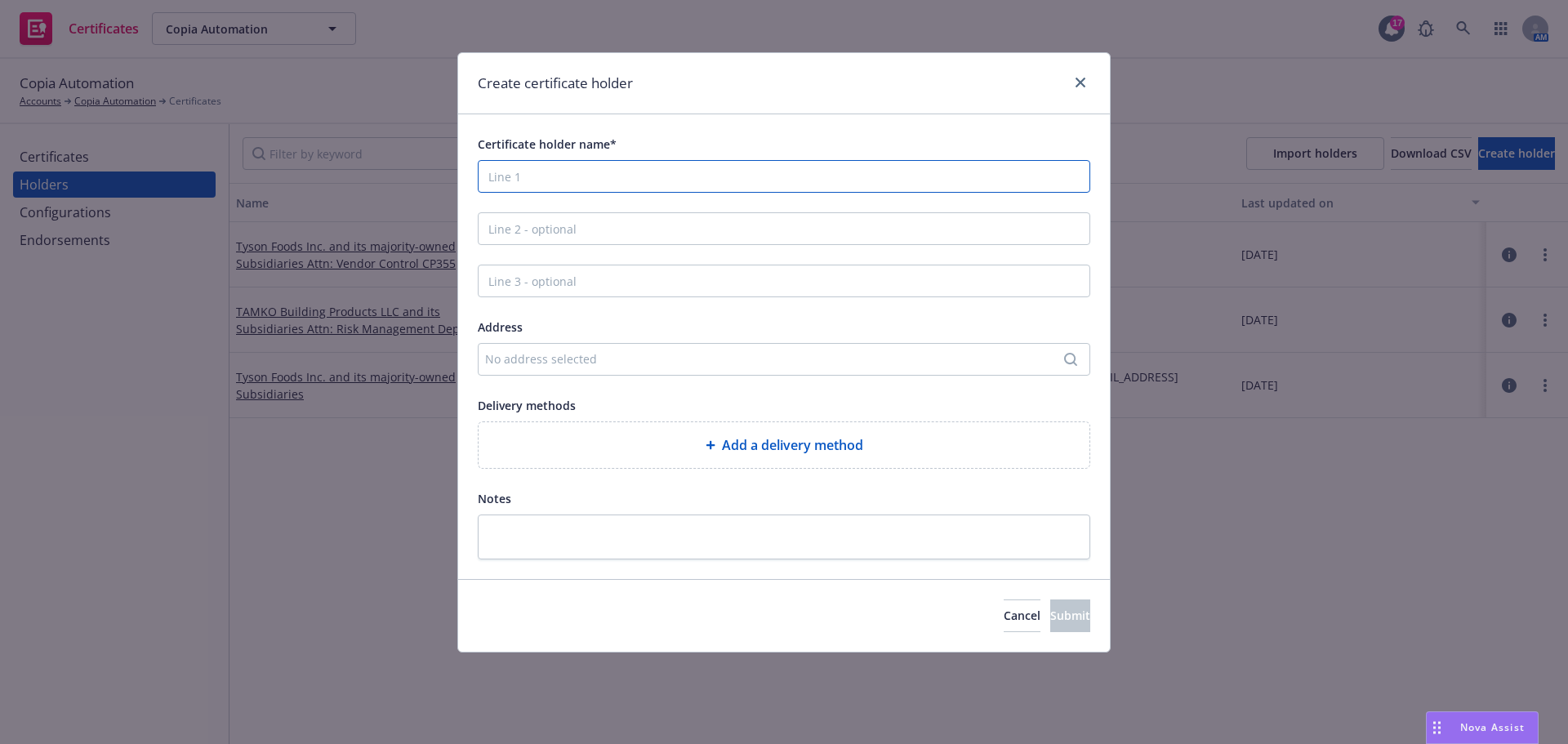
click at [885, 173] on input "Certificate holder name*" at bounding box center [784, 176] width 613 height 33
type input "Copia Automation, Inc."
click at [780, 227] on input "Line 2 - optional" at bounding box center [784, 229] width 613 height 33
click at [589, 347] on div "No address selected" at bounding box center [784, 359] width 613 height 33
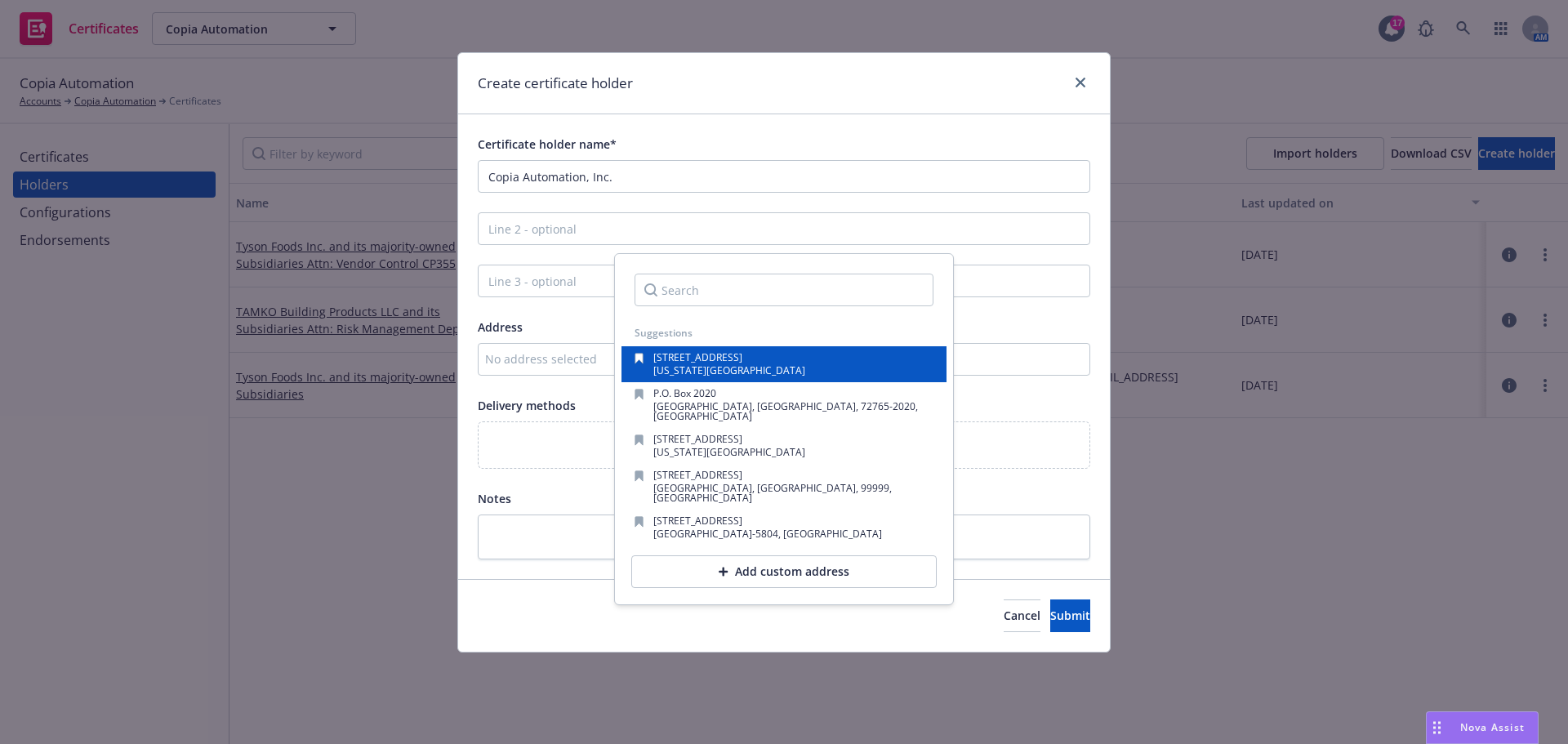
click at [677, 369] on span "New York, NY, 10010, USA" at bounding box center [729, 370] width 152 height 14
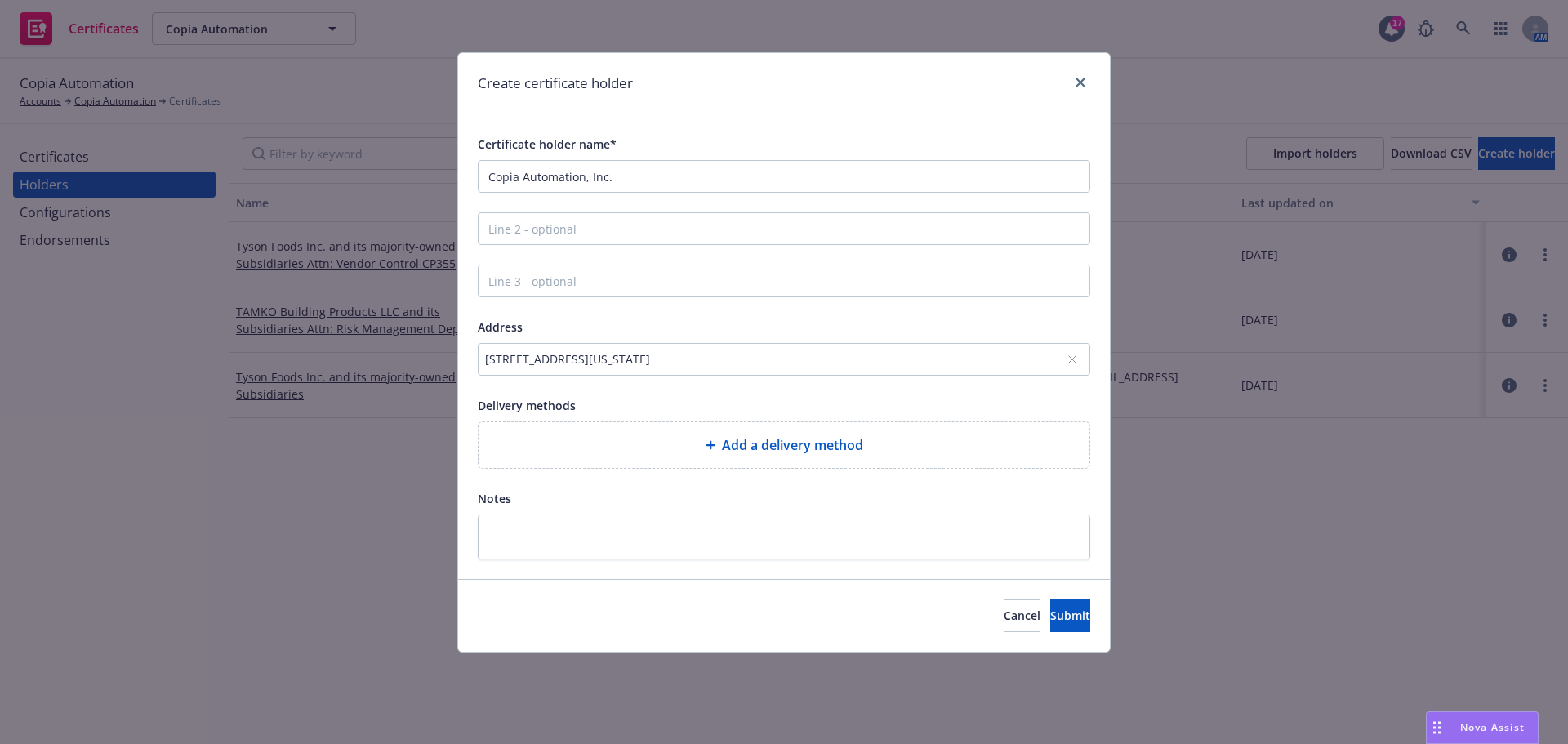
click at [718, 442] on div at bounding box center [714, 445] width 17 height 10
select select "EMAIL"
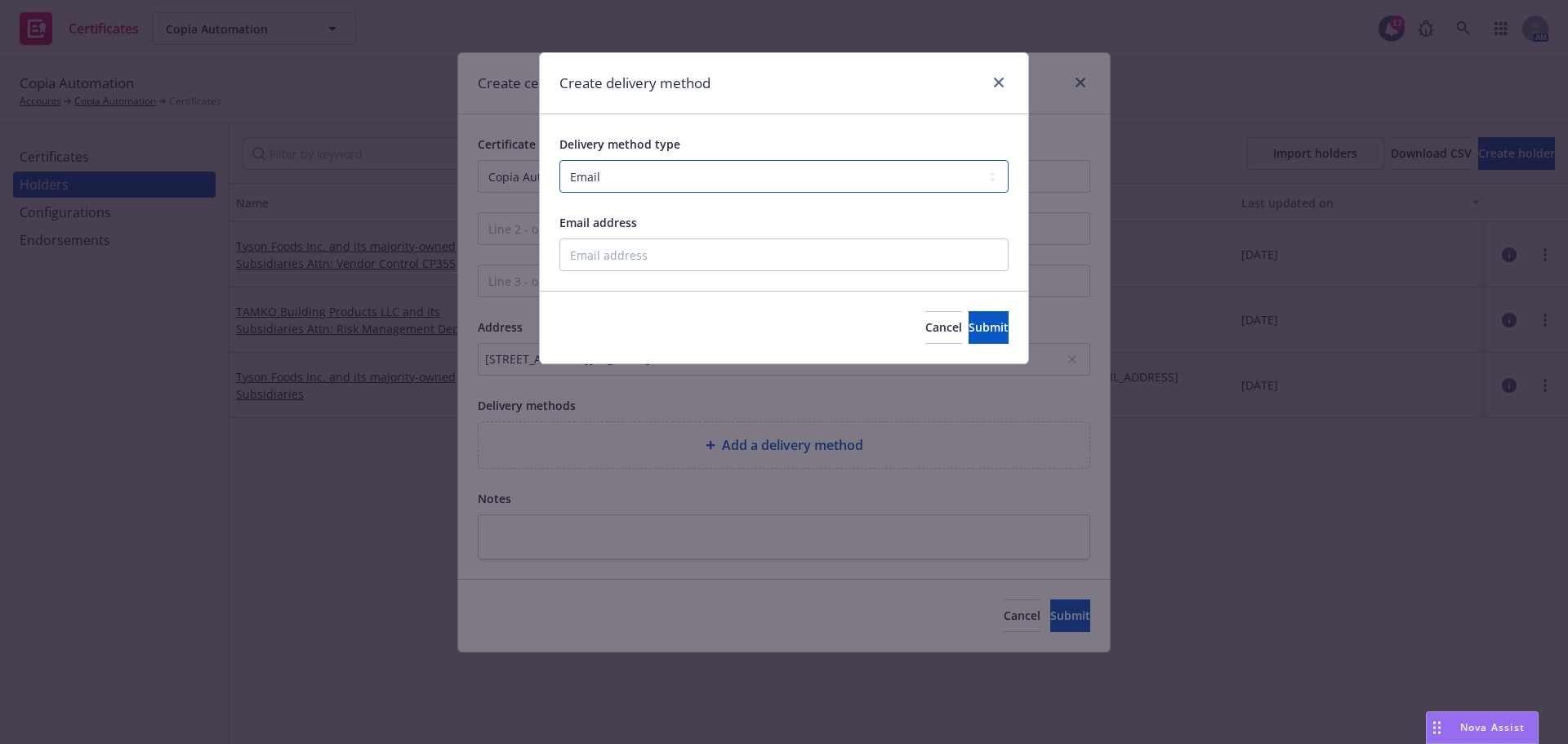
click at [659, 167] on select "Select delivery method type Email Mail Fax Upload to Compliance Website" at bounding box center [784, 176] width 449 height 33
click at [559, 160] on select "Select delivery method type Email Mail Fax Upload to Compliance Website" at bounding box center [784, 176] width 449 height 33
click at [655, 269] on input "Email address" at bounding box center [784, 254] width 449 height 33
type input "Matt@copia.io"
click at [969, 325] on span "Submit" at bounding box center [989, 327] width 40 height 16
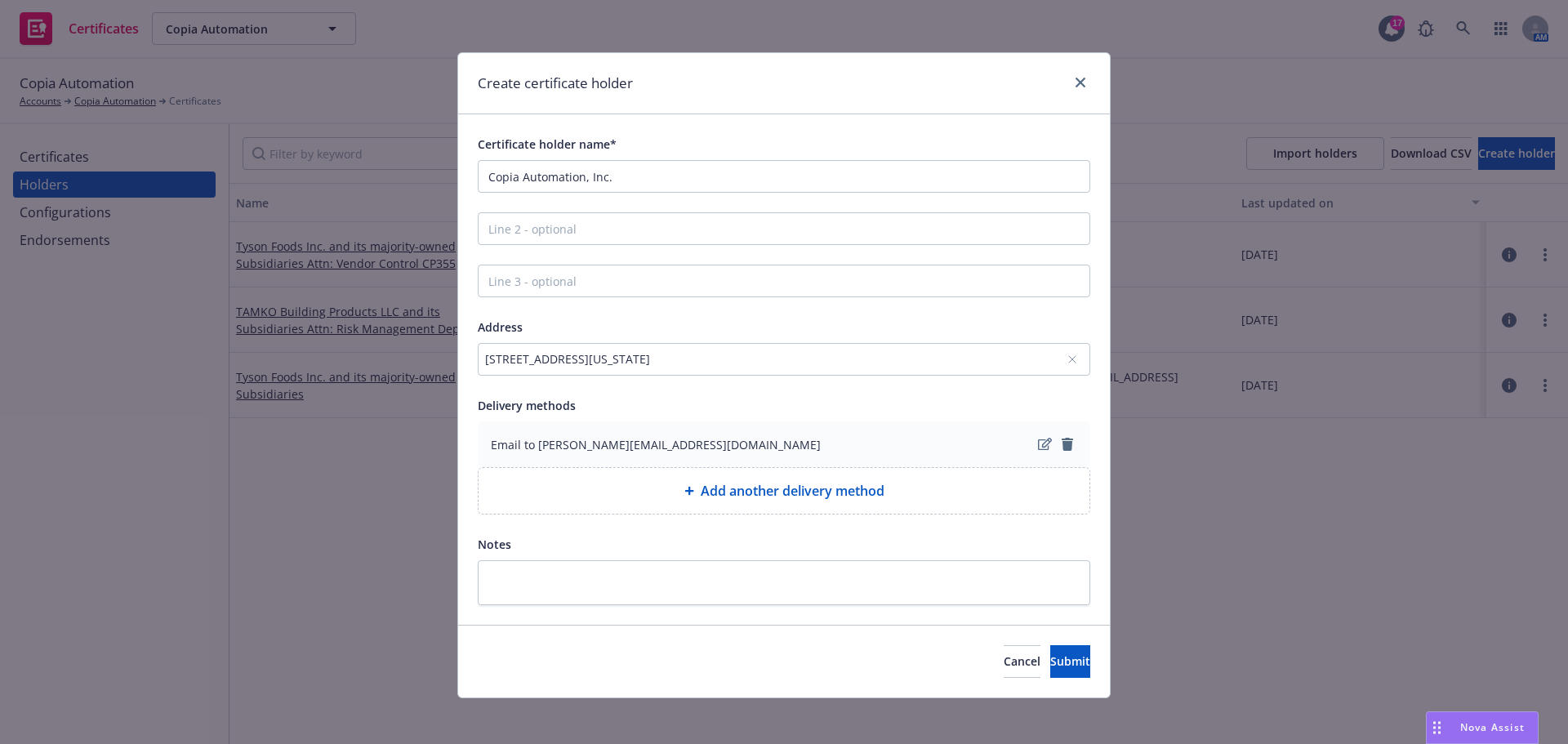
scroll to position [7, 0]
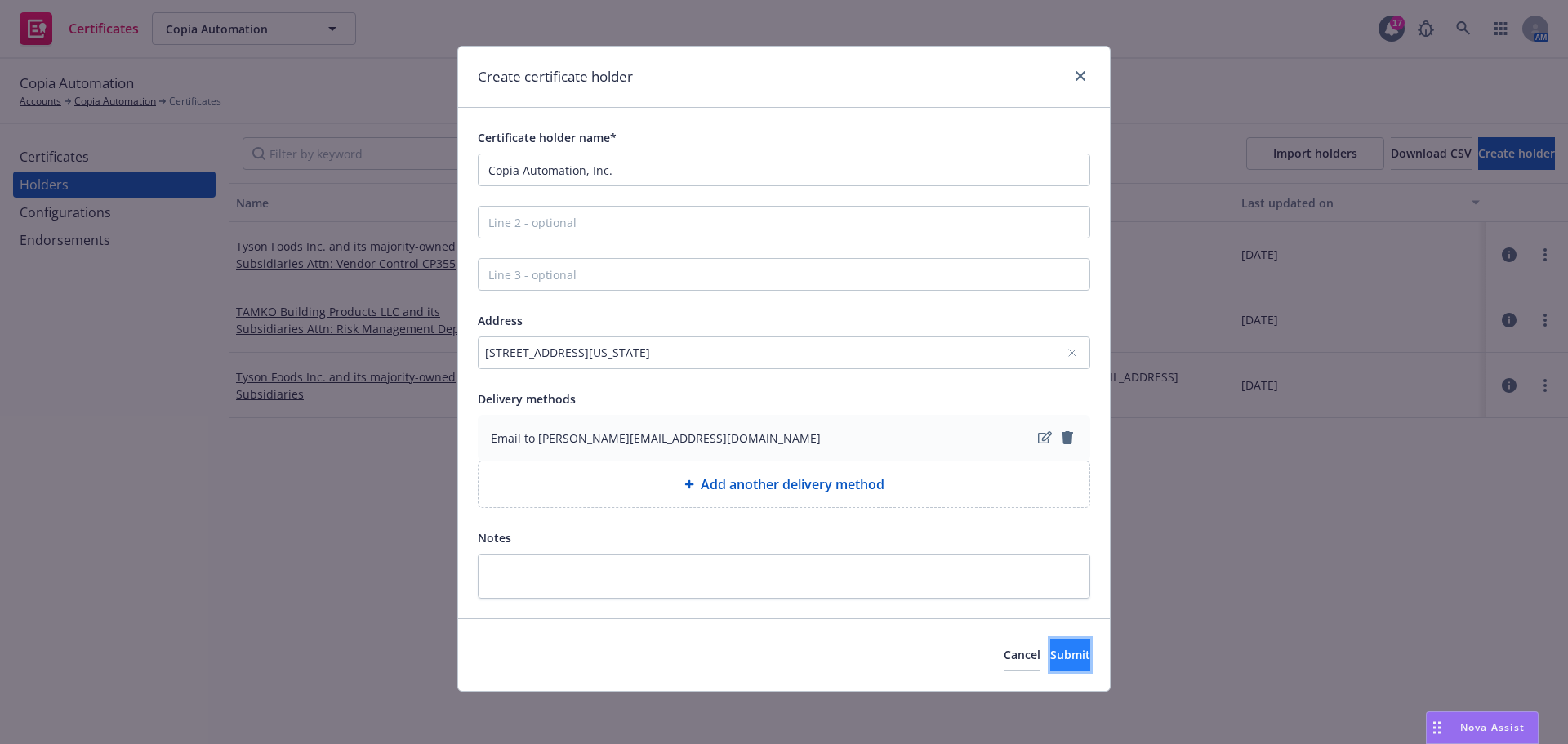
click at [1056, 669] on button "Submit" at bounding box center [1070, 655] width 40 height 33
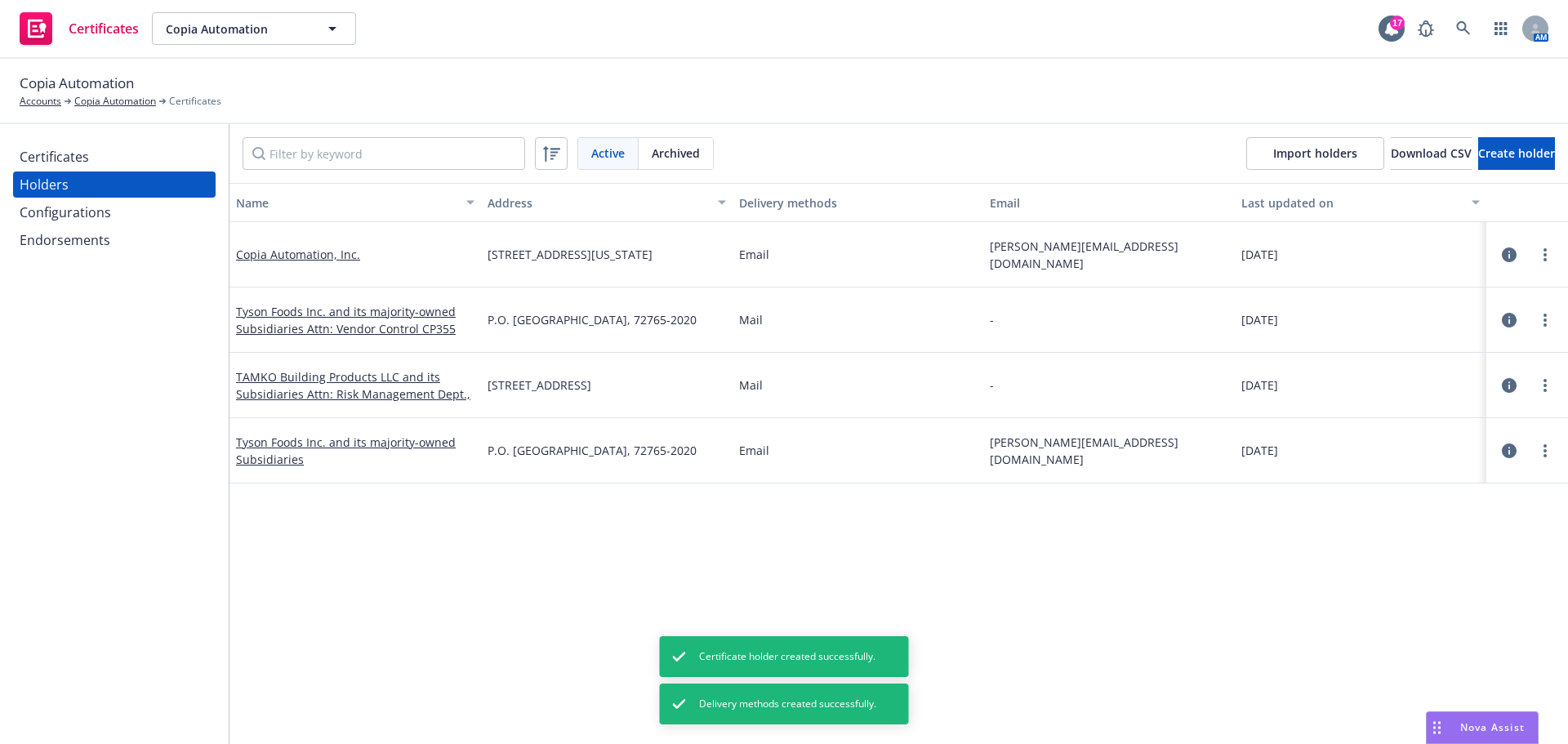
click at [148, 149] on div "Certificates" at bounding box center [114, 156] width 189 height 26
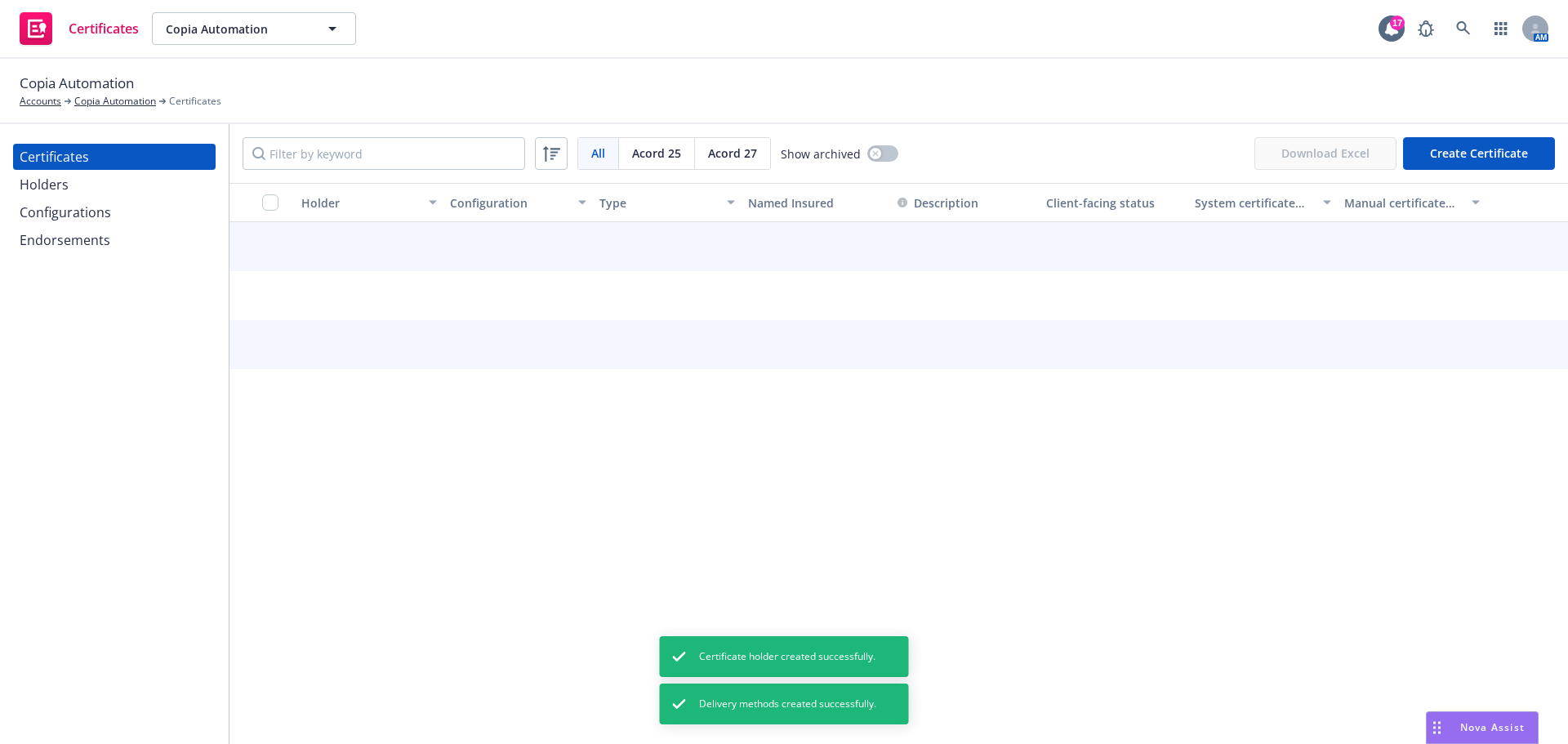
click at [1448, 146] on button "Create Certificate" at bounding box center [1479, 153] width 152 height 33
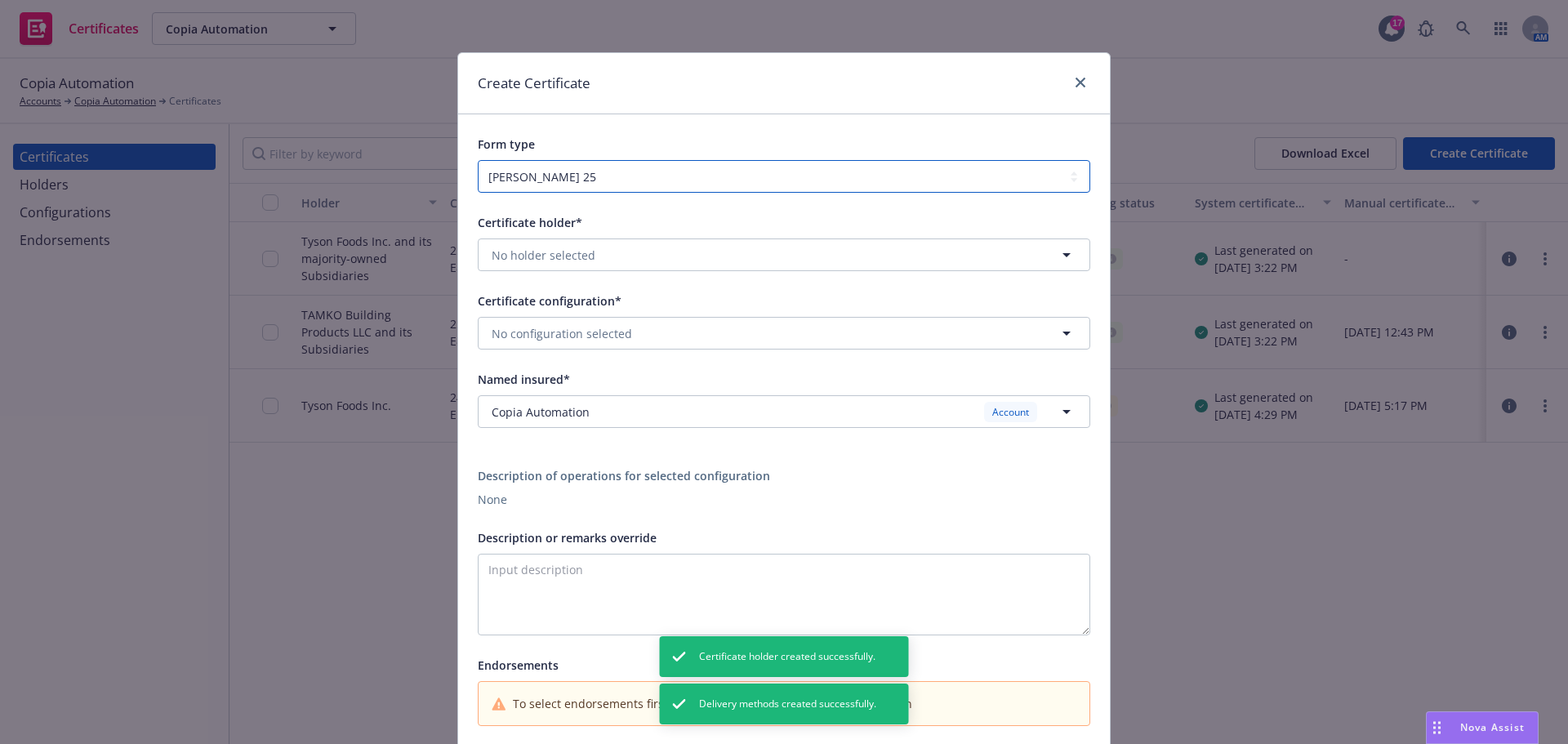
drag, startPoint x: 897, startPoint y: 176, endPoint x: 870, endPoint y: 191, distance: 30.9
click at [897, 176] on select "ACORD 25 ACORD 27" at bounding box center [784, 176] width 613 height 33
click at [478, 160] on select "ACORD 25 ACORD 27" at bounding box center [784, 176] width 613 height 33
drag, startPoint x: 733, startPoint y: 167, endPoint x: 714, endPoint y: 185, distance: 26.2
click at [733, 167] on select "ACORD 25 ACORD 27" at bounding box center [784, 176] width 613 height 33
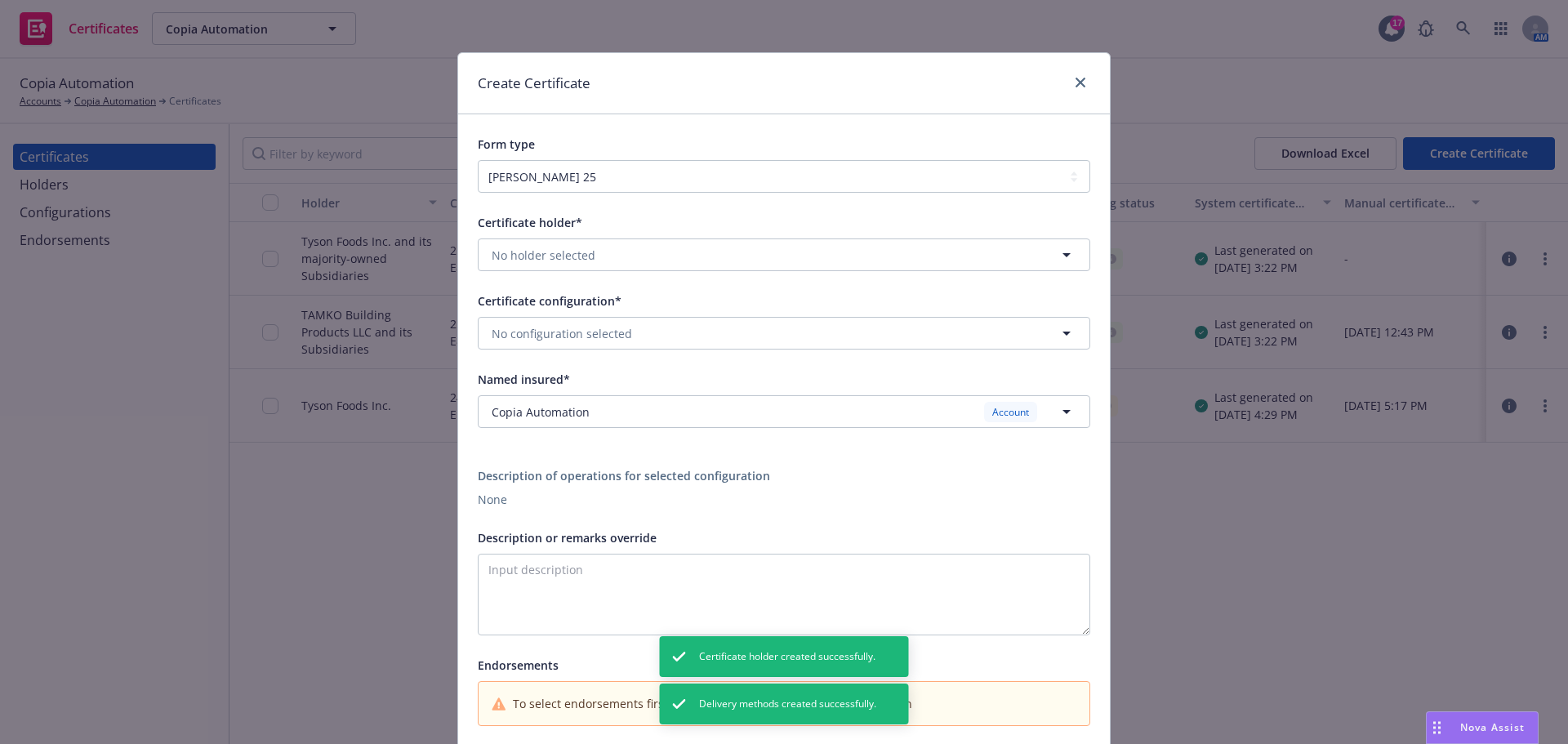
click at [646, 146] on div "Form type" at bounding box center [784, 144] width 613 height 20
click at [594, 277] on div "Certificate holder* No holder selected Certificate configuration* No configurat…" at bounding box center [784, 470] width 613 height 514
click at [604, 258] on button "No holder selected" at bounding box center [784, 254] width 613 height 33
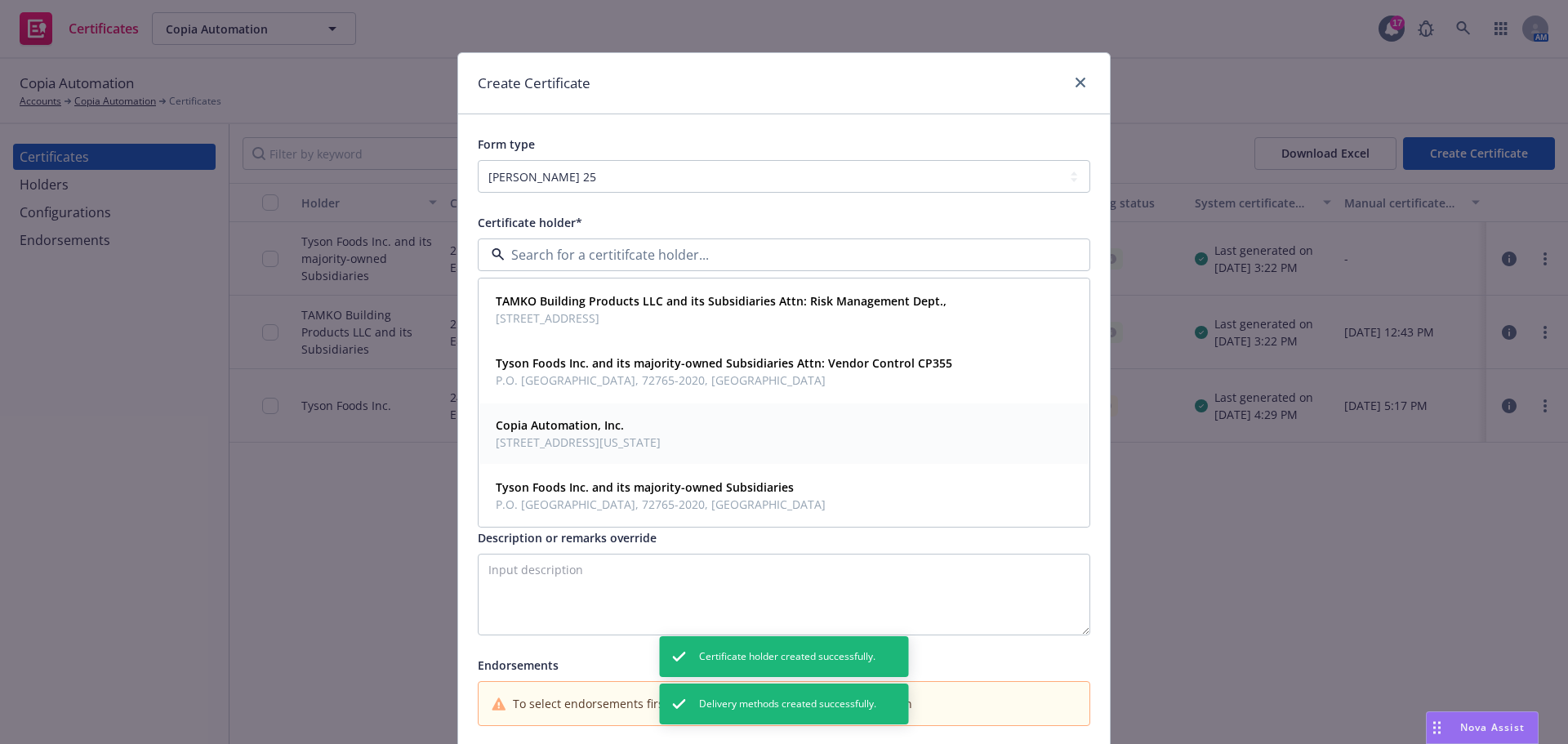
click at [627, 442] on span "[STREET_ADDRESS][US_STATE]" at bounding box center [579, 442] width 165 height 18
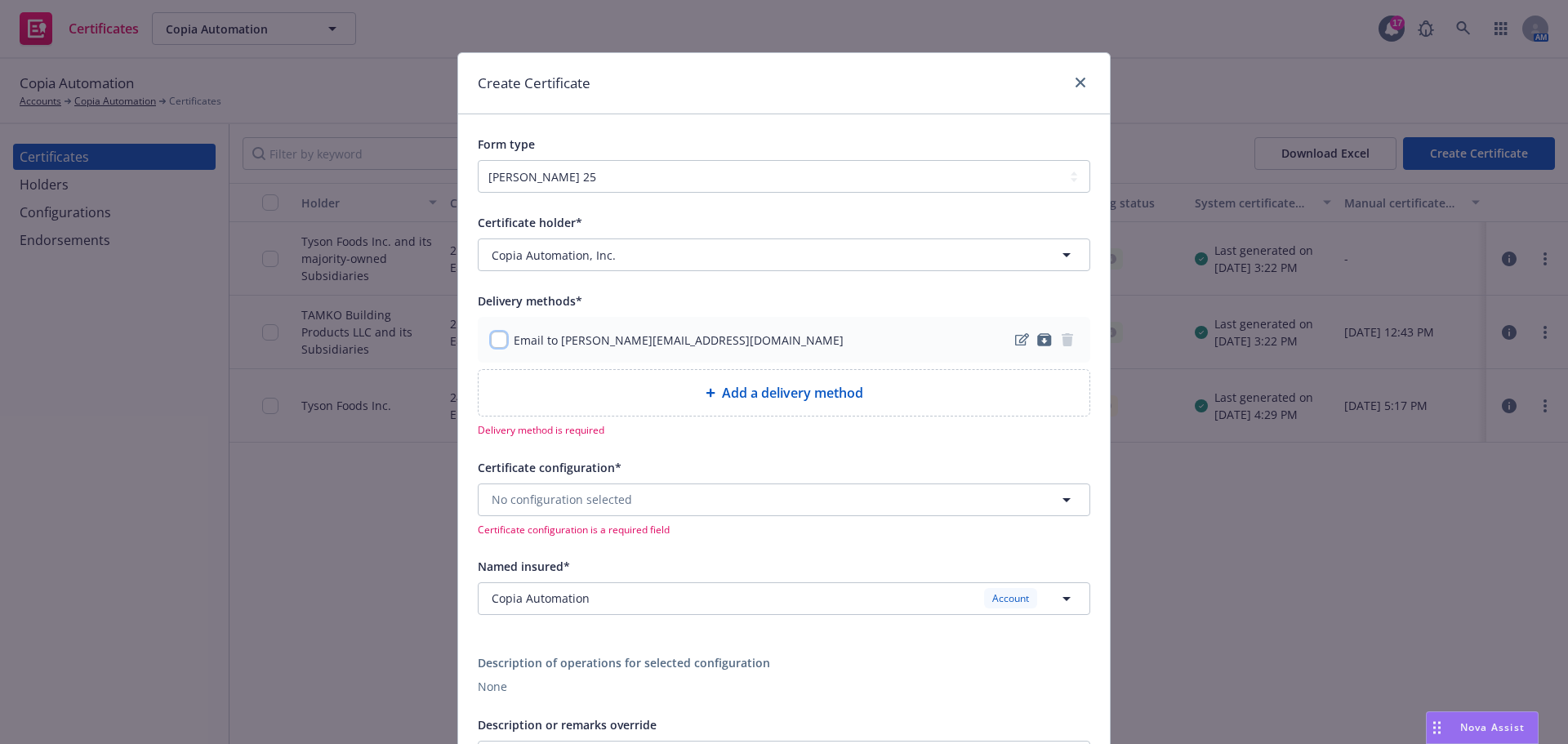
click at [491, 338] on input "checkbox" at bounding box center [499, 340] width 17 height 17
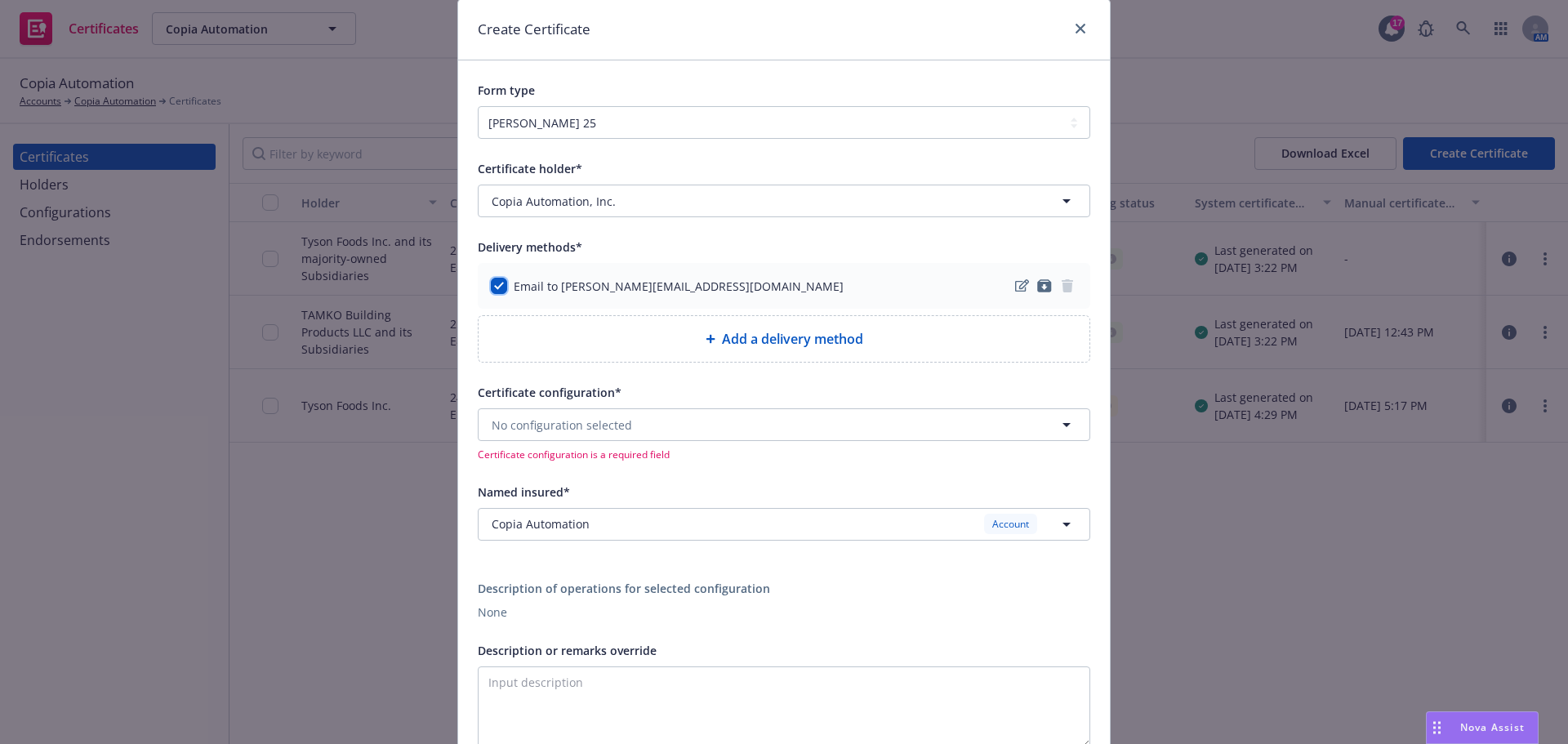
scroll to position [82, 0]
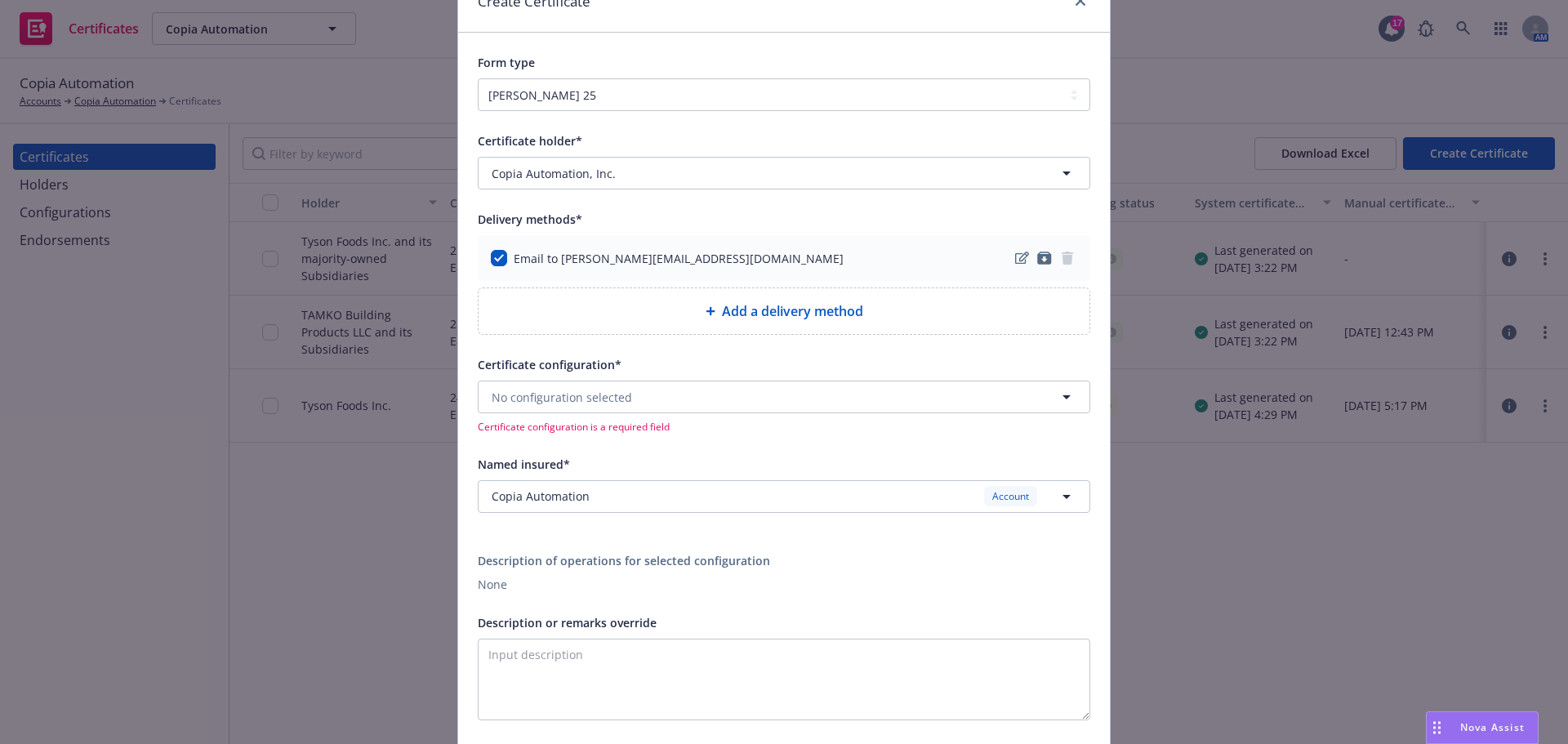
click at [491, 244] on div "Email to Matt@copia.io" at bounding box center [784, 258] width 613 height 46
click at [491, 257] on input "checkbox" at bounding box center [499, 259] width 17 height 17
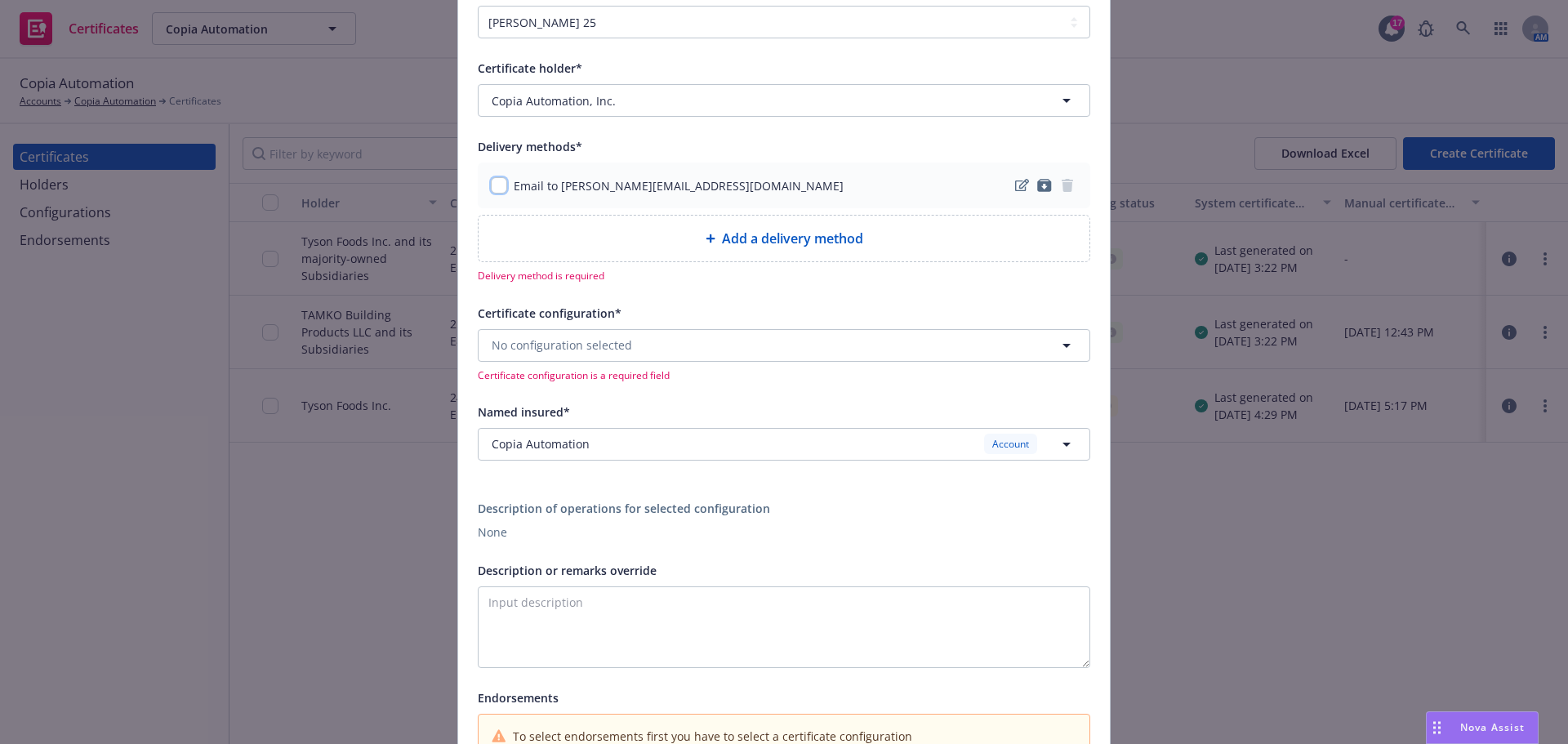
scroll to position [245, 0]
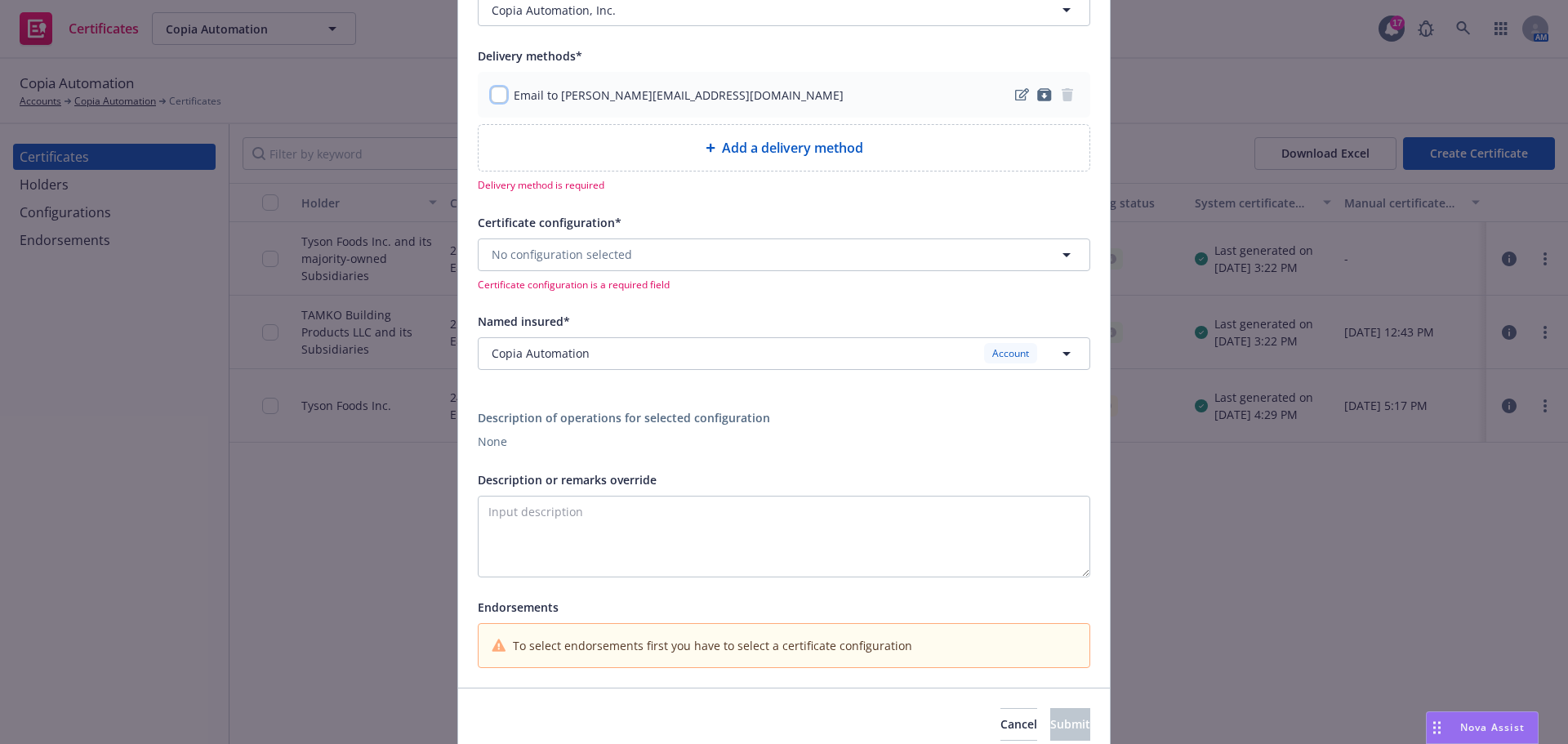
click at [491, 89] on input "checkbox" at bounding box center [499, 95] width 17 height 17
checkbox input "true"
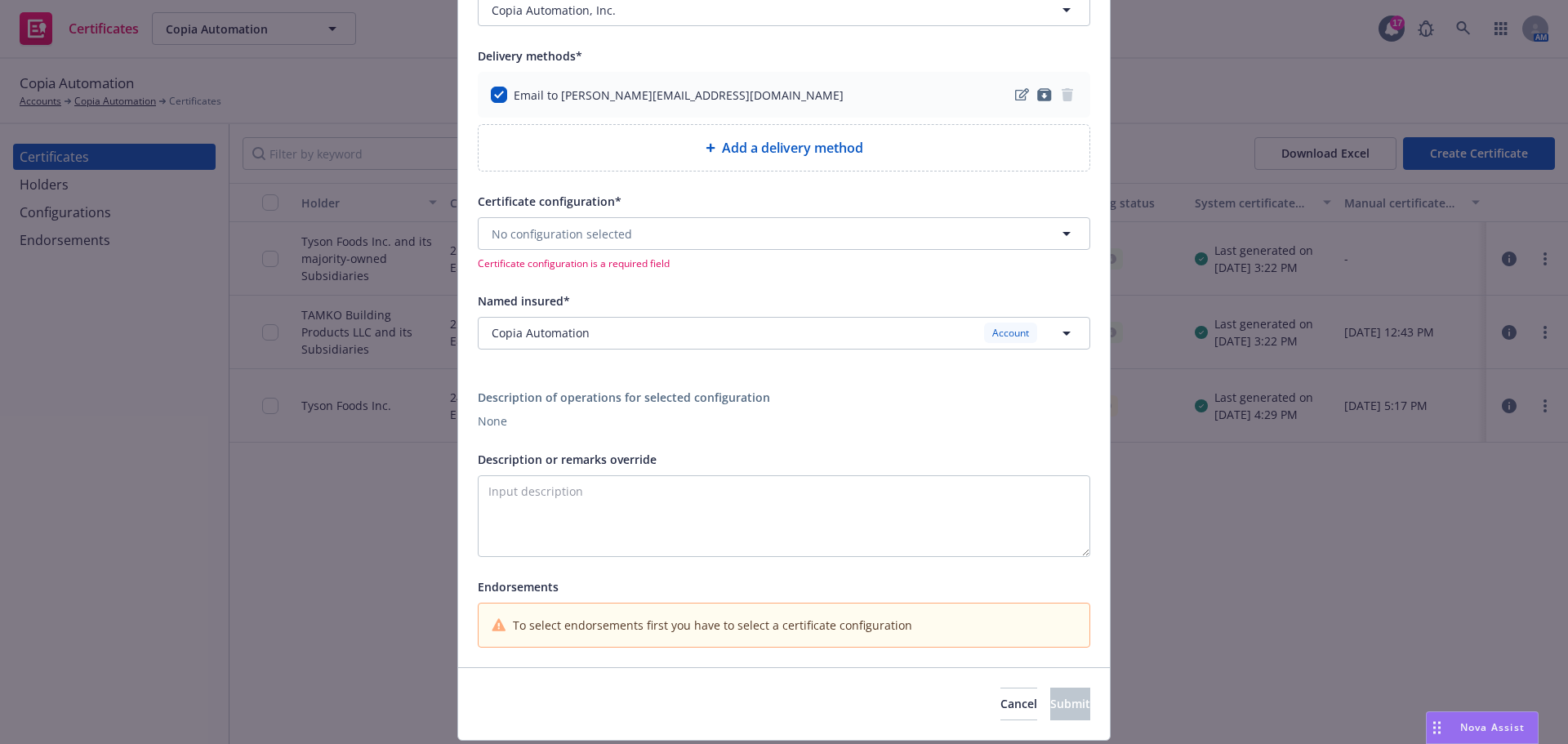
click at [538, 259] on span "Certificate configuration is a required field" at bounding box center [784, 264] width 613 height 14
click at [545, 235] on span "No configuration selected" at bounding box center [562, 234] width 140 height 18
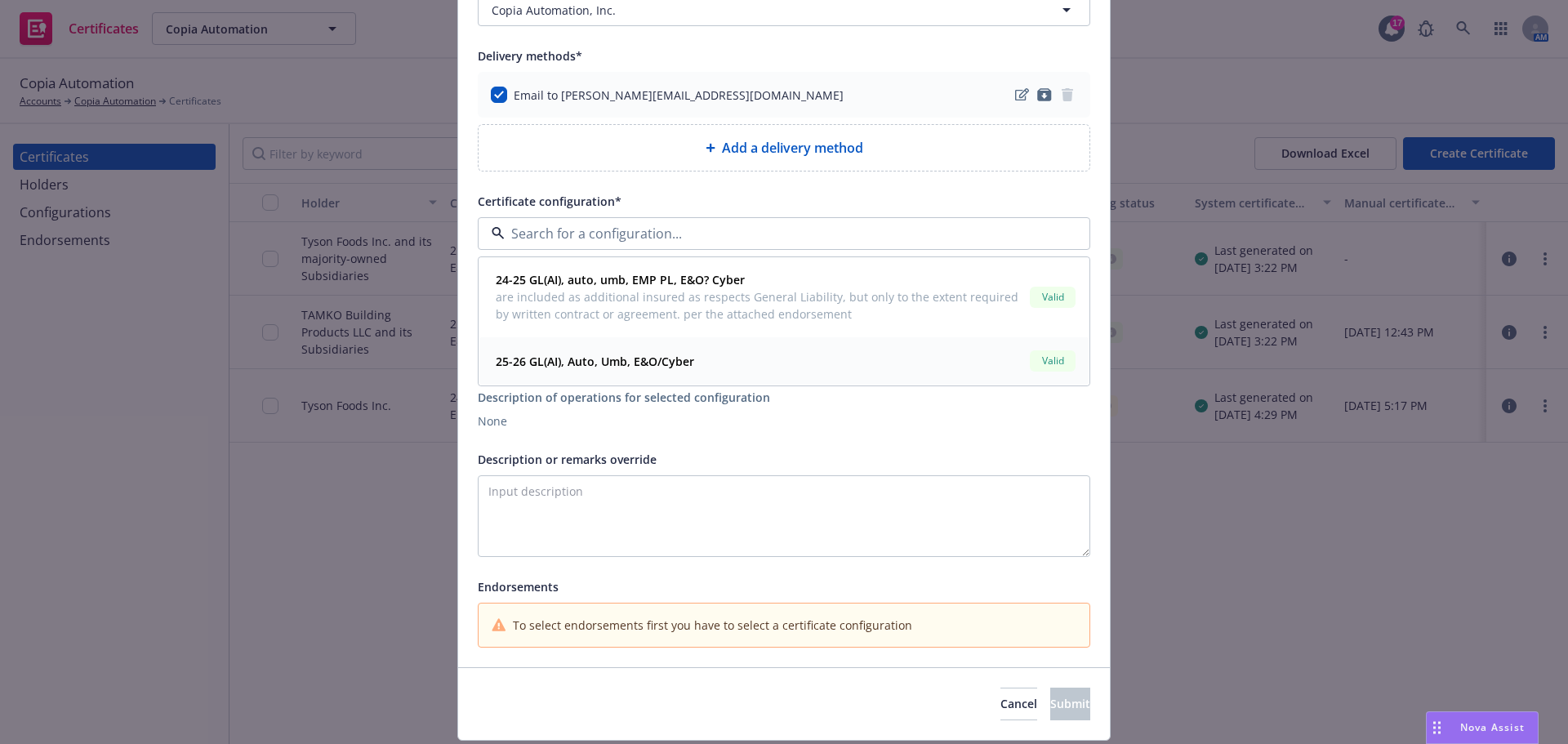
click at [545, 359] on strong "25-26 GL(AI), Auto, Umb, E&O/Cyber" at bounding box center [595, 361] width 198 height 16
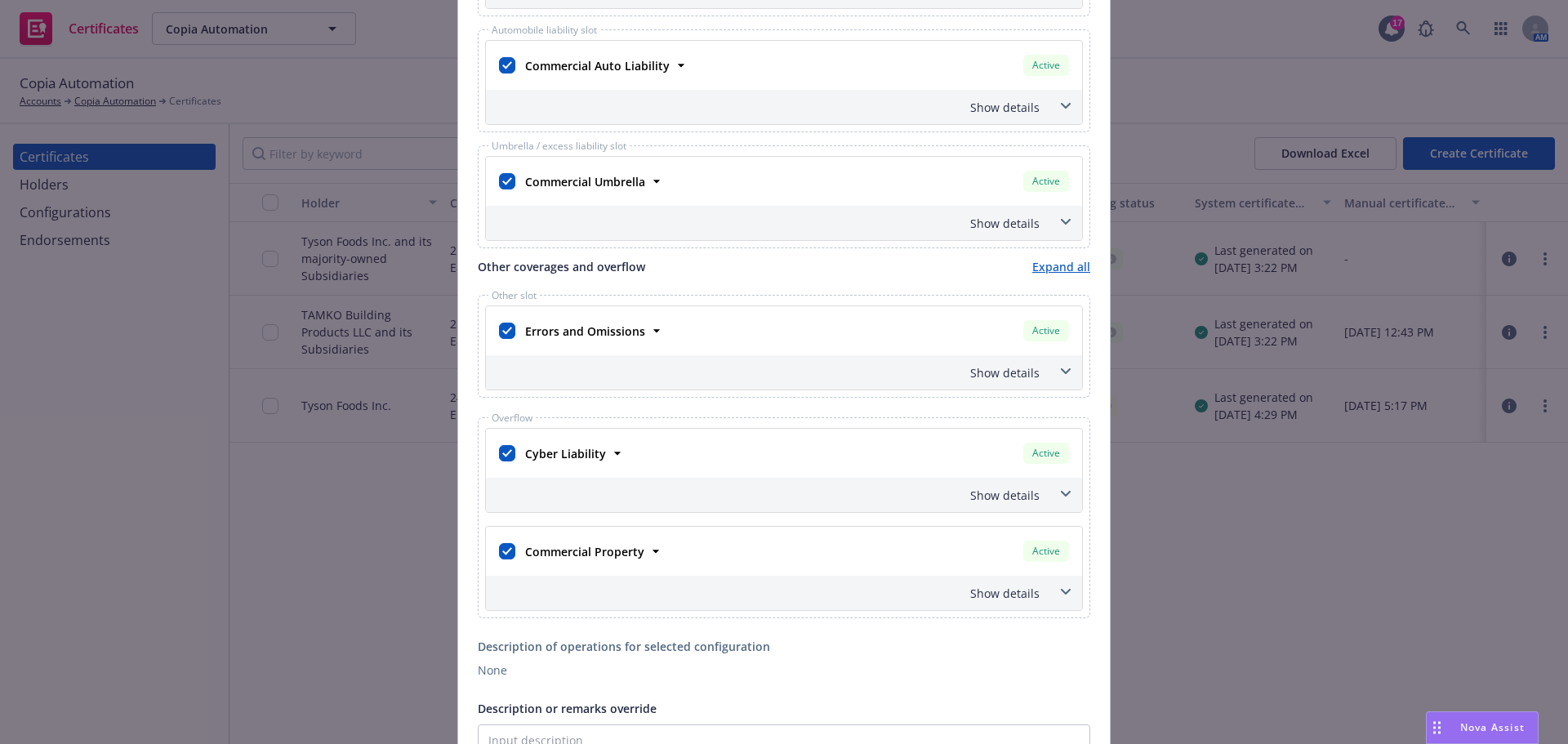
scroll to position [735, 0]
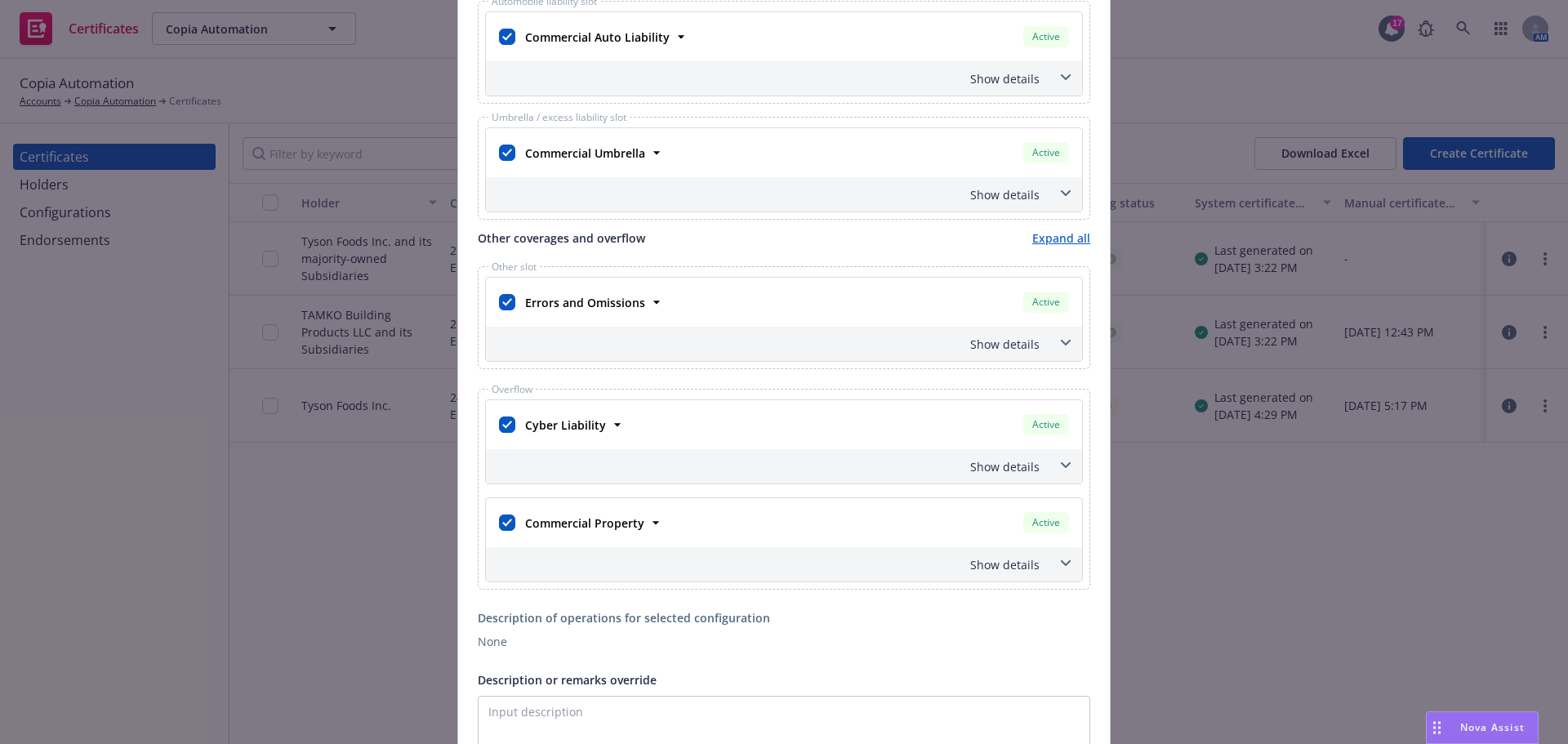
click at [1056, 345] on span at bounding box center [1065, 343] width 26 height 26
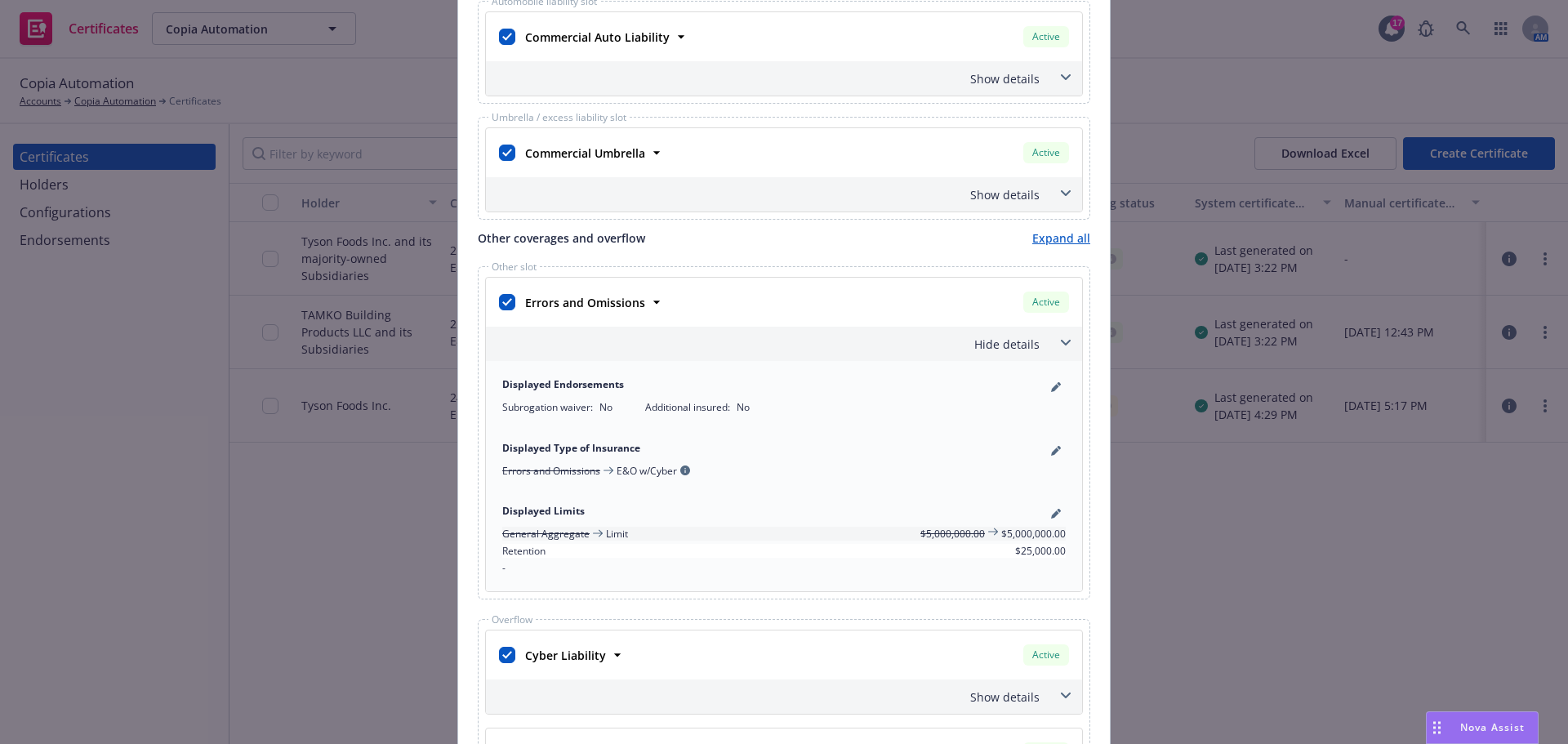
click at [1060, 345] on icon at bounding box center [1065, 343] width 10 height 7
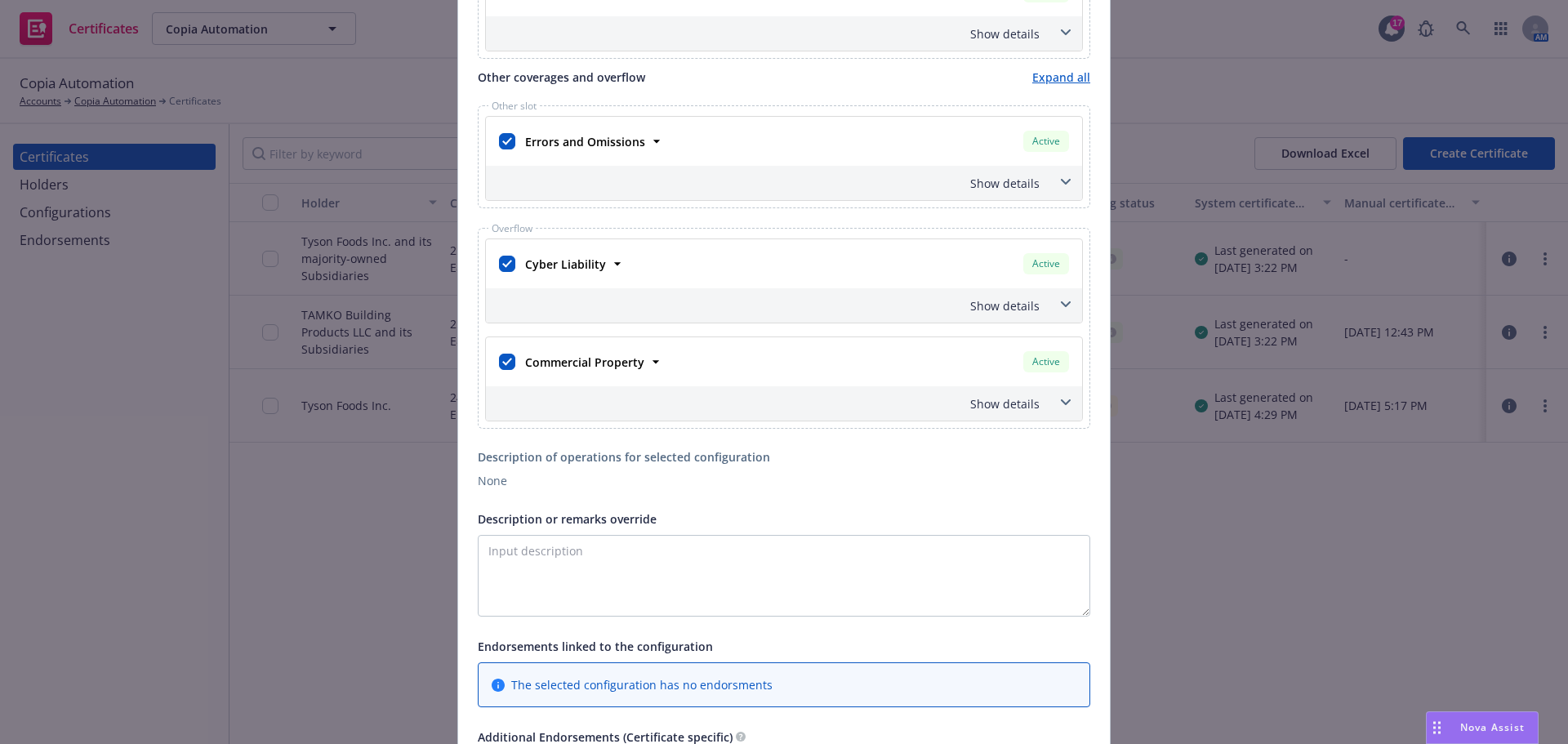
scroll to position [898, 0]
click at [509, 260] on div at bounding box center [507, 261] width 23 height 29
click at [507, 266] on input "checkbox" at bounding box center [507, 262] width 17 height 17
checkbox input "false"
click at [507, 365] on input "checkbox" at bounding box center [507, 359] width 17 height 17
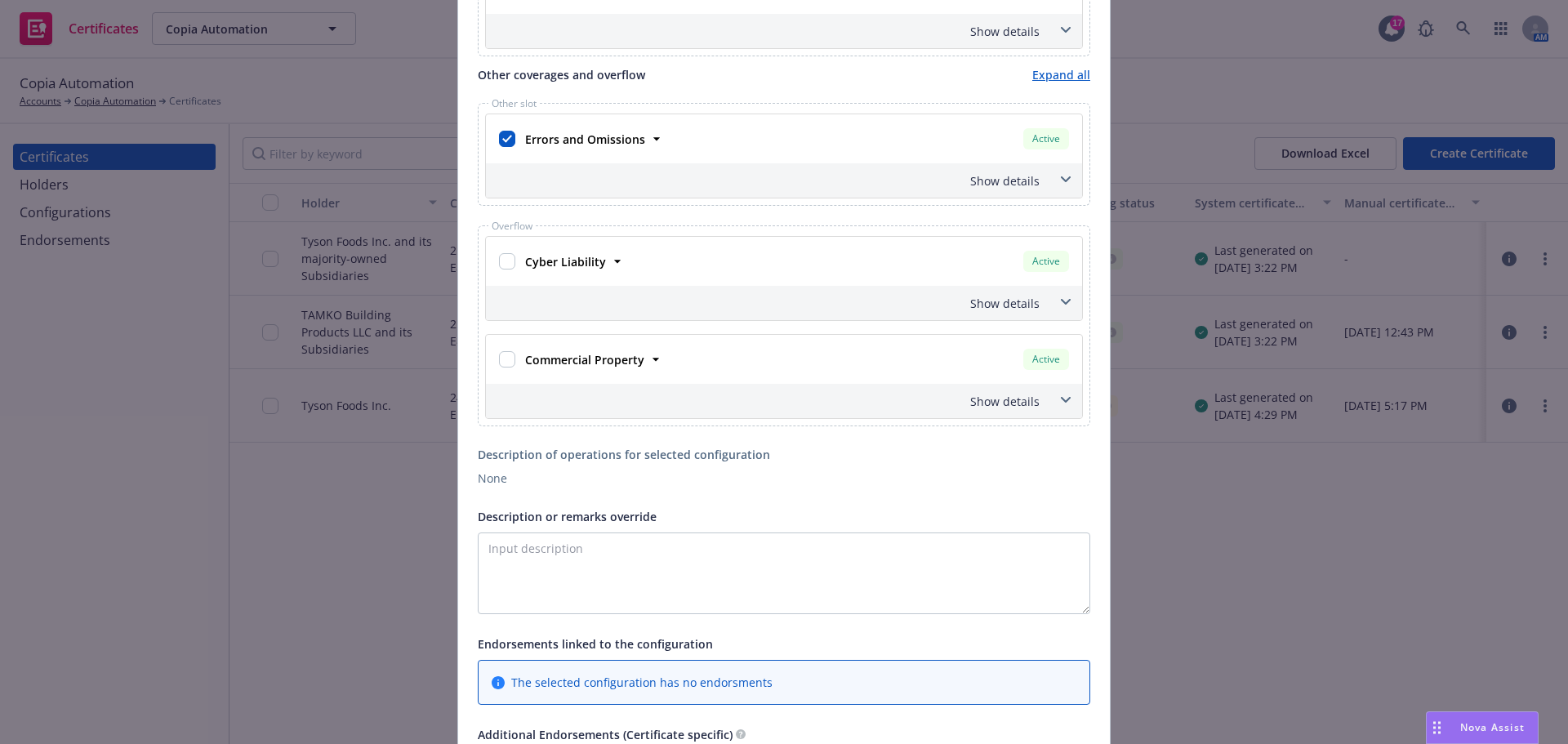
click at [509, 363] on div at bounding box center [507, 359] width 23 height 29
click at [1052, 397] on span at bounding box center [1065, 400] width 26 height 26
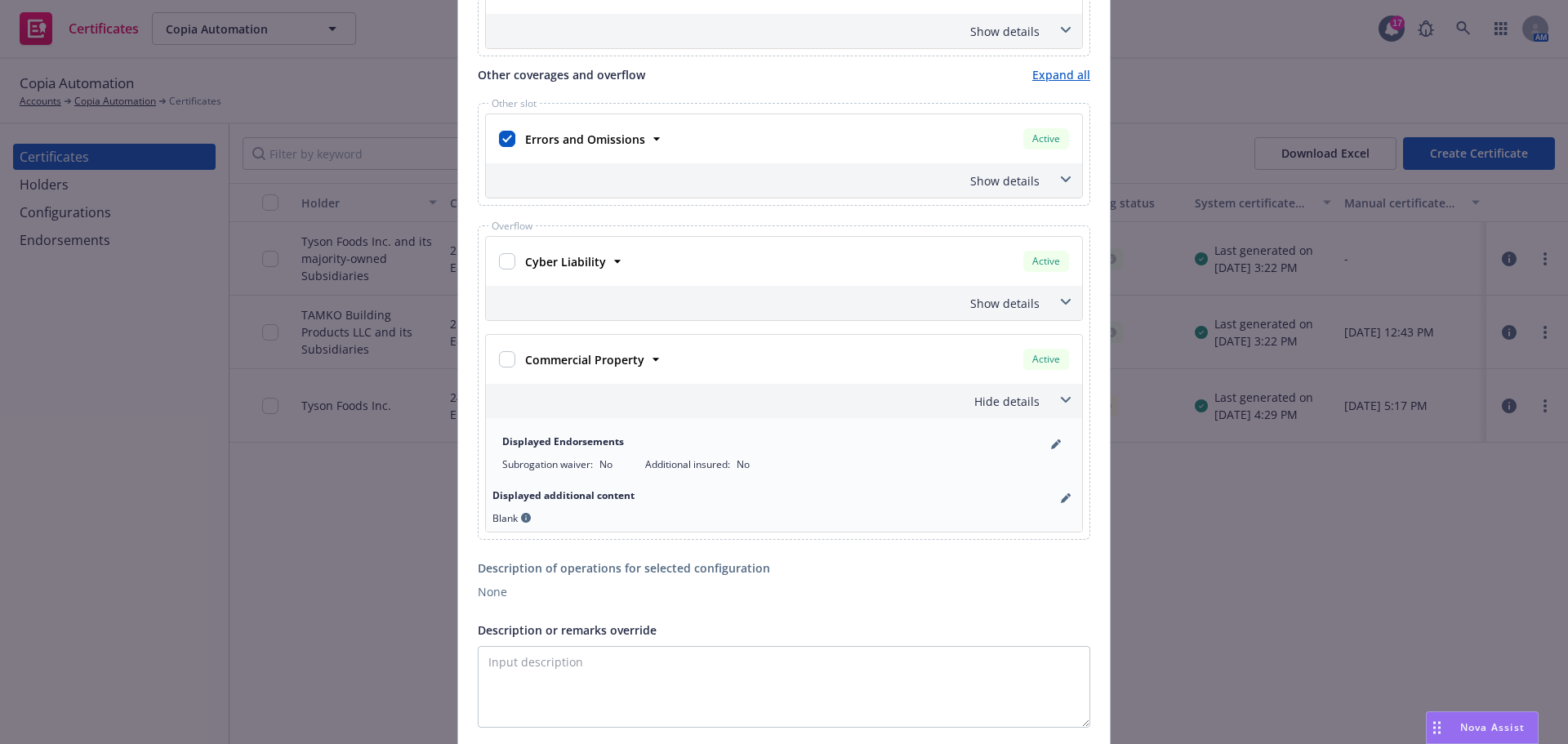
scroll to position [980, 0]
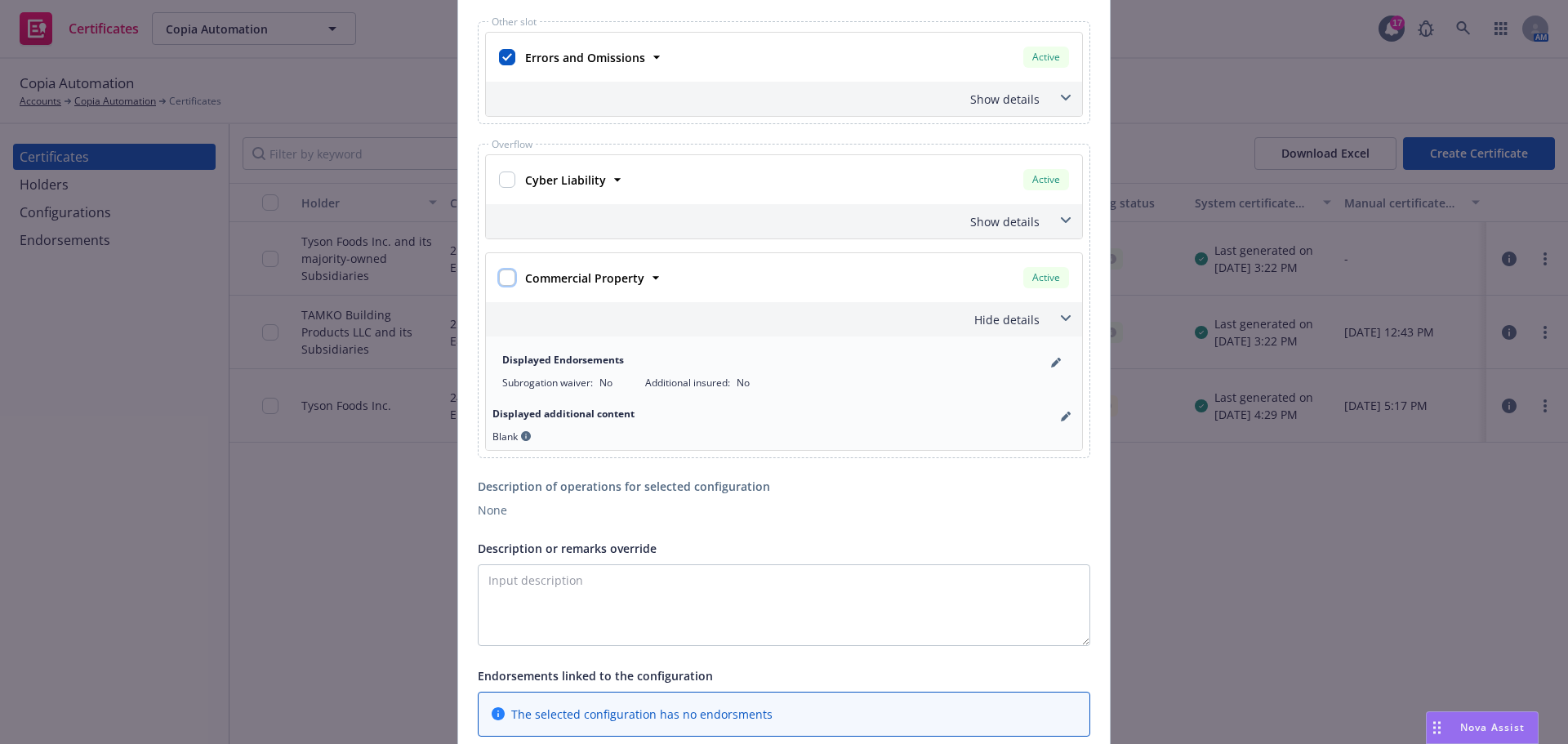
click at [502, 282] on input "checkbox" at bounding box center [507, 278] width 17 height 17
checkbox input "true"
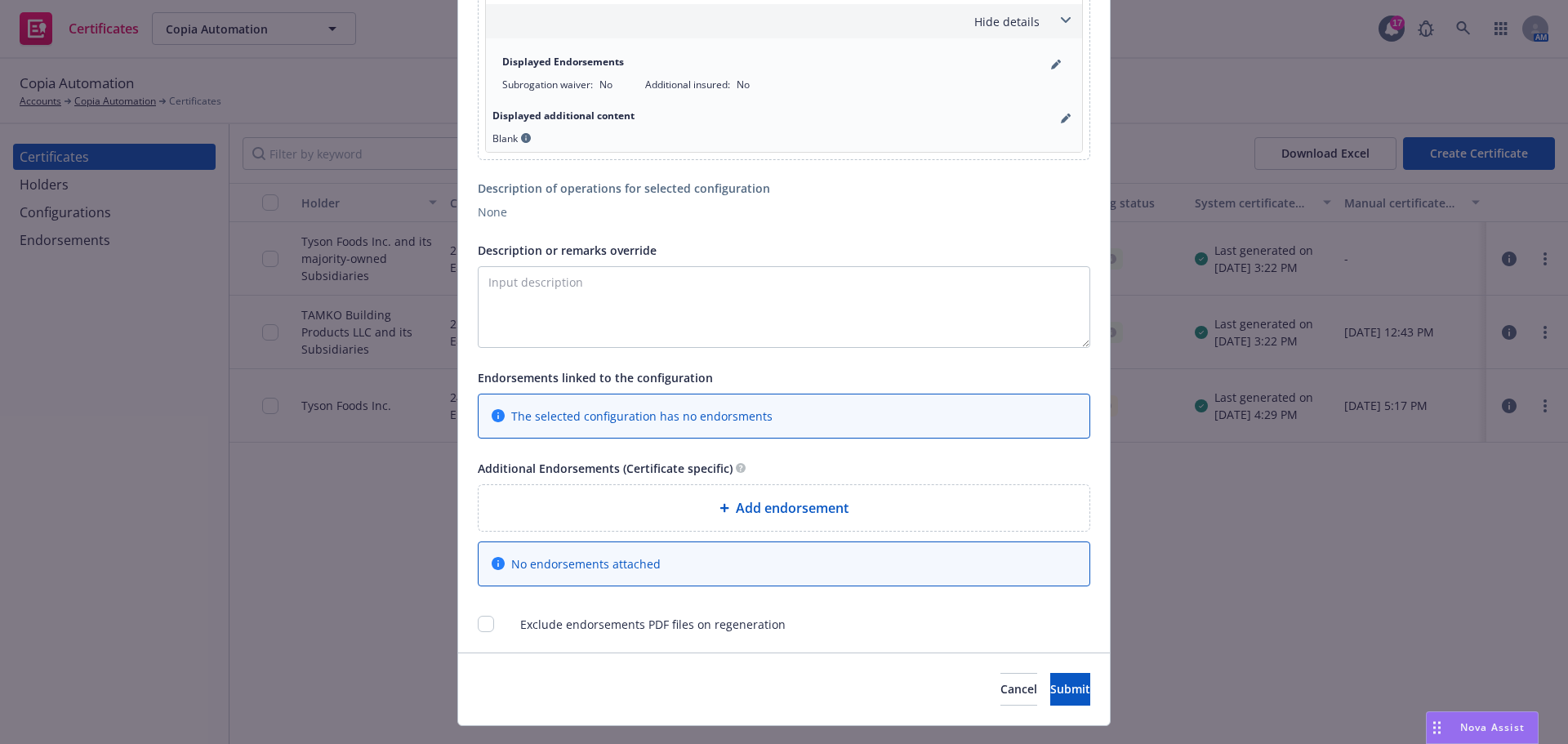
scroll to position [1307, 0]
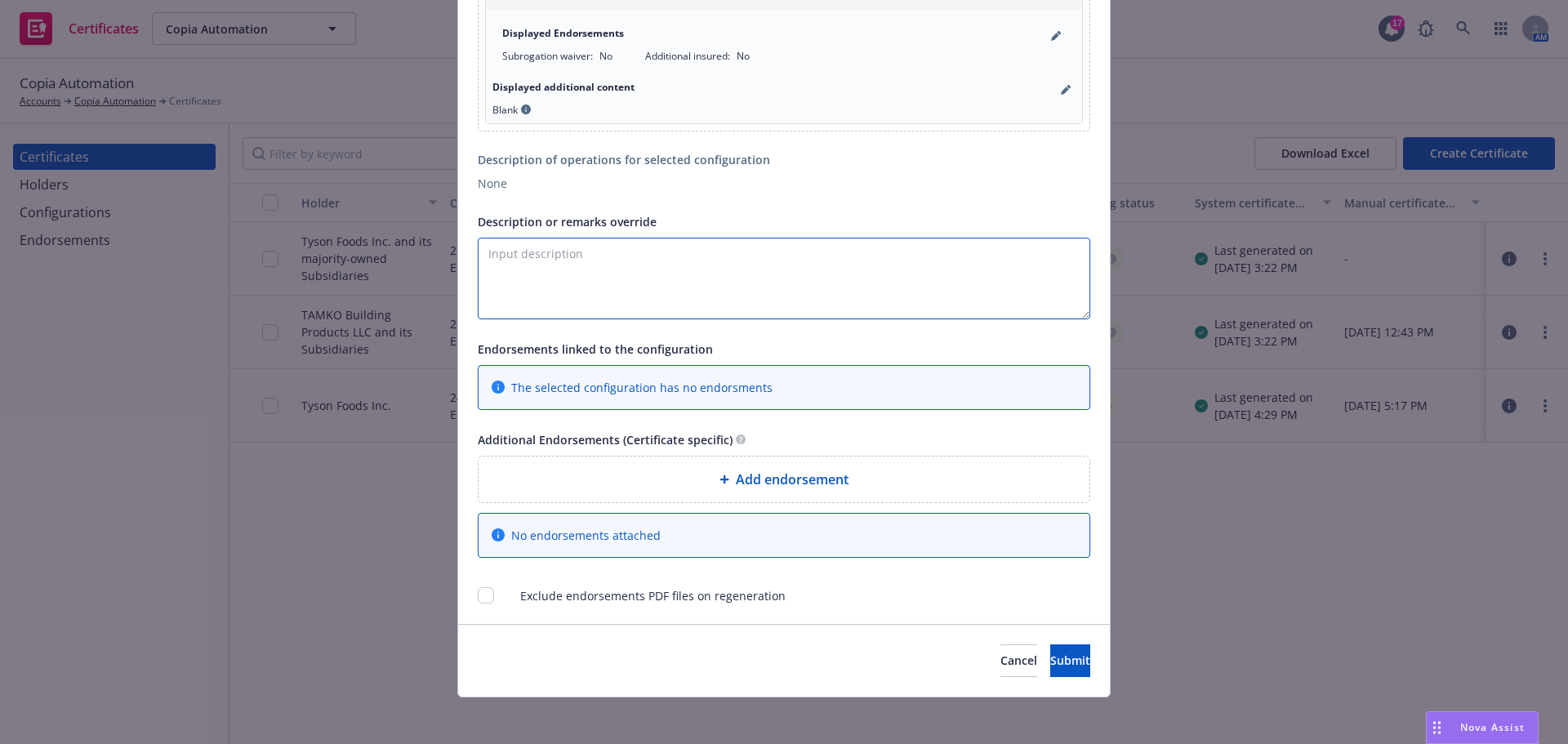
click at [644, 267] on textarea "Description or remarks override" at bounding box center [784, 279] width 613 height 82
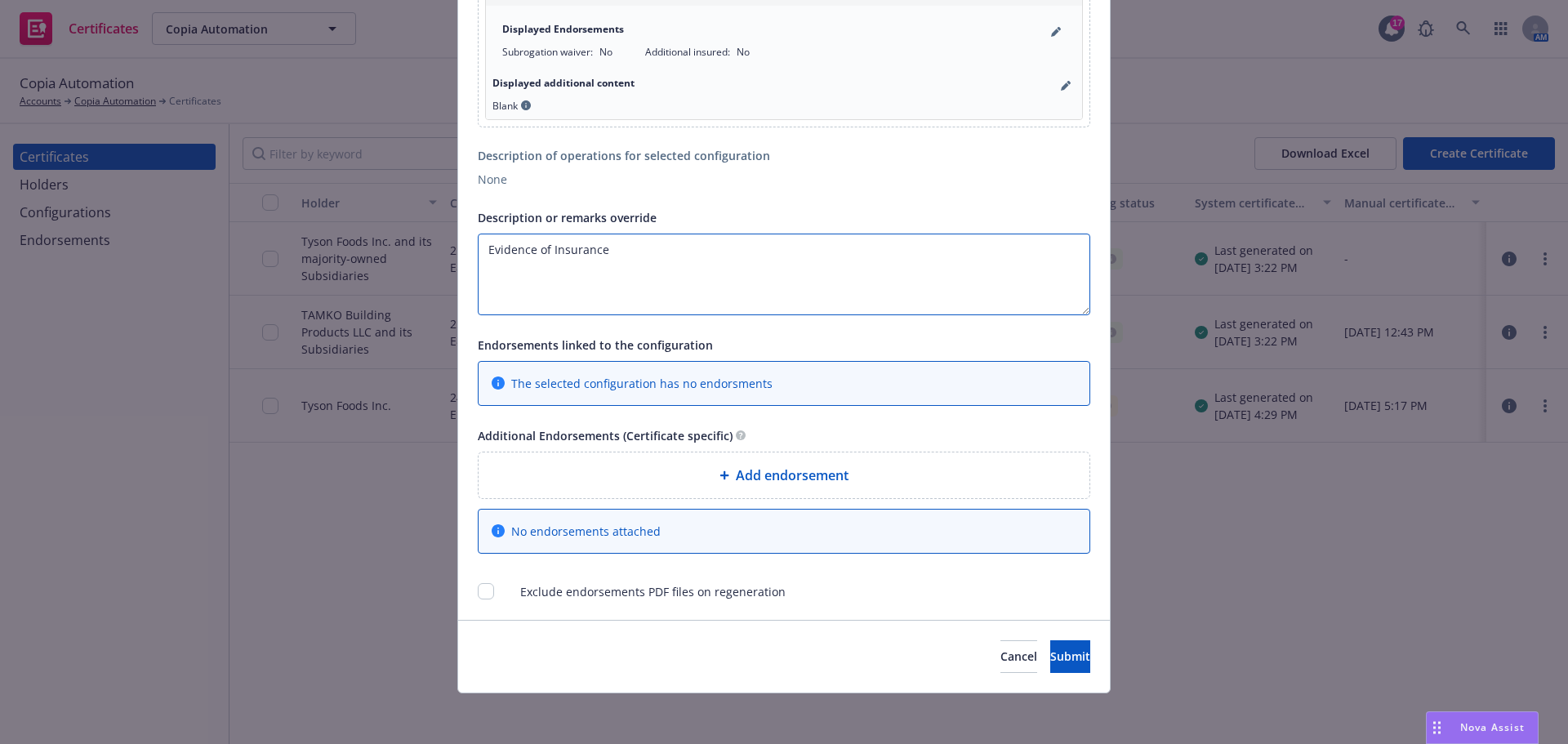
scroll to position [1313, 0]
type textarea "Evidence of Insurance"
click at [1050, 656] on span "Submit" at bounding box center [1070, 655] width 40 height 16
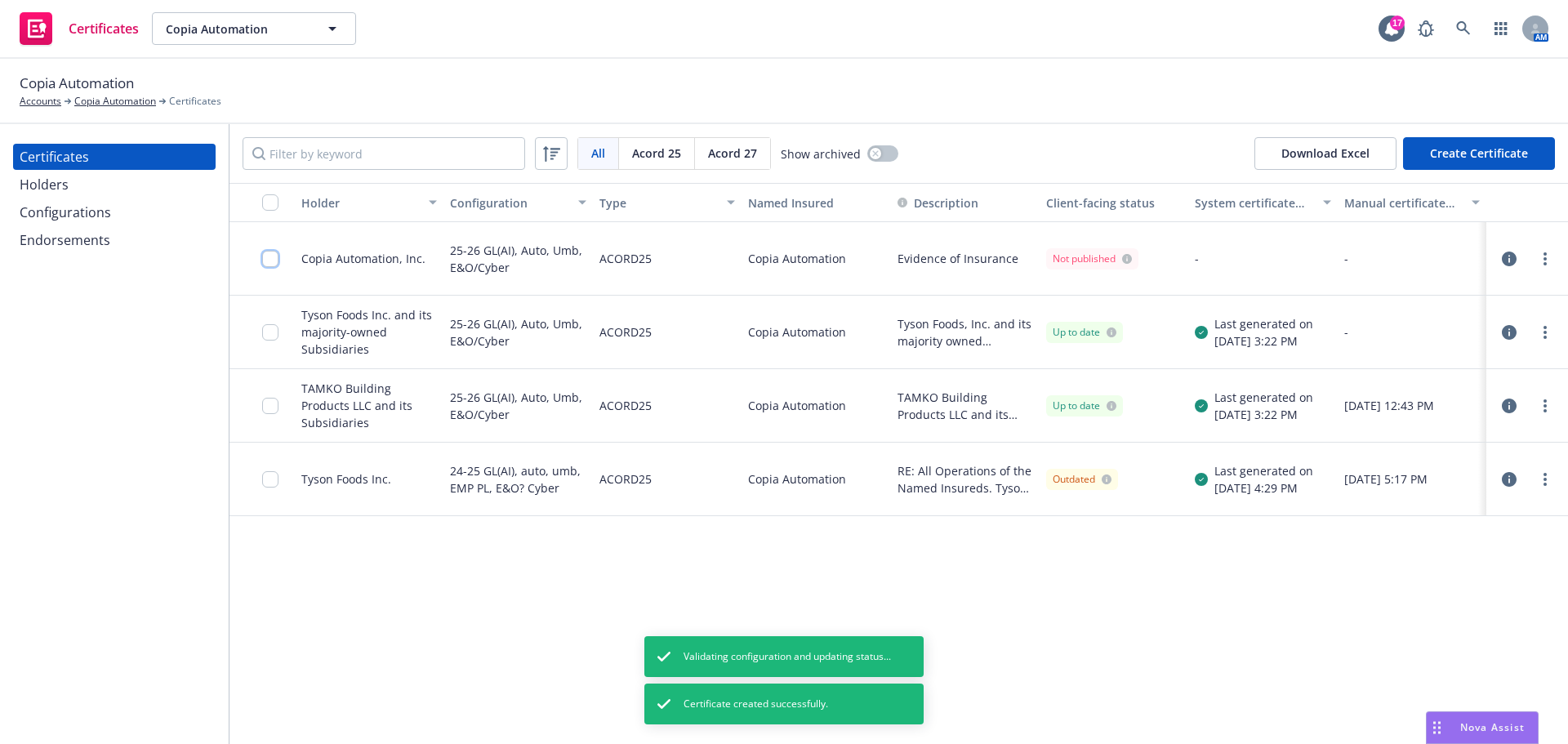
click at [268, 262] on input "checkbox" at bounding box center [270, 259] width 17 height 17
click at [1553, 261] on link "more" at bounding box center [1545, 259] width 20 height 20
click at [1415, 354] on link "Regenerate" at bounding box center [1422, 357] width 261 height 33
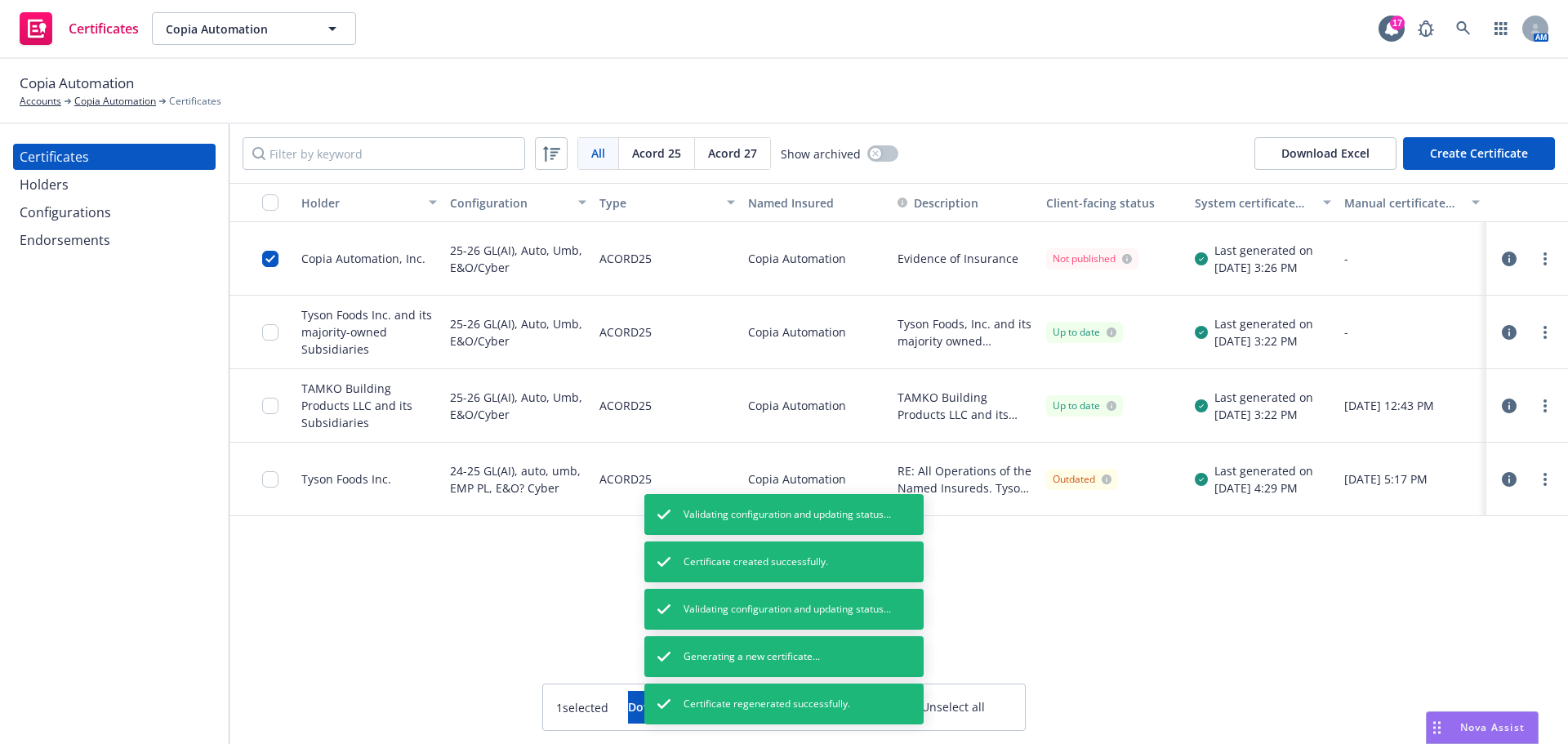
click at [561, 319] on div "25-26 GL(AI), Auto, Umb, E&O/Cyber" at bounding box center [518, 332] width 136 height 53
